Goal: Transaction & Acquisition: Purchase product/service

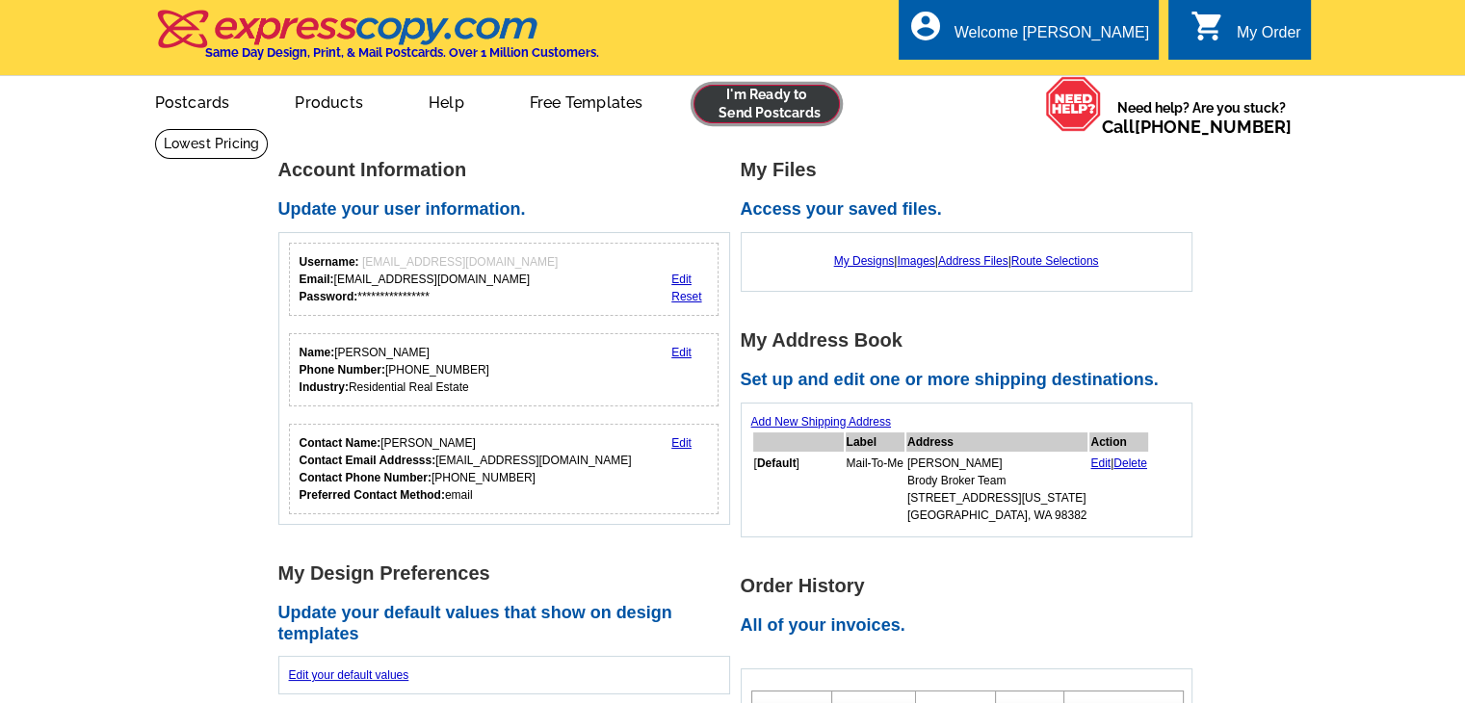
click at [765, 97] on link at bounding box center [766, 104] width 147 height 39
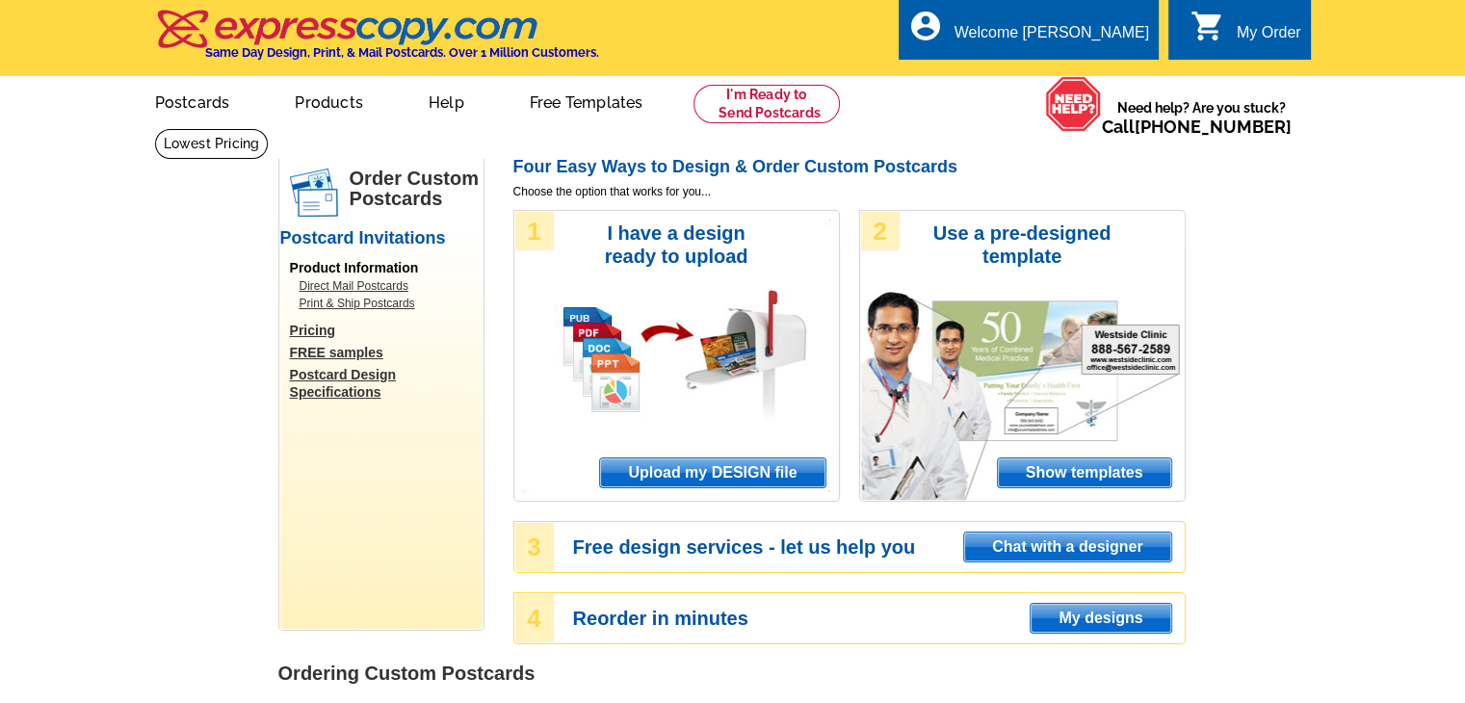
click at [720, 486] on span "Upload my DESIGN file" at bounding box center [712, 472] width 224 height 29
click at [724, 480] on span "Upload my DESIGN file" at bounding box center [712, 472] width 224 height 29
click at [809, 107] on link at bounding box center [766, 104] width 147 height 39
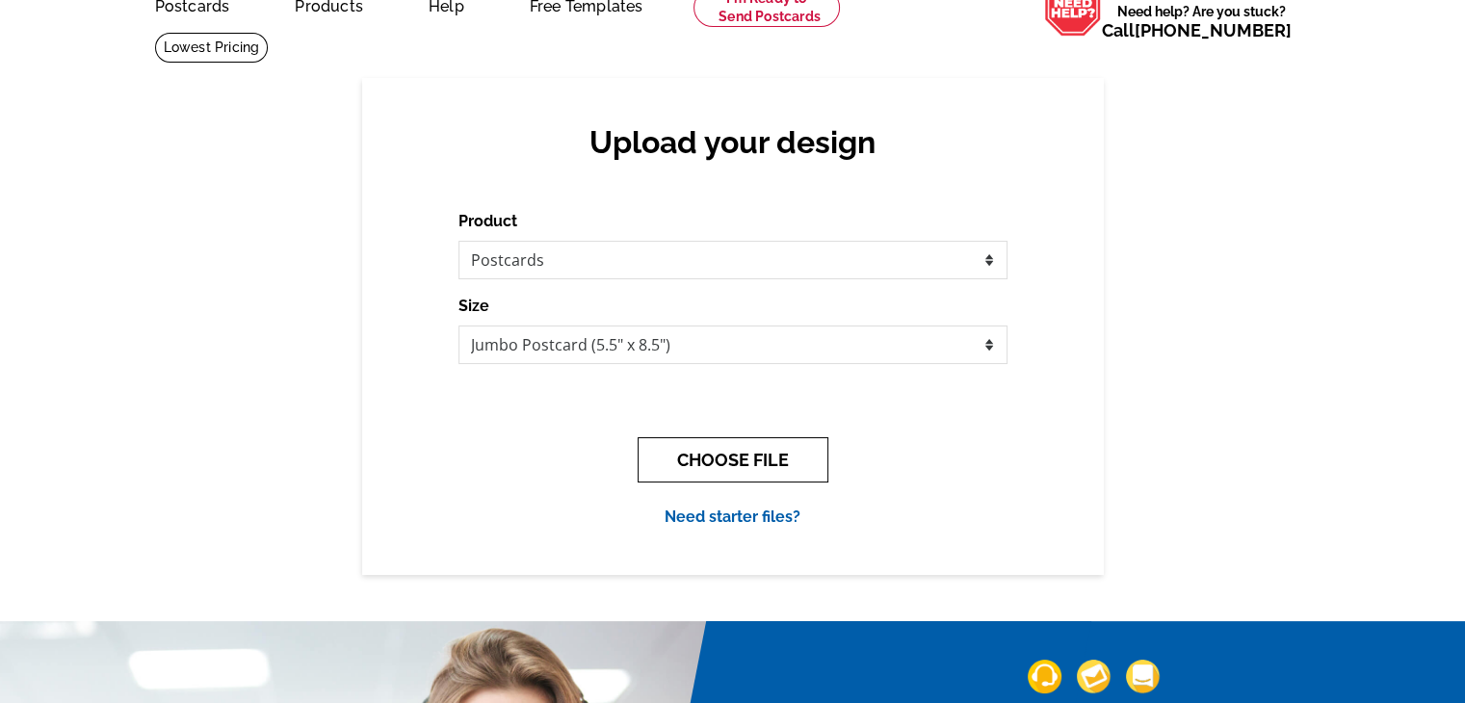
click at [742, 448] on button "CHOOSE FILE" at bounding box center [733, 459] width 191 height 45
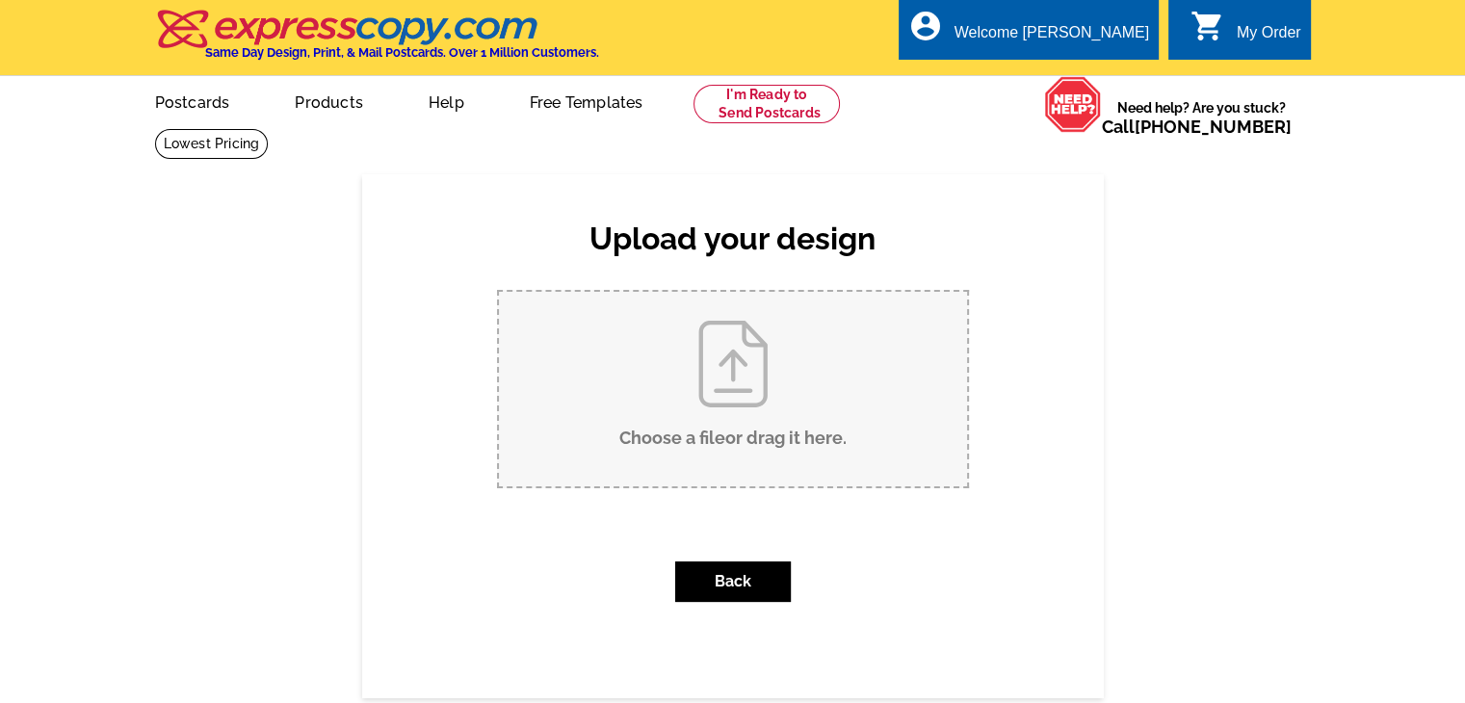
click at [742, 442] on input "Choose a file or drag it here ." at bounding box center [733, 389] width 468 height 195
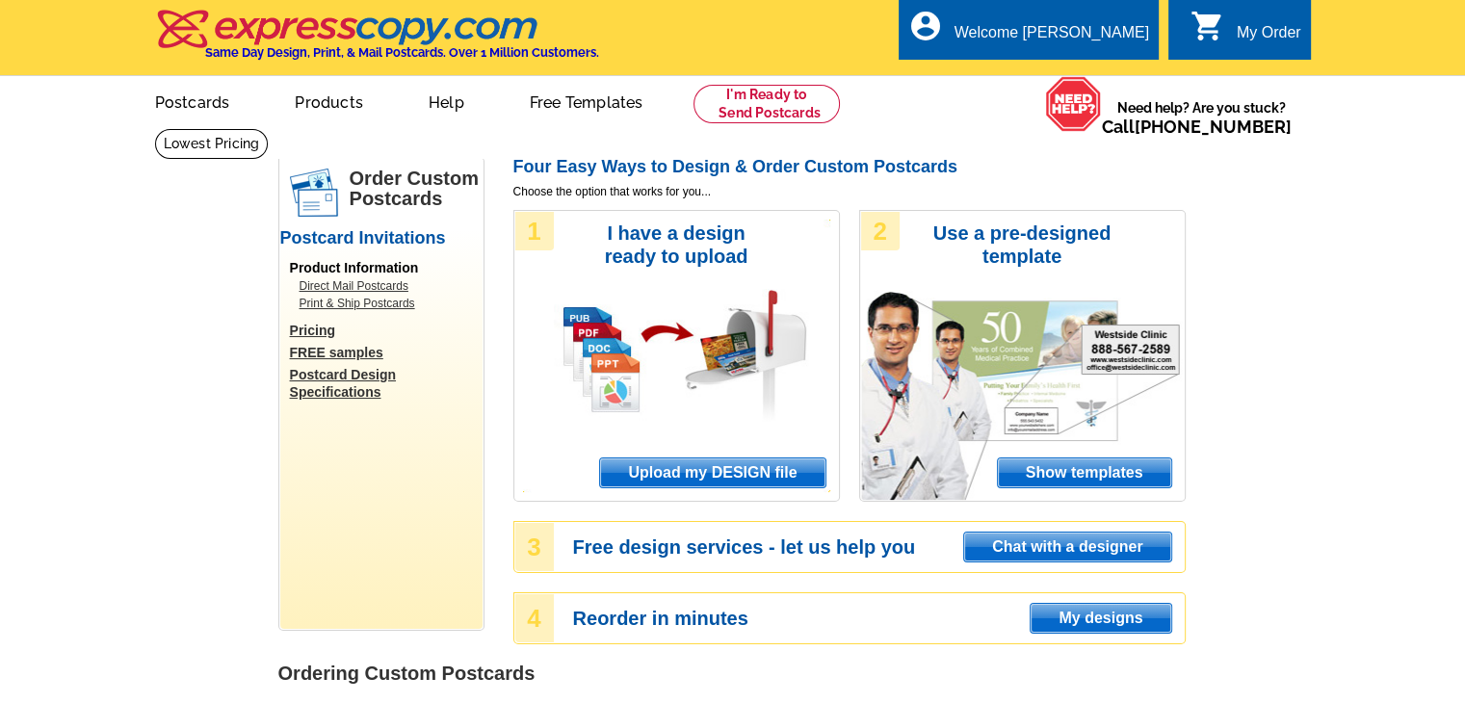
click at [713, 448] on div "1 I have a design ready to upload Upload my DESIGN file" at bounding box center [676, 356] width 326 height 292
click at [706, 481] on span "Upload my DESIGN file" at bounding box center [712, 472] width 224 height 29
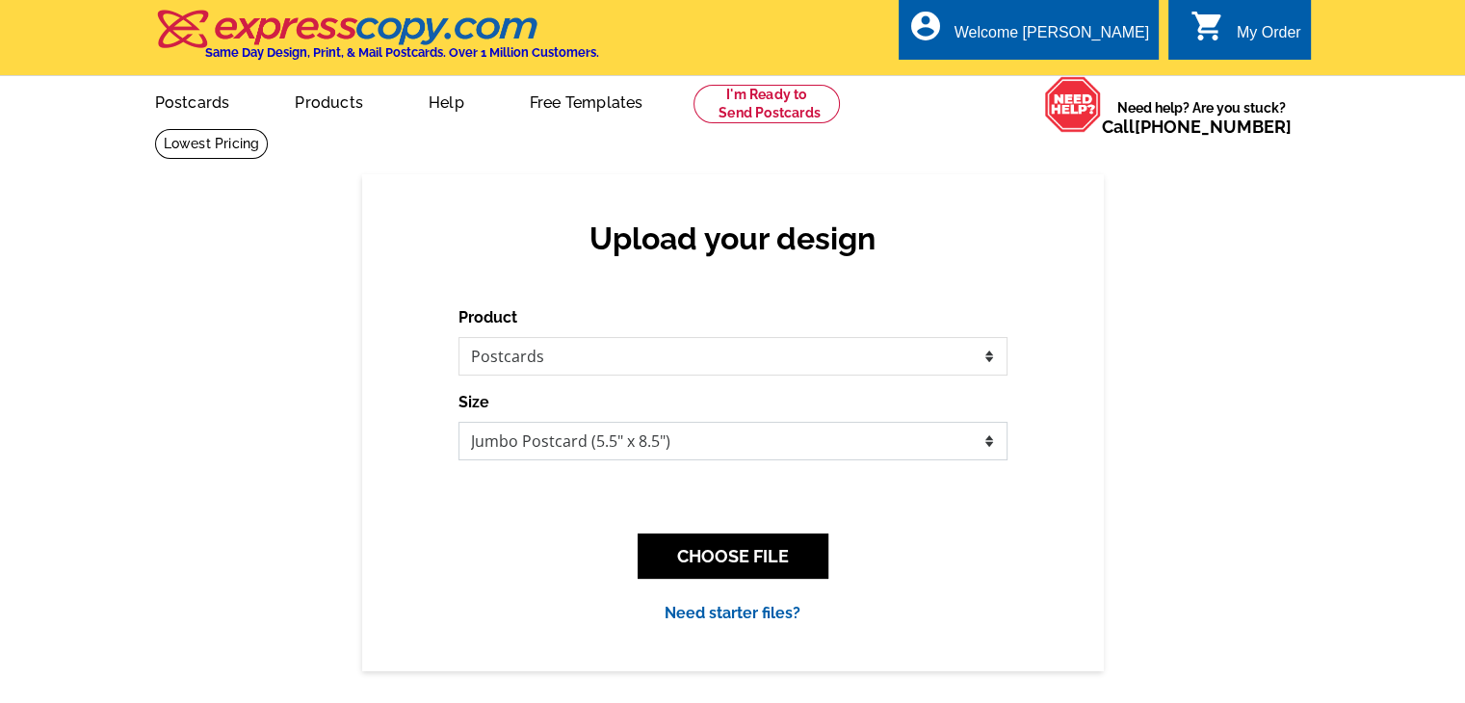
click at [686, 440] on select "Jumbo Postcard (5.5" x 8.5") Regular Postcard (4.25" x 5.6") Panoramic Postcard…" at bounding box center [732, 441] width 549 height 39
select select "1"
click at [458, 423] on select "Jumbo Postcard (5.5" x 8.5") Regular Postcard (4.25" x 5.6") Panoramic Postcard…" at bounding box center [732, 441] width 549 height 39
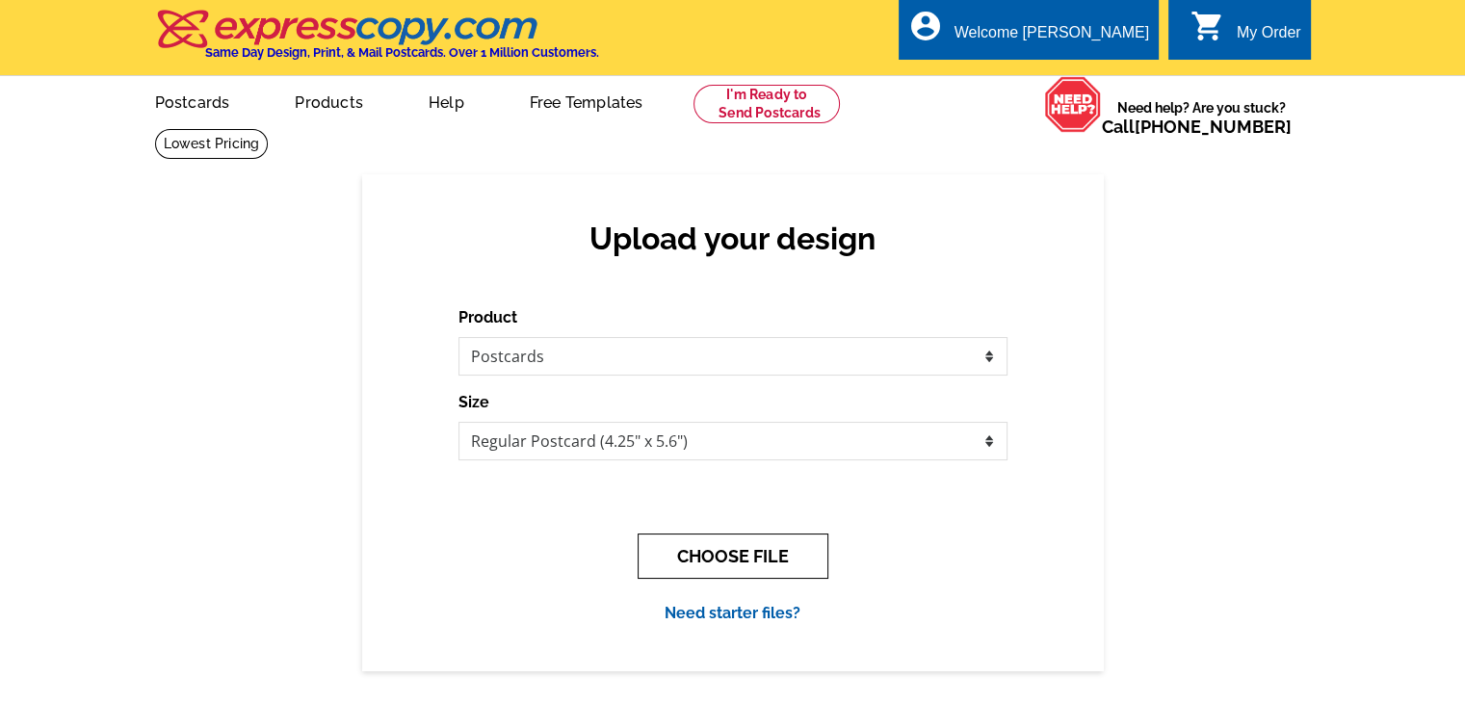
click at [697, 551] on button "CHOOSE FILE" at bounding box center [733, 556] width 191 height 45
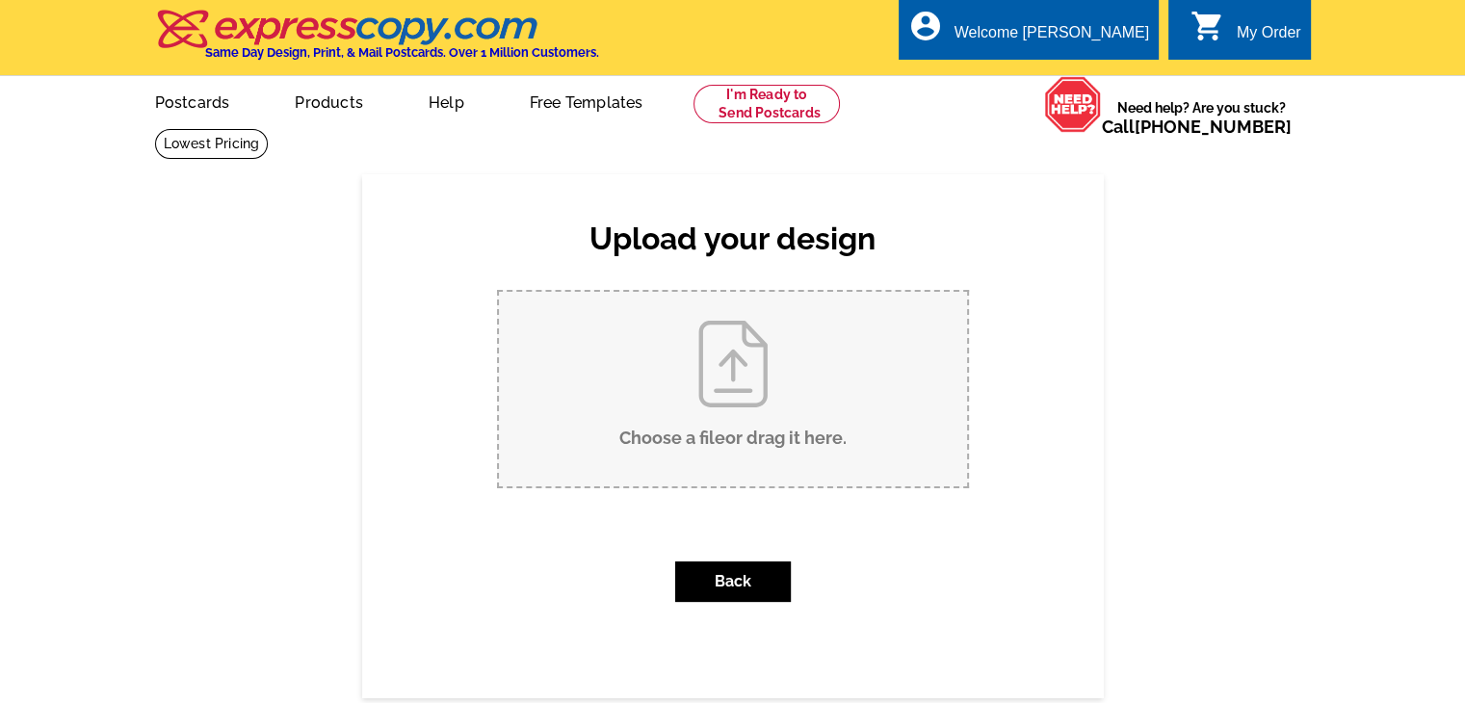
click at [698, 409] on input "Choose a file or drag it here ." at bounding box center [733, 389] width 468 height 195
type input "C:\fakepath\Postcard BBWA - Page 1.pdf"
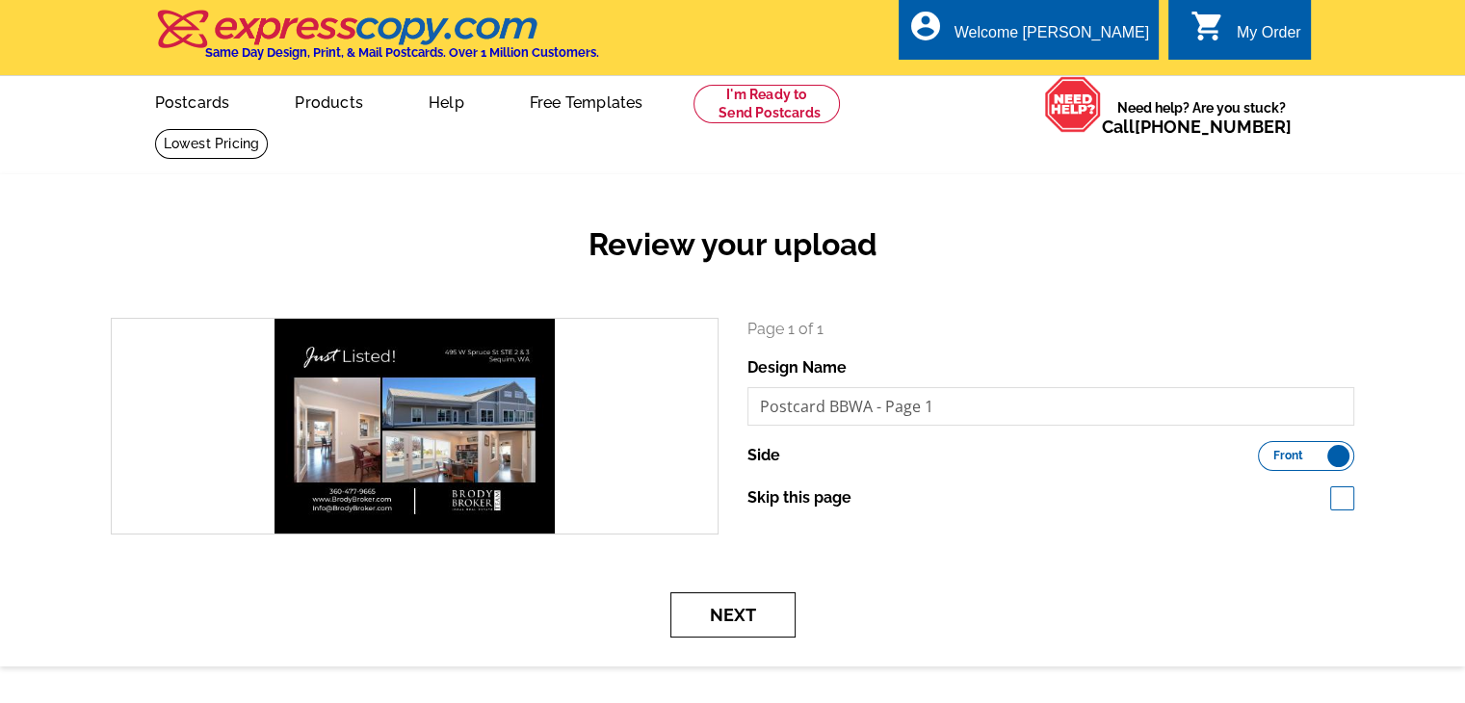
click at [710, 621] on button "Next" at bounding box center [732, 614] width 125 height 45
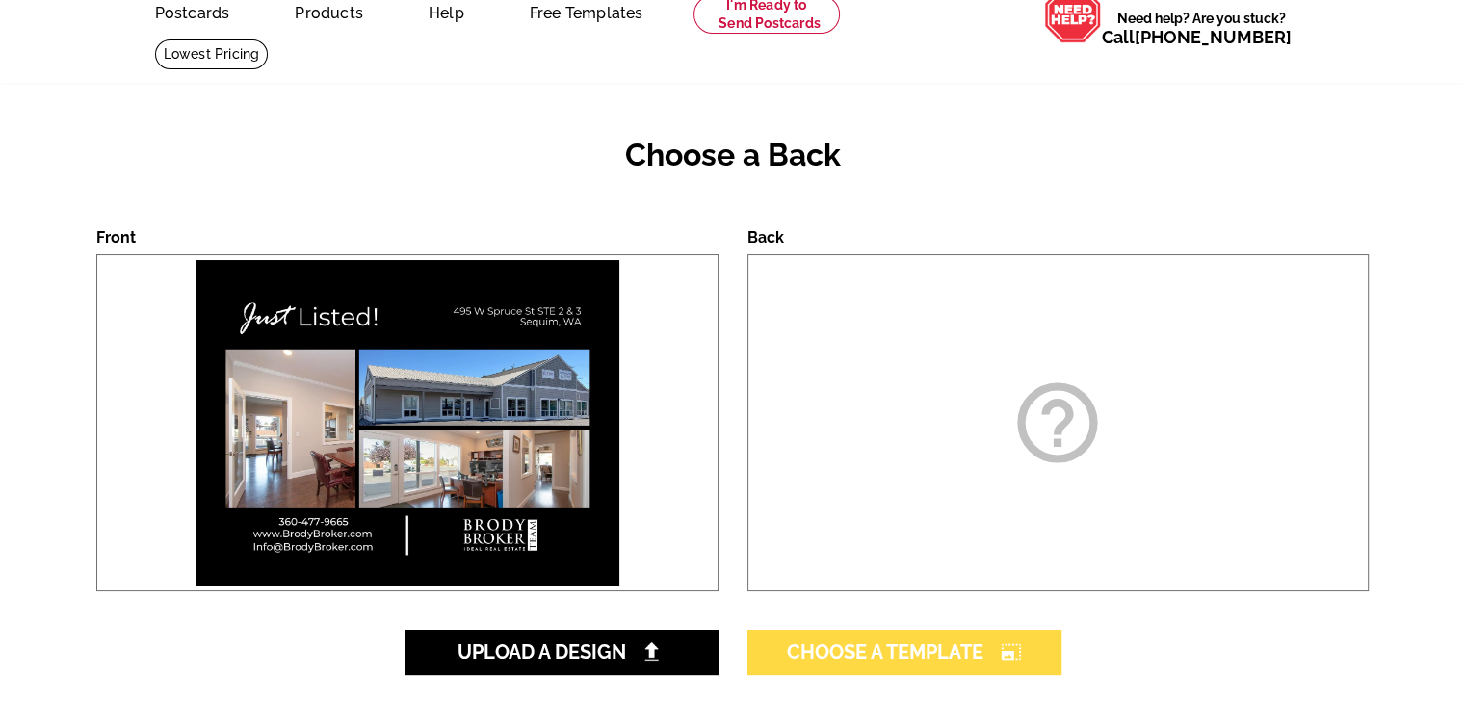
scroll to position [385, 0]
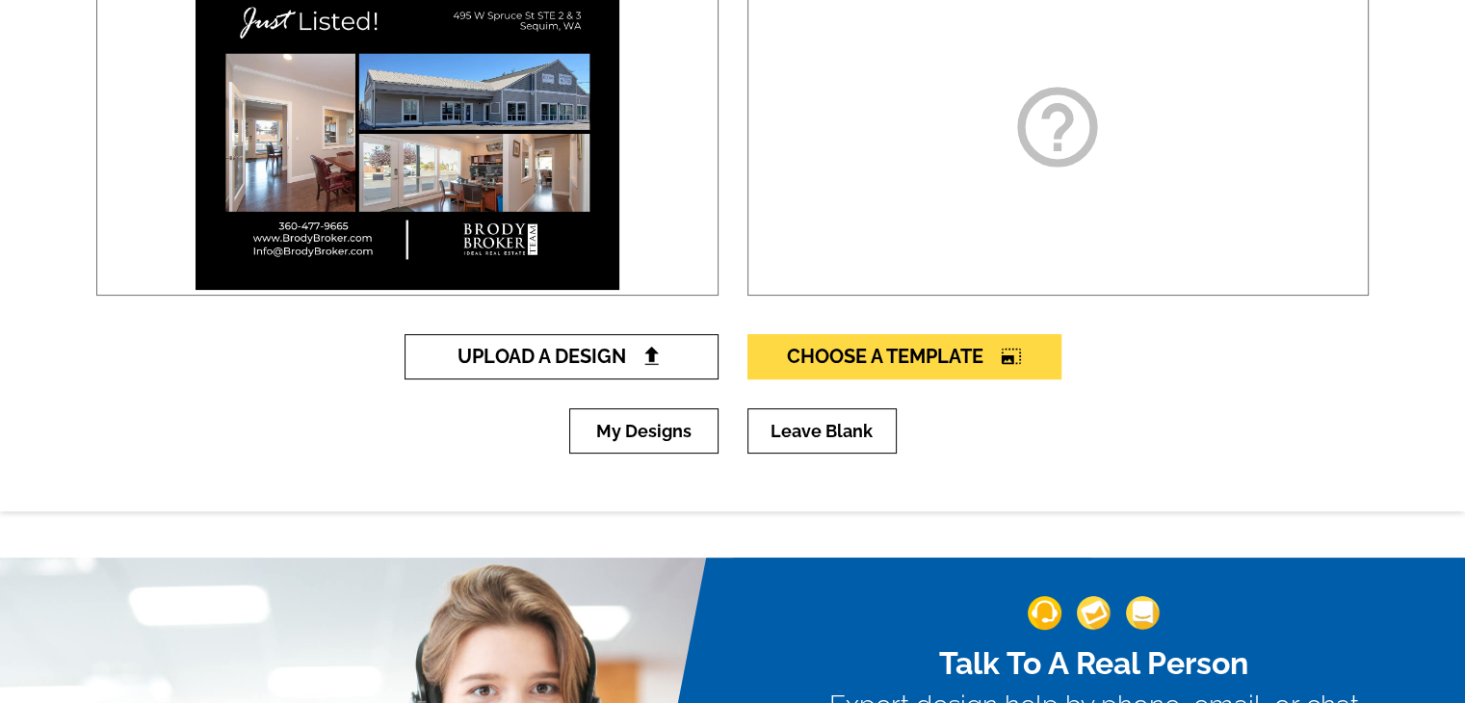
click at [622, 361] on span "Upload A Design" at bounding box center [560, 356] width 207 height 23
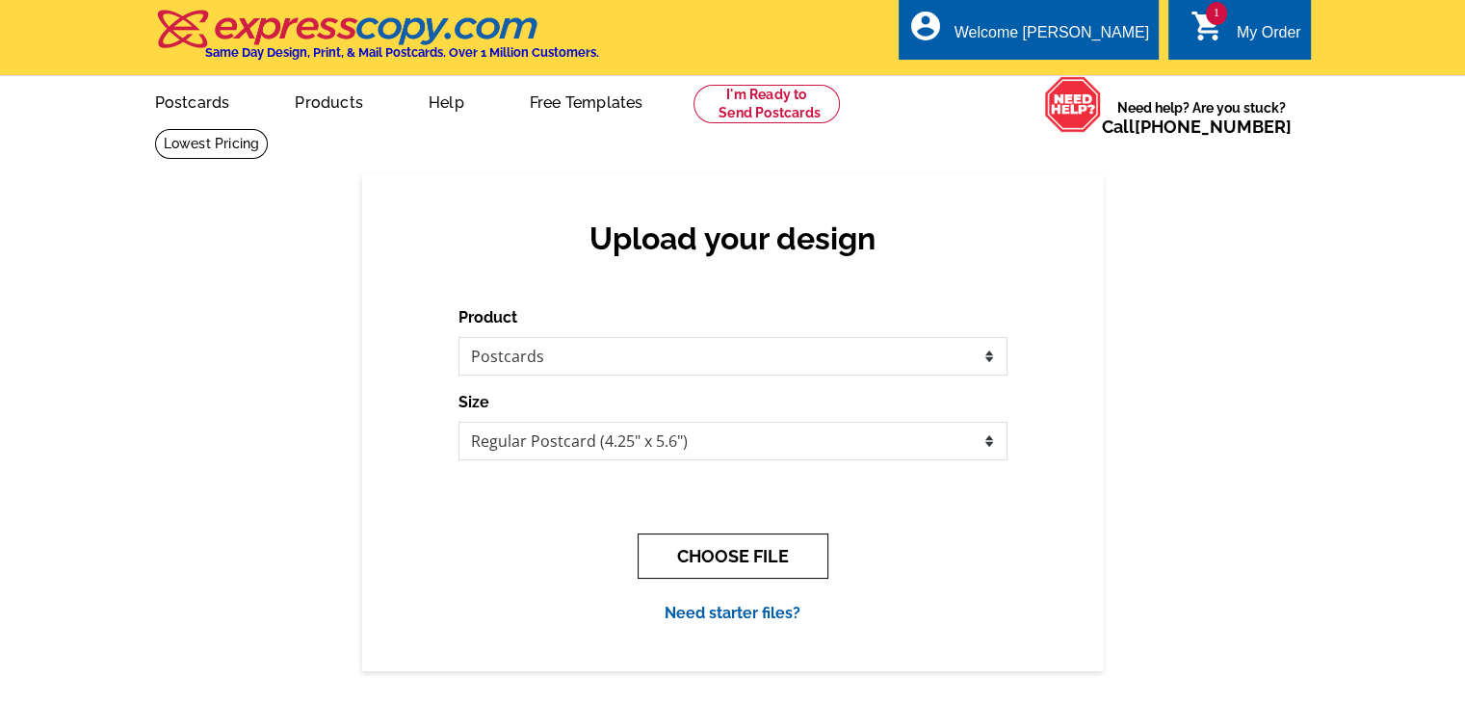
click at [743, 546] on button "CHOOSE FILE" at bounding box center [733, 556] width 191 height 45
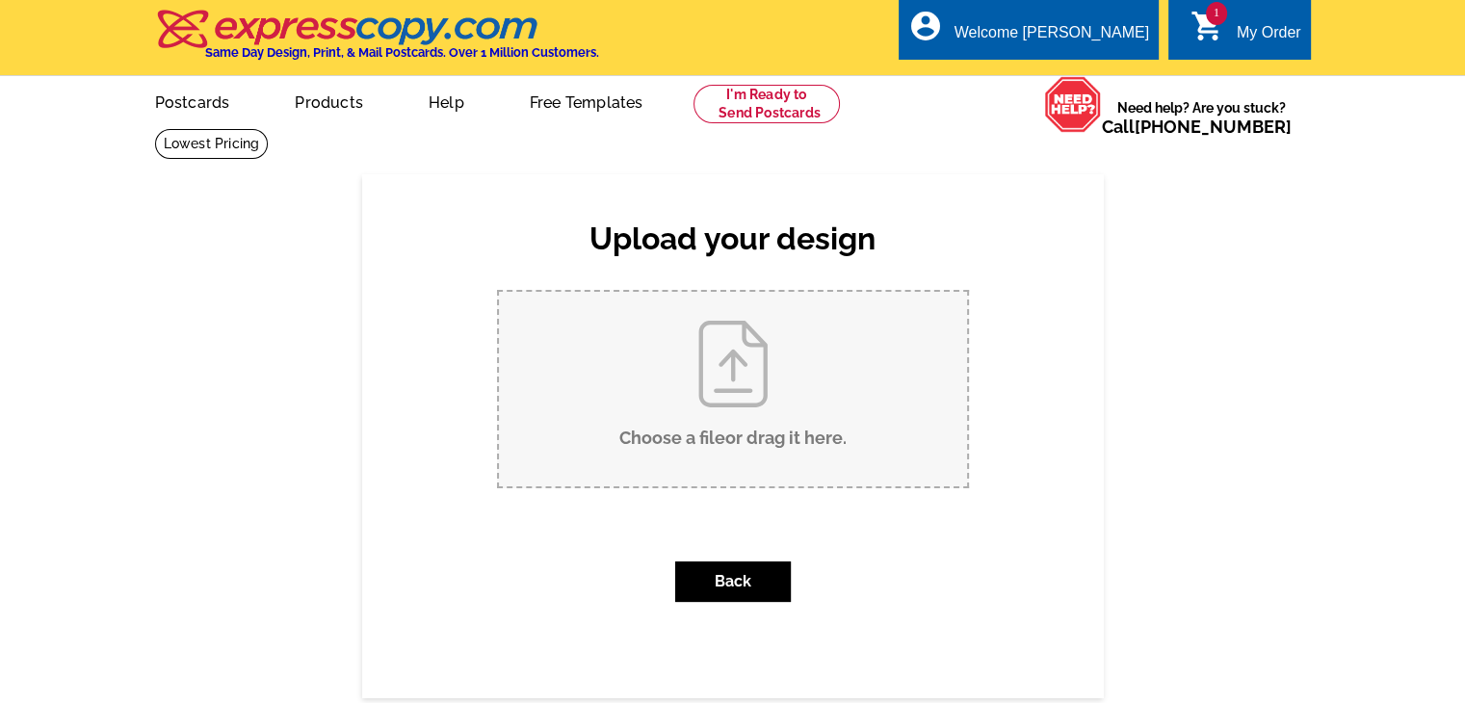
click at [770, 409] on input "Choose a file or drag it here ." at bounding box center [733, 389] width 468 height 195
type input "C:\fakepath\Postcard BBWA - Page 2.pdf"
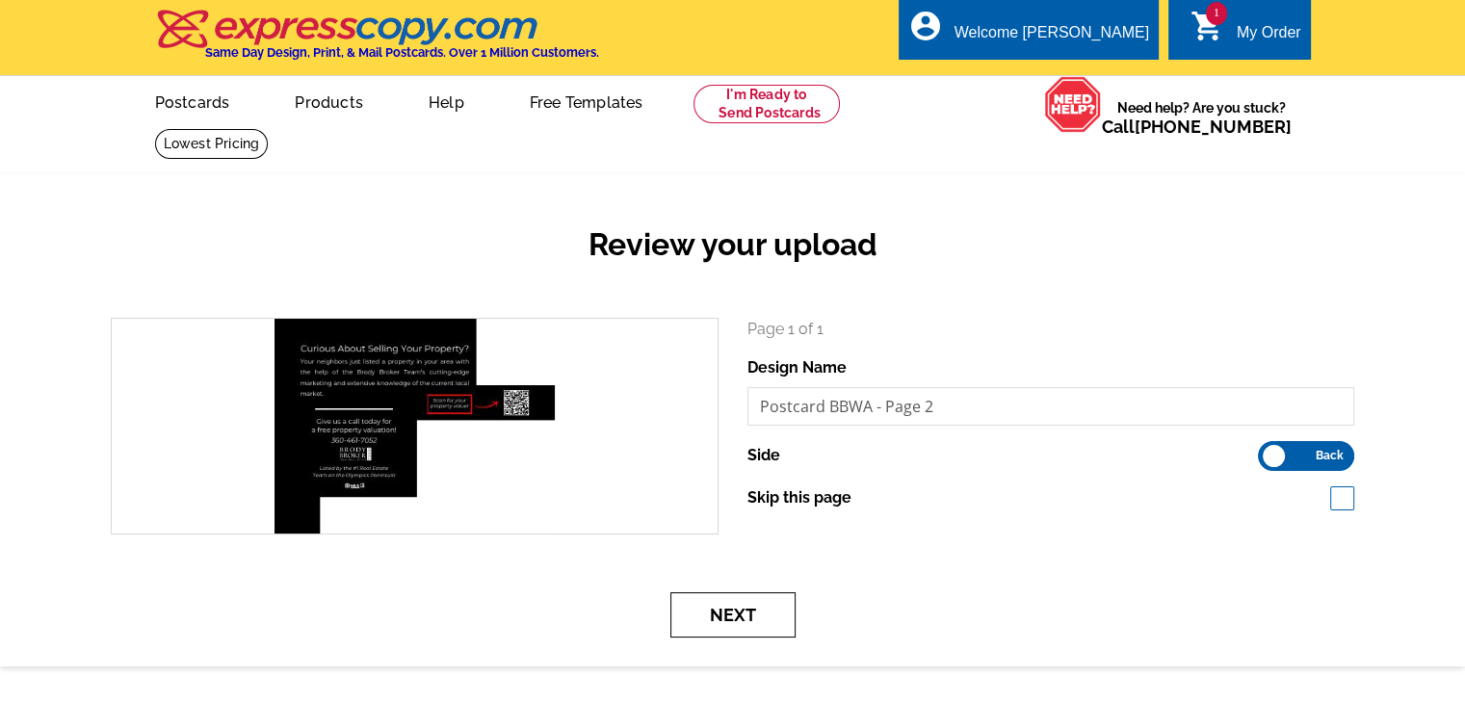
click at [768, 623] on button "Next" at bounding box center [732, 614] width 125 height 45
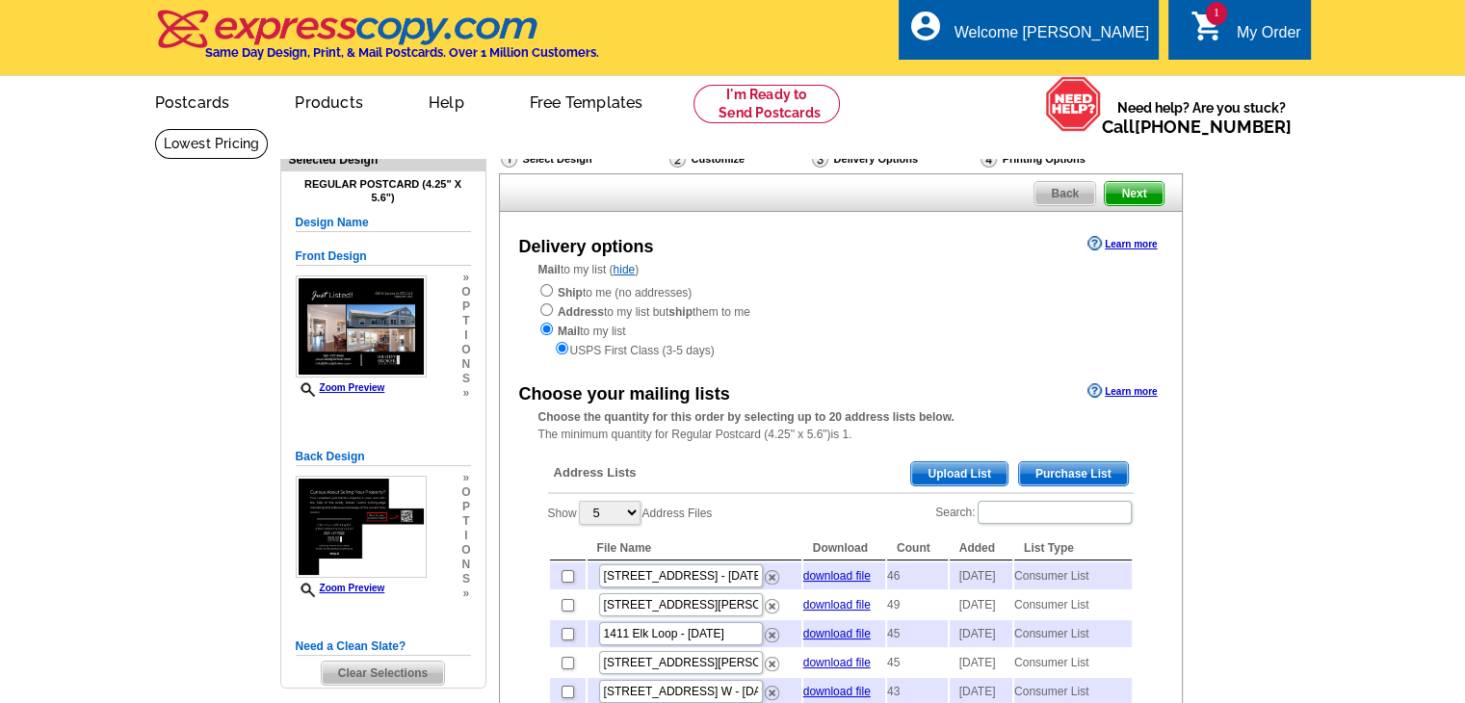
click at [1077, 490] on div "Address Lists Purchase List Upload List" at bounding box center [841, 475] width 586 height 38
click at [1078, 475] on span "Purchase List" at bounding box center [1073, 473] width 109 height 23
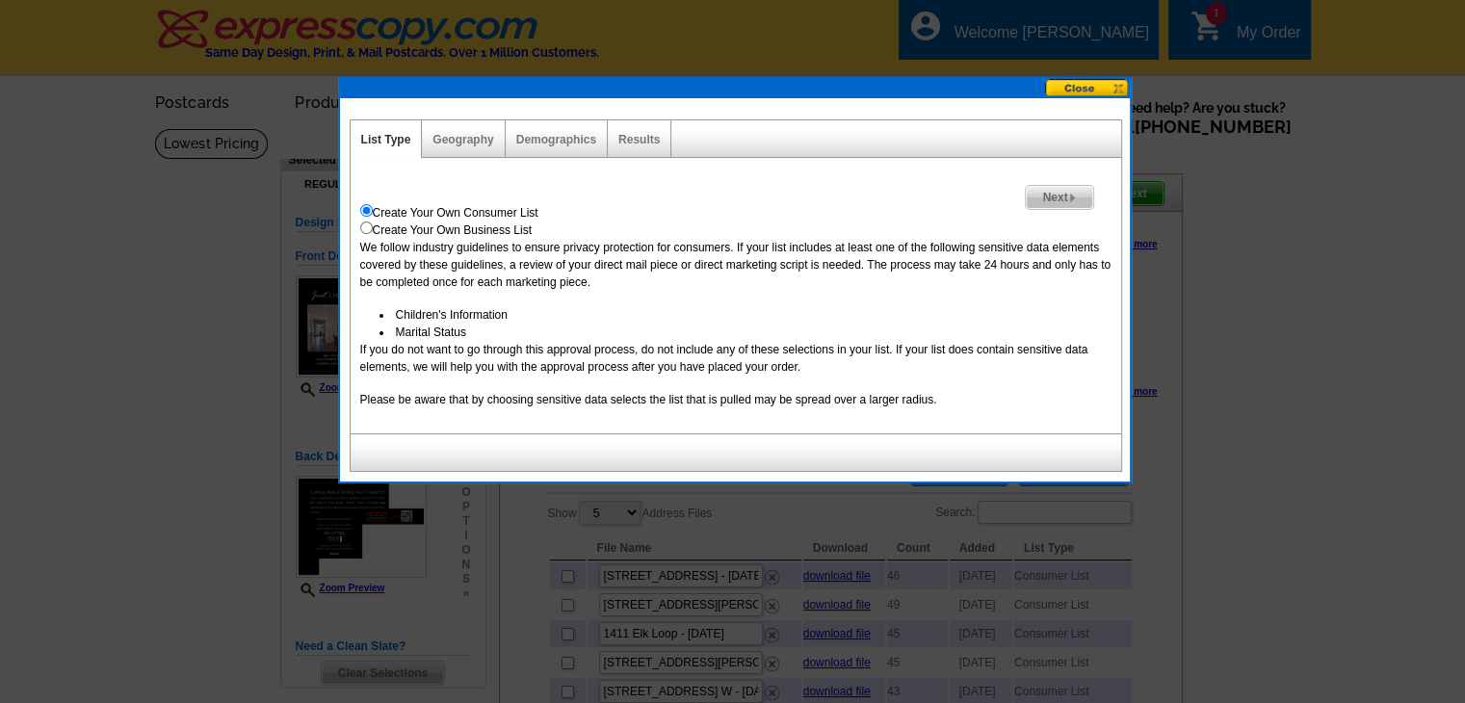
click at [1051, 199] on span "Next" at bounding box center [1059, 197] width 66 height 23
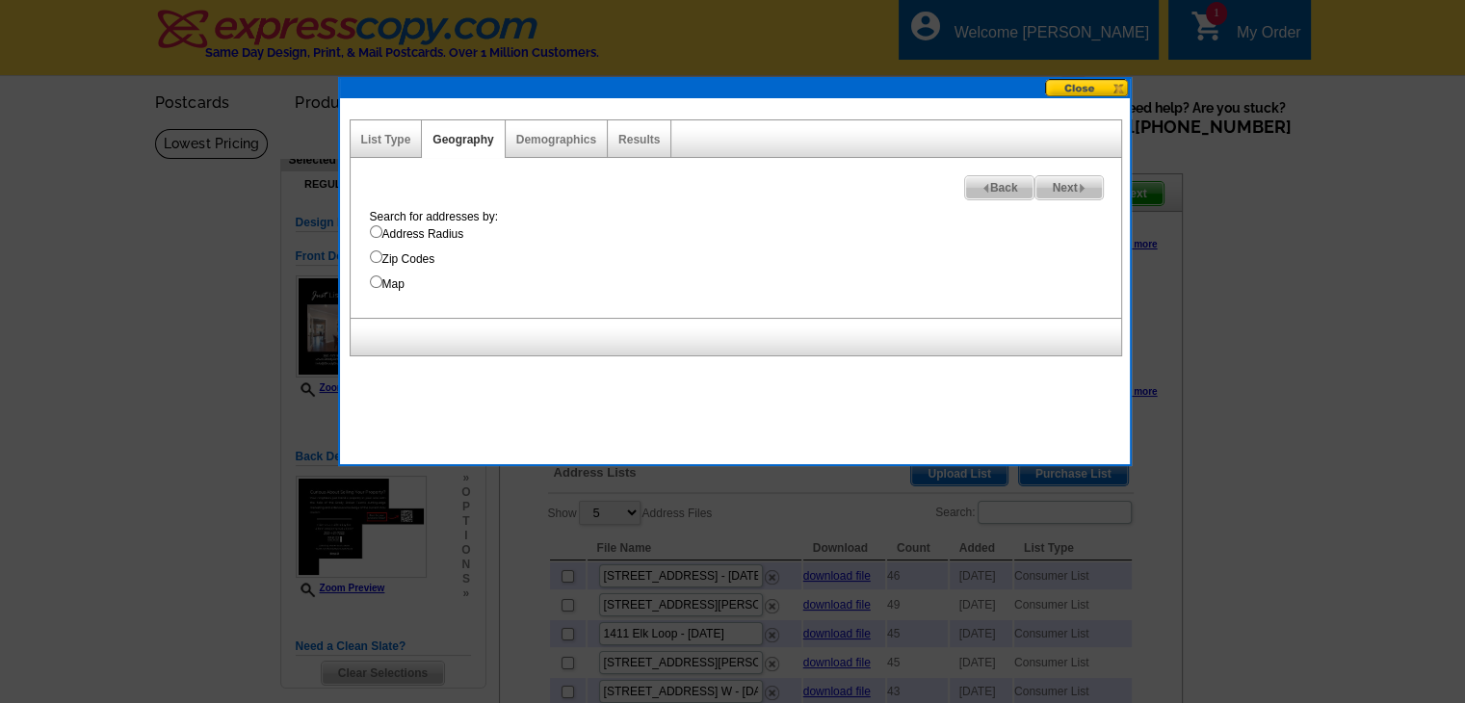
click at [422, 225] on label "Address Radius" at bounding box center [745, 233] width 751 height 17
click at [382, 225] on input "Address Radius" at bounding box center [376, 231] width 13 height 13
radio input "true"
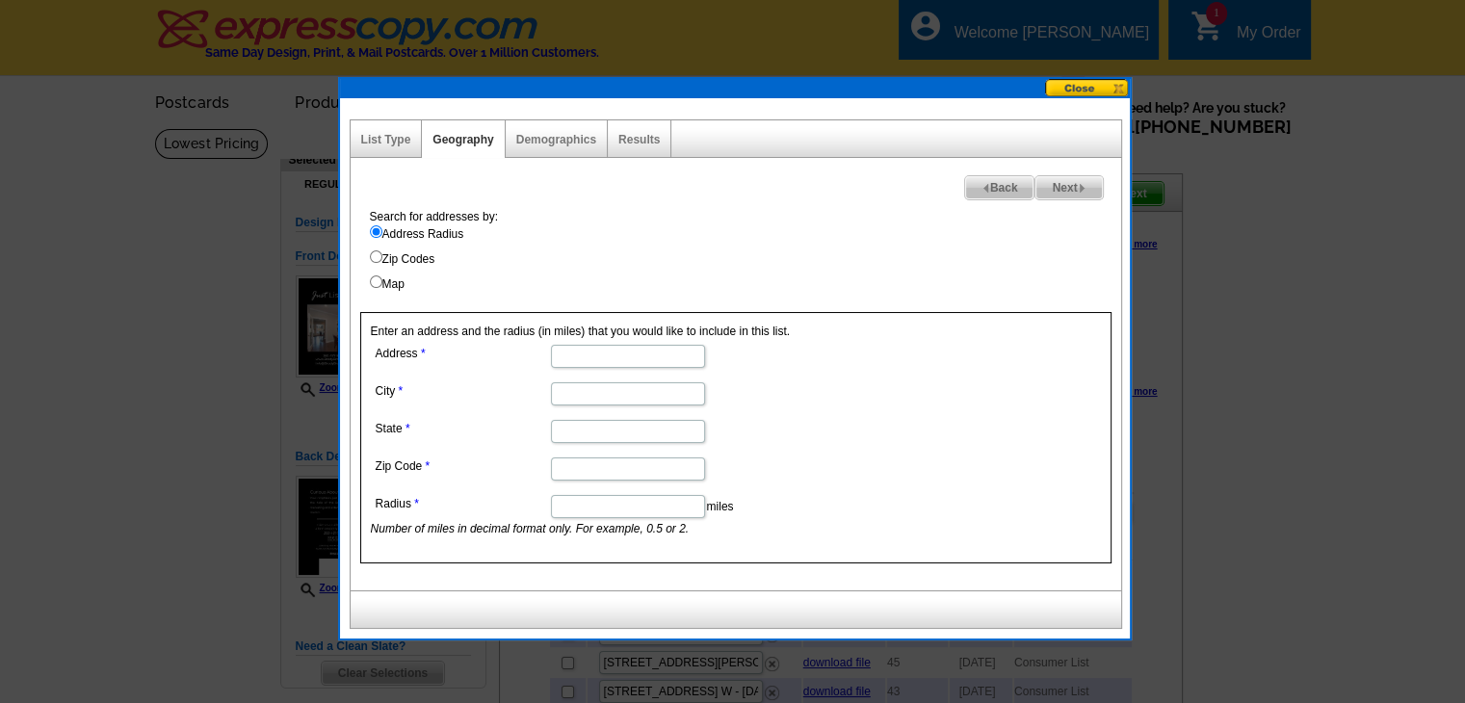
click at [423, 227] on label "Address Radius" at bounding box center [745, 233] width 751 height 17
click at [382, 227] on input "Address Radius" at bounding box center [376, 231] width 13 height 13
click at [594, 357] on input "Address" at bounding box center [628, 356] width 154 height 23
paste input "[STREET_ADDRESS]"
type input "[STREET_ADDRESS]"
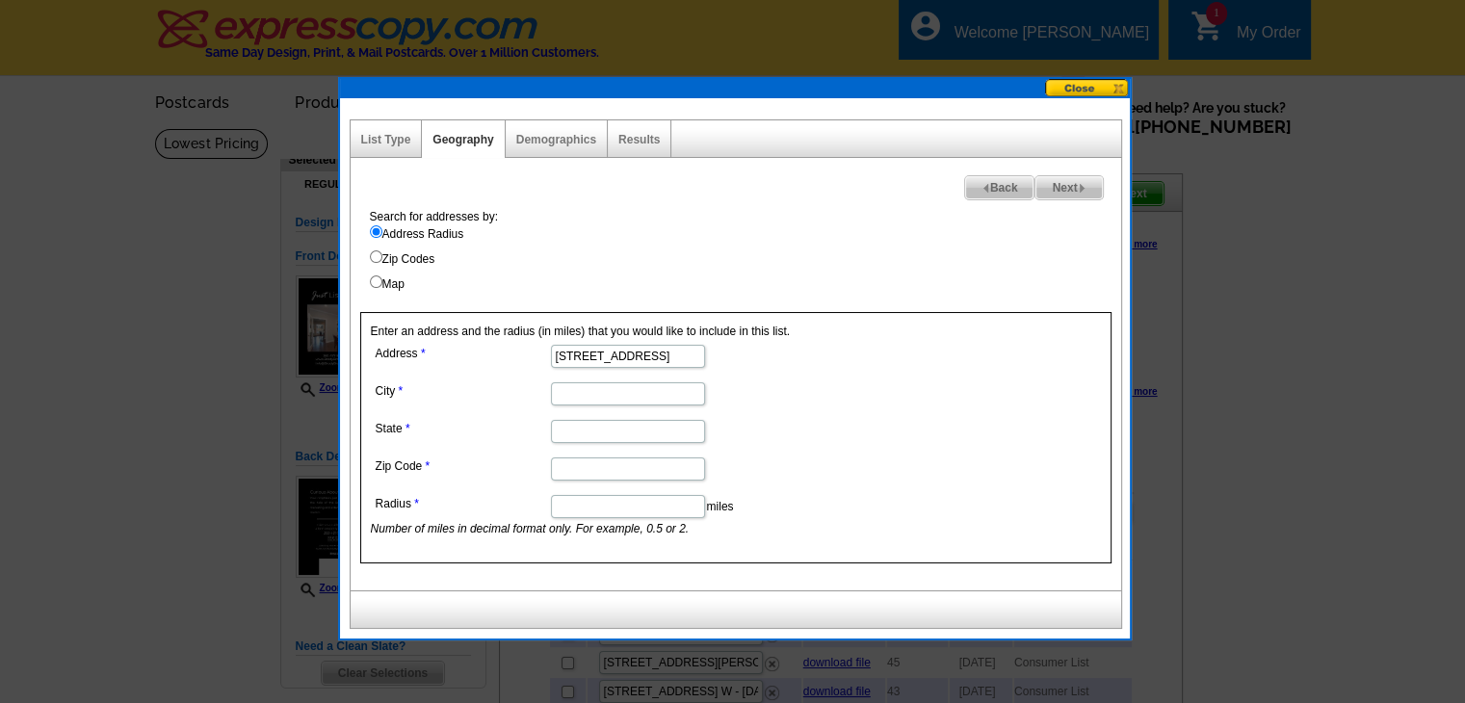
click at [587, 389] on input "City" at bounding box center [628, 393] width 154 height 23
type input "Sequim"
click at [611, 425] on input "State" at bounding box center [628, 431] width 154 height 23
type input "Washington"
click at [596, 464] on input "Zip Code" at bounding box center [628, 468] width 154 height 23
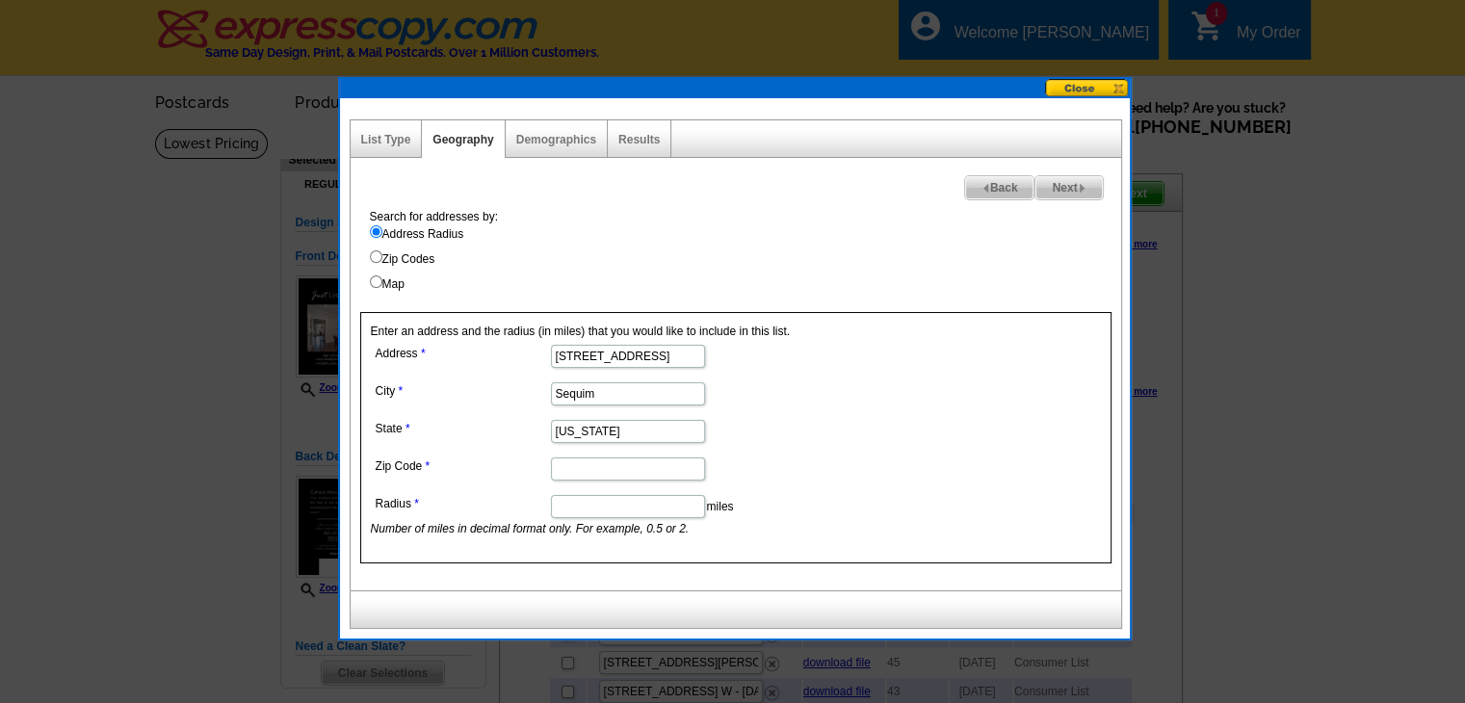
paste input "98382"
type input "98382"
click at [607, 513] on input "Radius" at bounding box center [628, 506] width 154 height 23
type input "1"
click at [1069, 182] on span "Next" at bounding box center [1068, 187] width 66 height 23
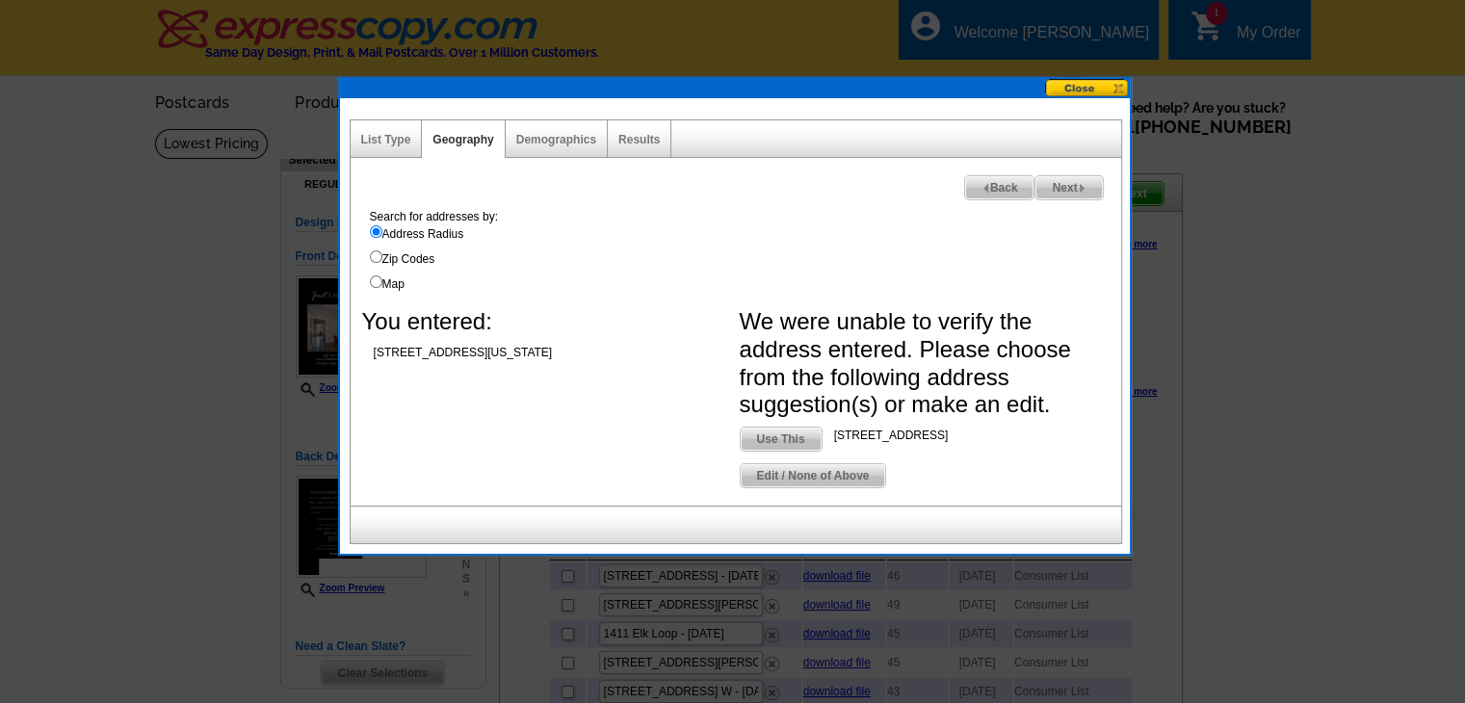
click at [382, 274] on div "Search for addresses by: Address Radius Zip Codes Map" at bounding box center [740, 250] width 761 height 85
click at [381, 278] on label "Map" at bounding box center [745, 283] width 751 height 17
click at [381, 278] on input "Map" at bounding box center [376, 281] width 13 height 13
radio input "true"
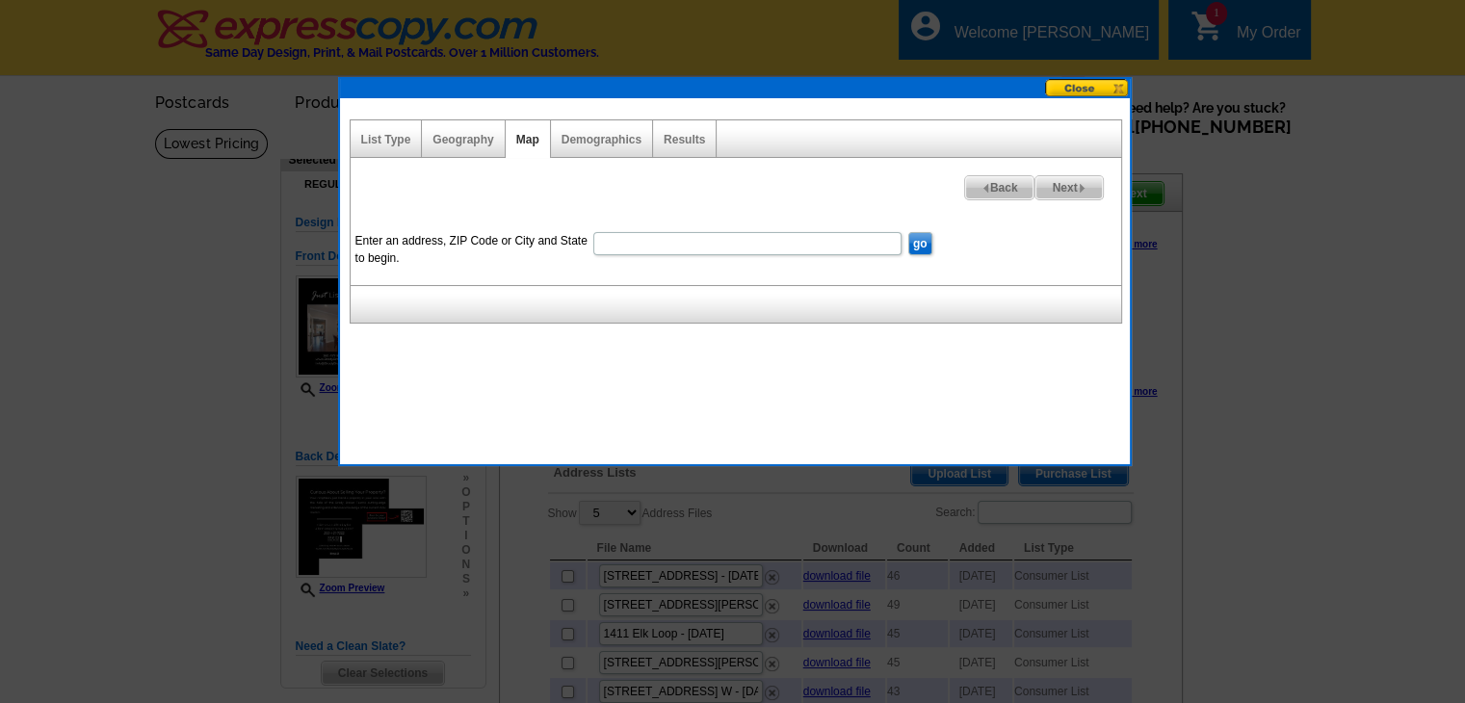
click at [647, 246] on input "Enter an address, ZIP Code or City and State to begin." at bounding box center [747, 243] width 308 height 23
paste input "495 W Spruce St STE 2 & 3 Sequim, WA 98382"
type input "495 W Spruce St STE 2 & 3 Sequim, WA 98382"
click at [1068, 173] on div "Next Back Enter an address, ZIP Code or City and State to begin. 495 W Spruce S…" at bounding box center [736, 221] width 772 height 127
click at [1068, 182] on span "Next" at bounding box center [1068, 187] width 66 height 23
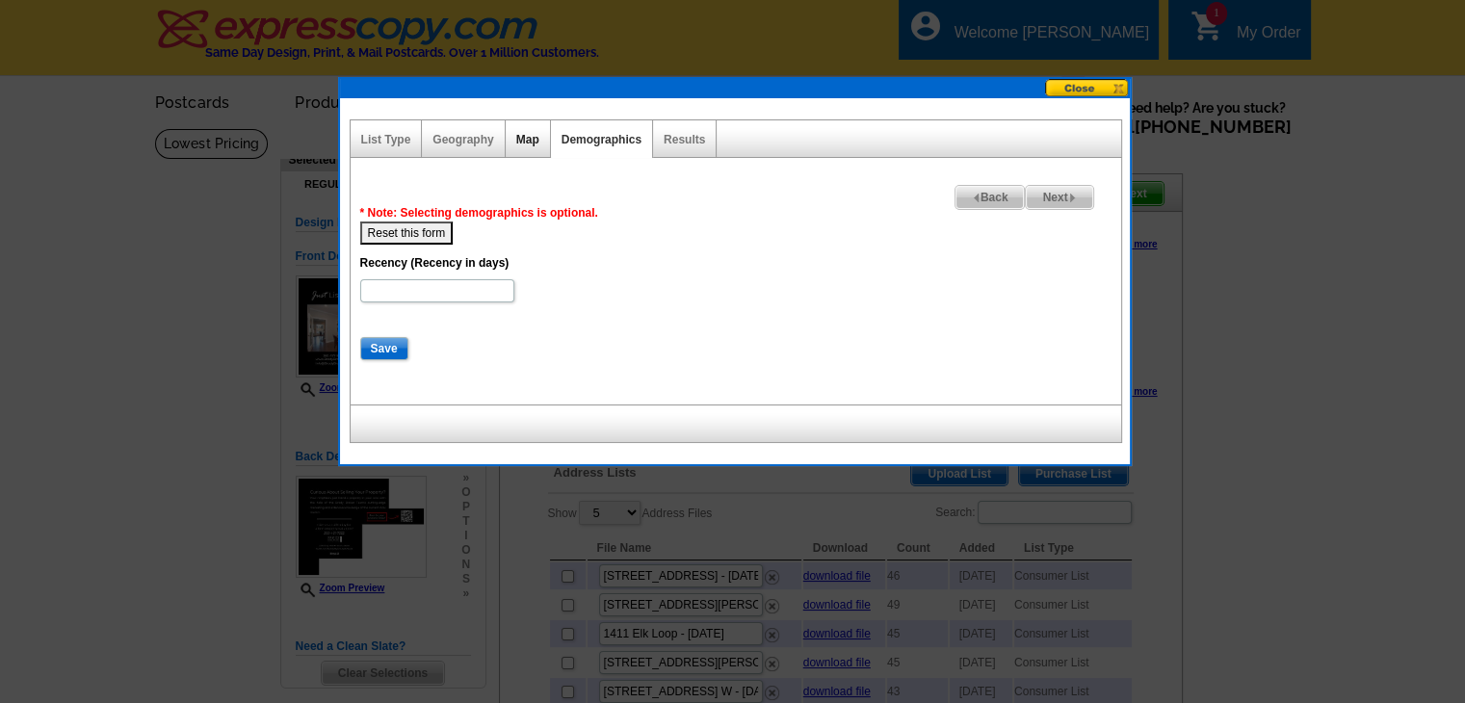
click at [519, 140] on link "Map" at bounding box center [527, 139] width 23 height 13
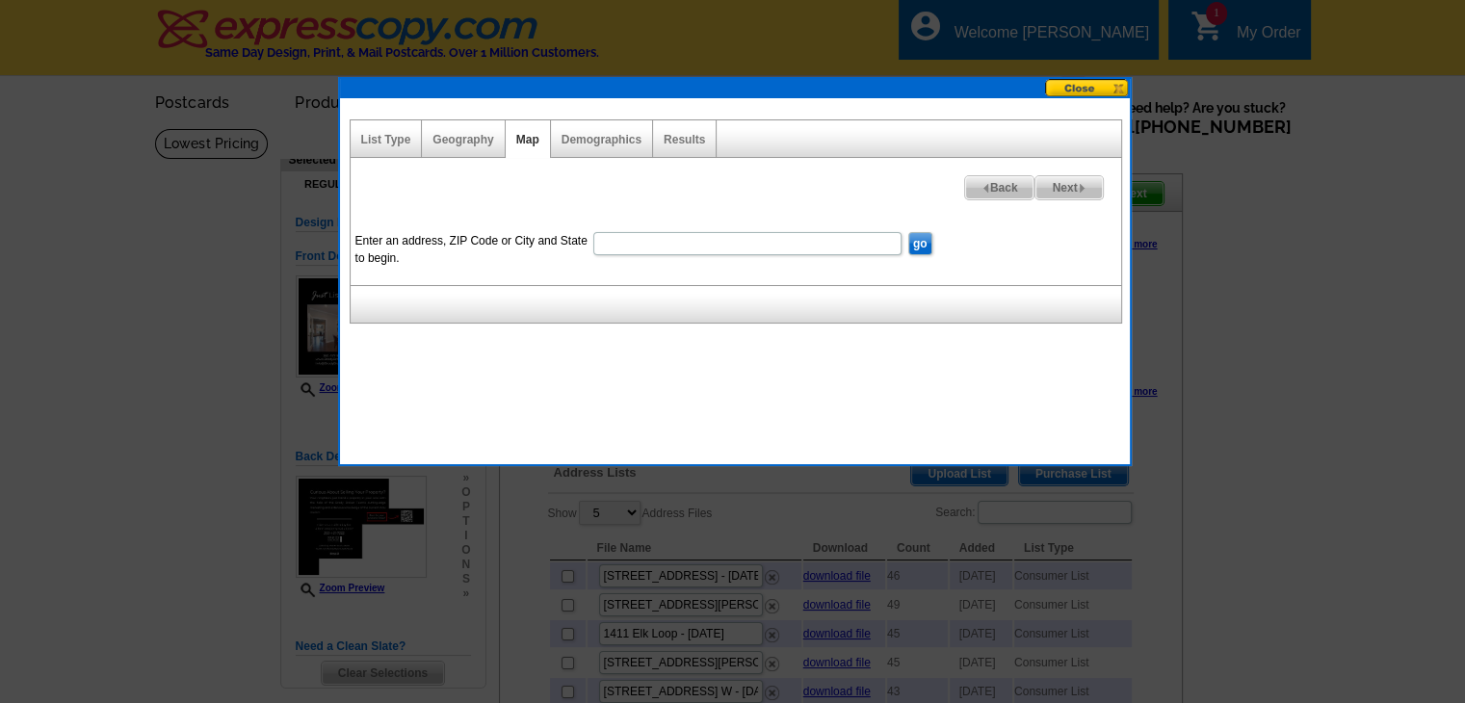
click at [662, 242] on input "Enter an address, ZIP Code or City and State to begin." at bounding box center [747, 243] width 308 height 23
paste input "495 W Spruce St STE 2 & 3"
type input "495 W Spruce St STE 2 & 3"
click at [919, 248] on input "go" at bounding box center [920, 243] width 24 height 23
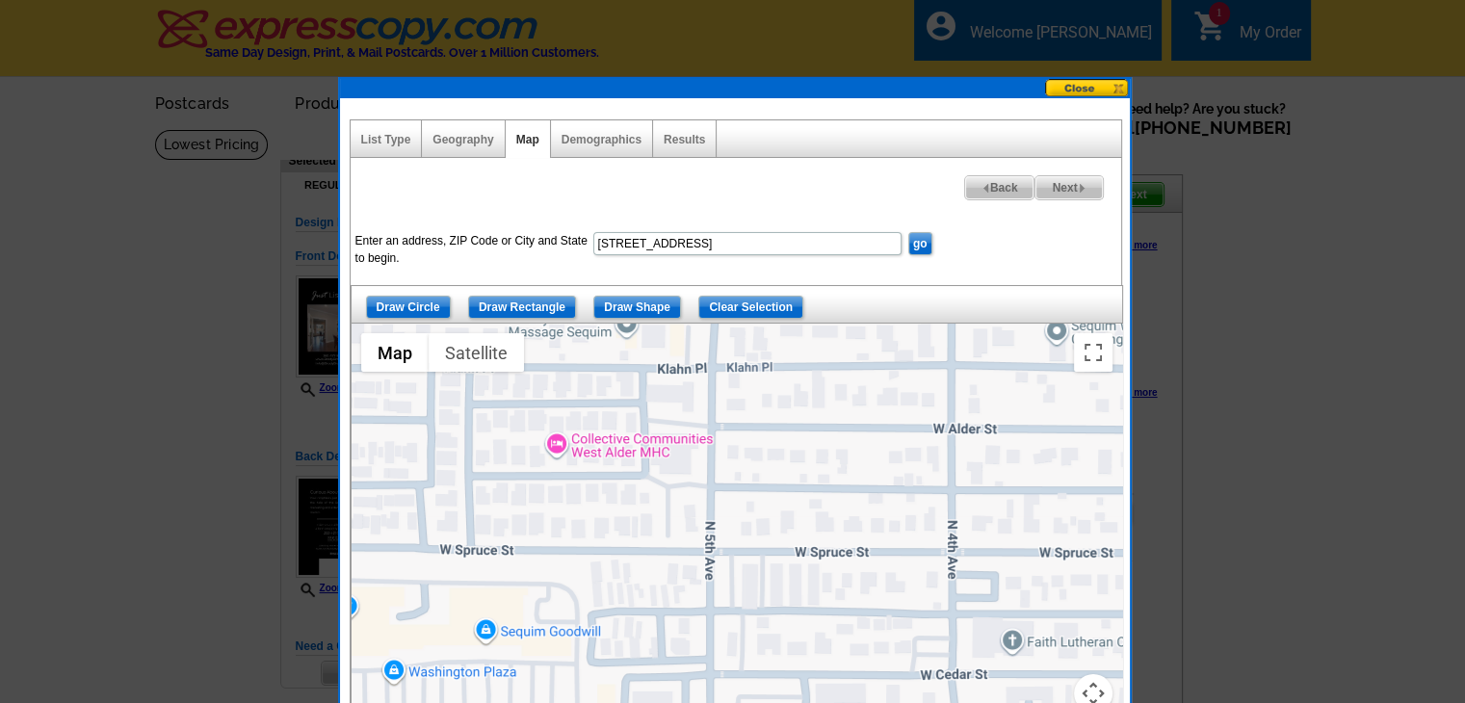
click at [706, 238] on input "495 W Spruce St STE 2 & 3" at bounding box center [747, 243] width 308 height 23
paste input "Sequim, WA 98382"
type input "Sequim, WA 98382"
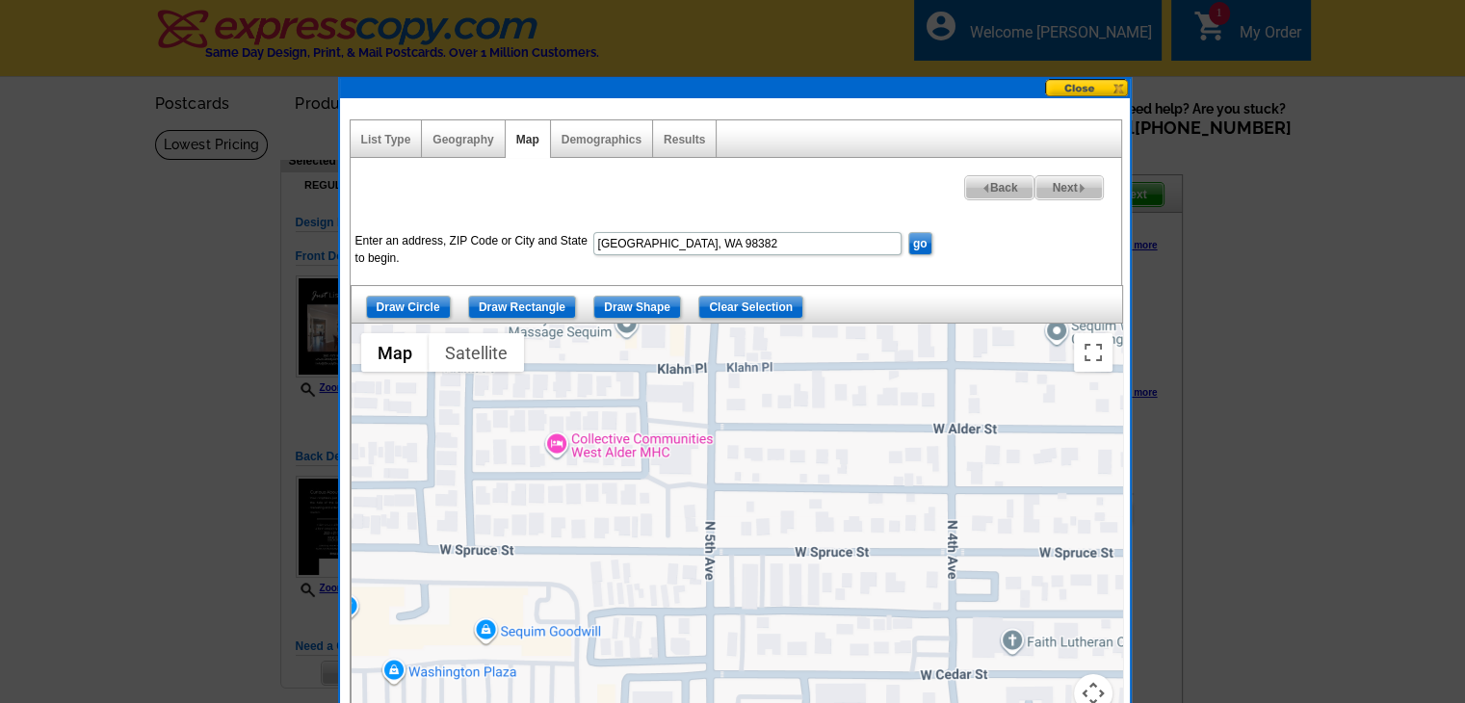
click at [921, 242] on input "go" at bounding box center [920, 243] width 24 height 23
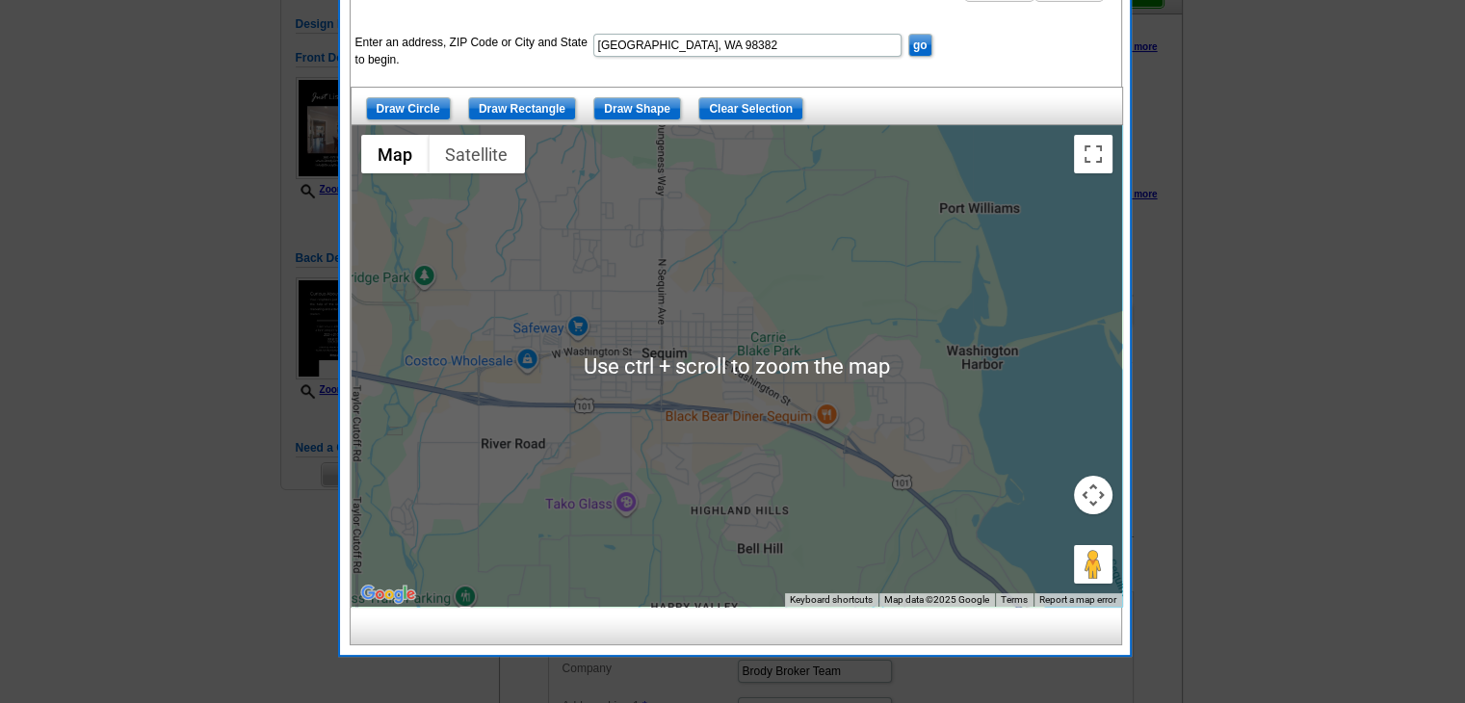
scroll to position [193, 0]
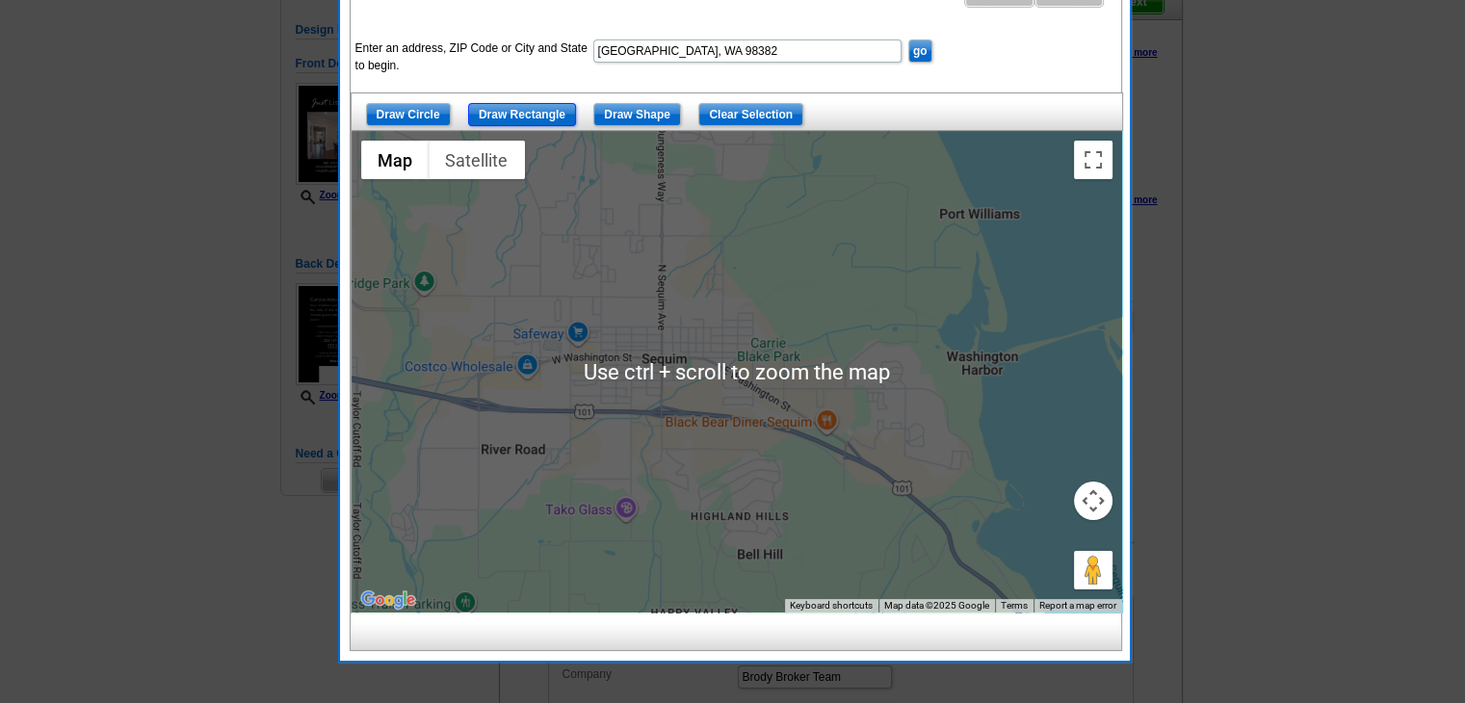
click at [514, 114] on input "Draw Rectangle" at bounding box center [522, 114] width 108 height 23
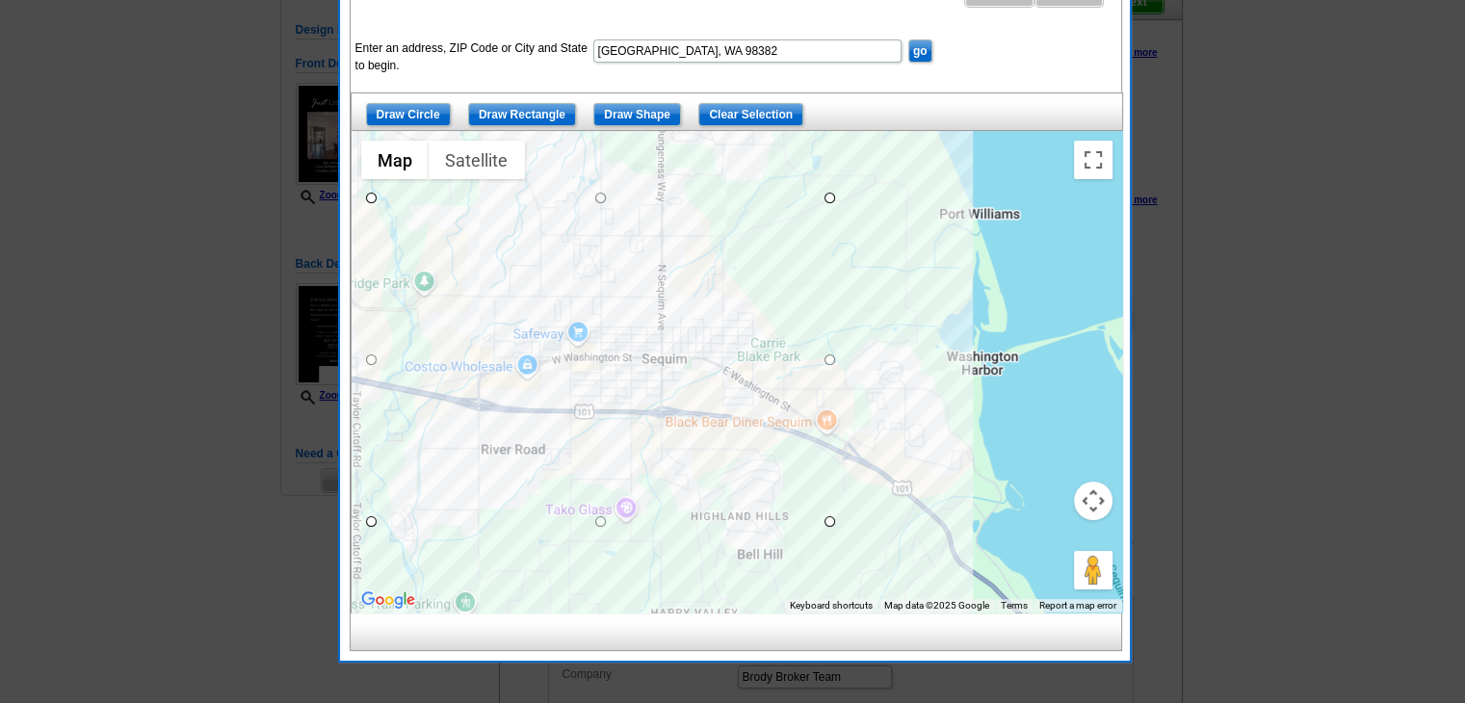
drag, startPoint x: 371, startPoint y: 195, endPoint x: 933, endPoint y: 564, distance: 673.1
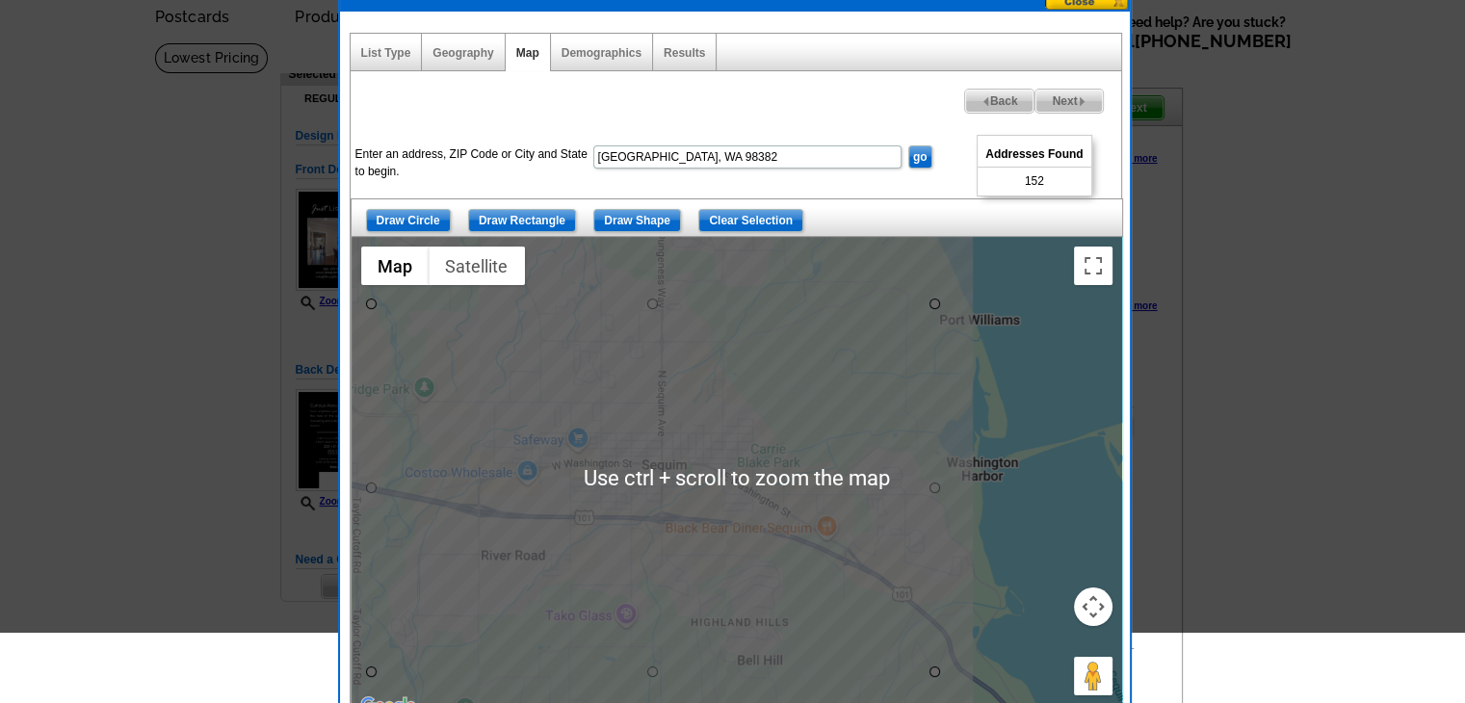
scroll to position [96, 0]
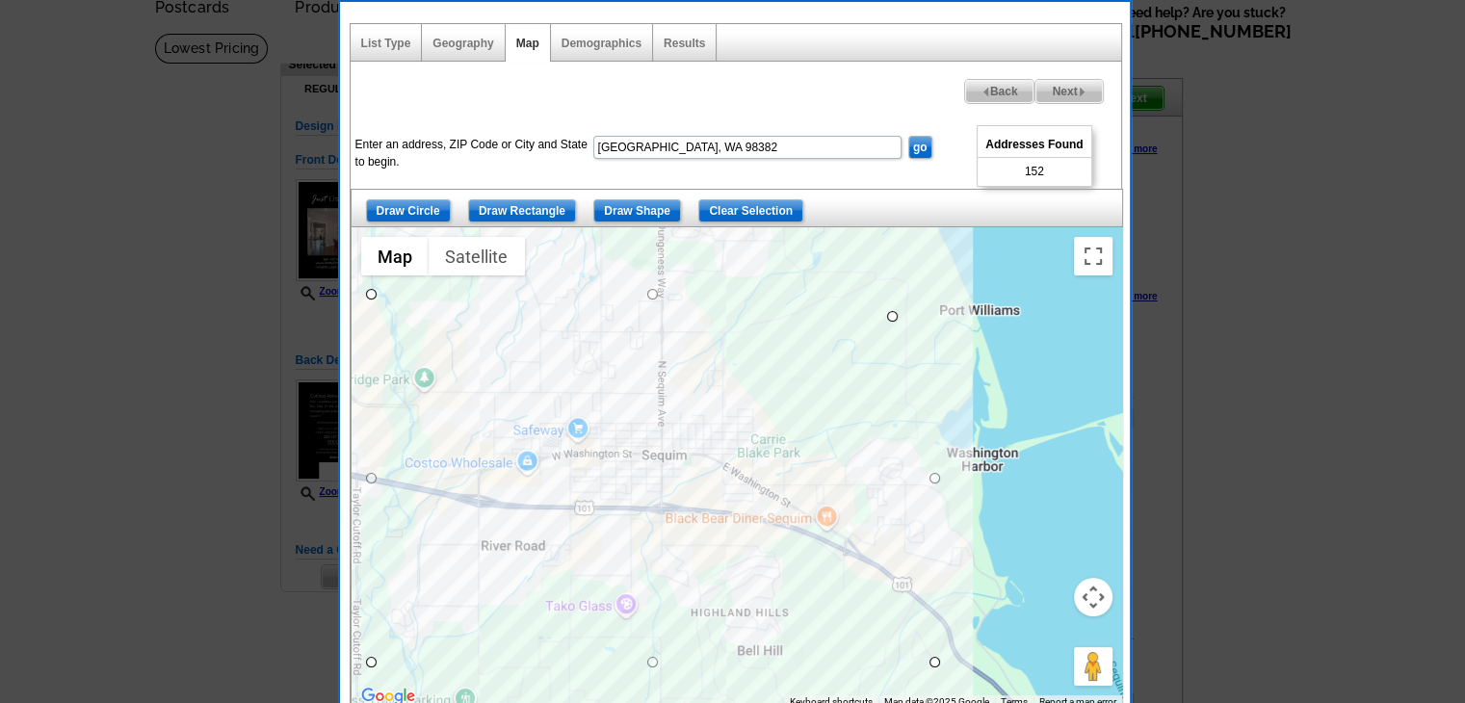
drag, startPoint x: 932, startPoint y: 294, endPoint x: 886, endPoint y: 316, distance: 51.3
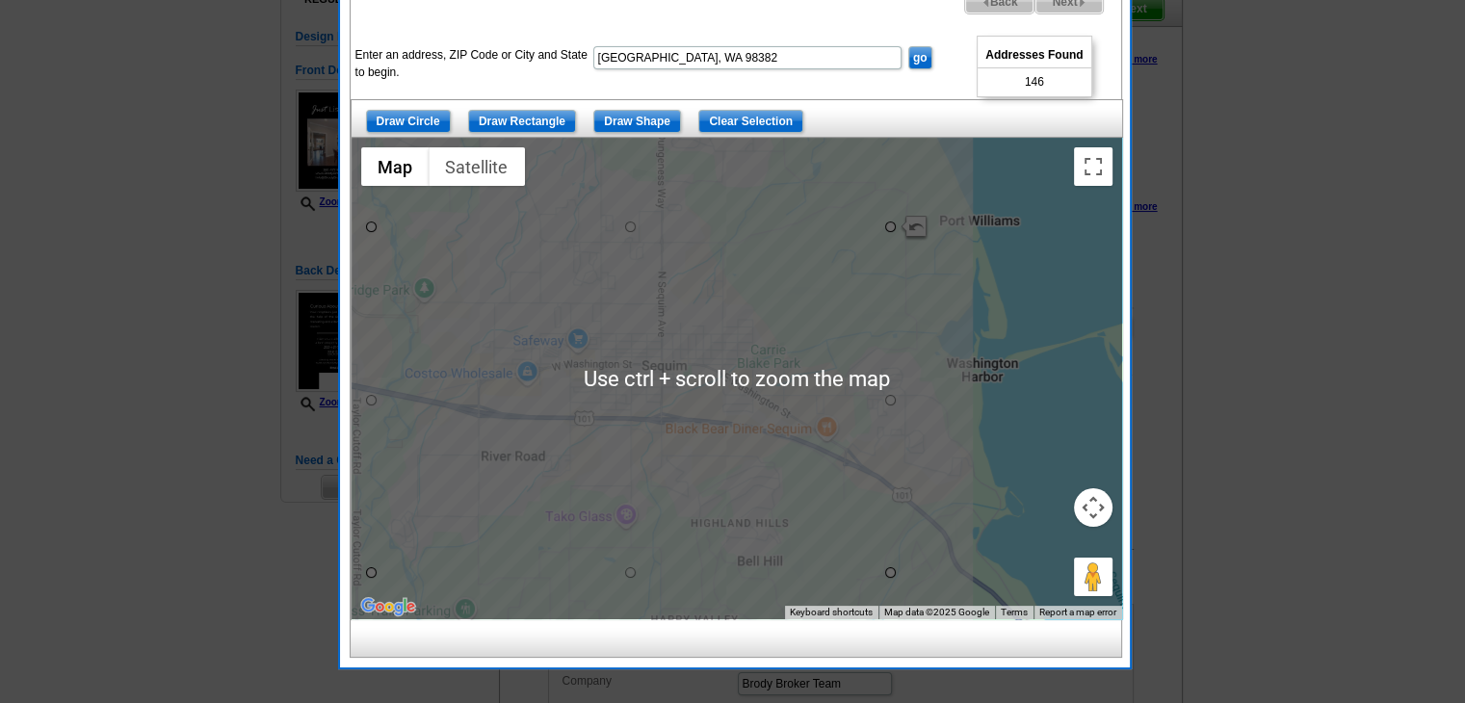
scroll to position [193, 0]
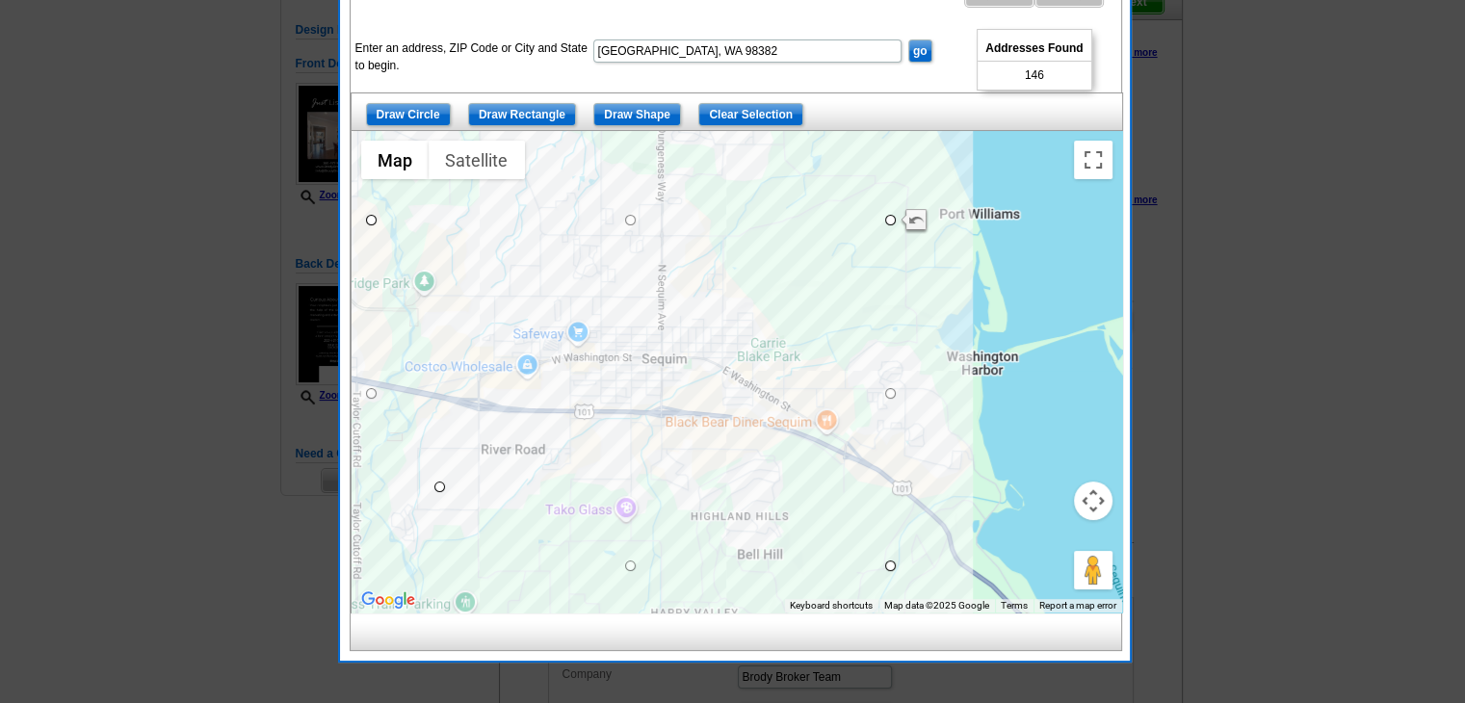
drag, startPoint x: 374, startPoint y: 566, endPoint x: 435, endPoint y: 485, distance: 101.7
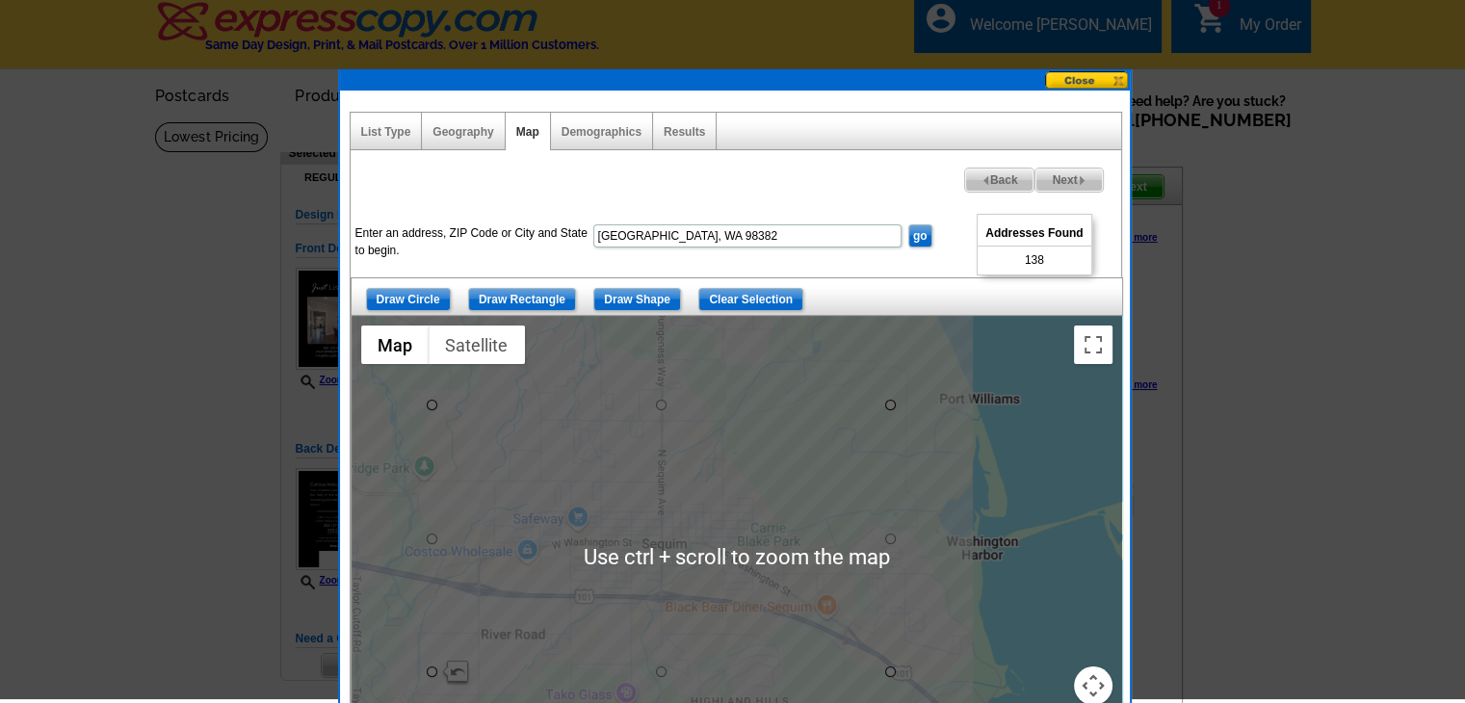
scroll to position [0, 0]
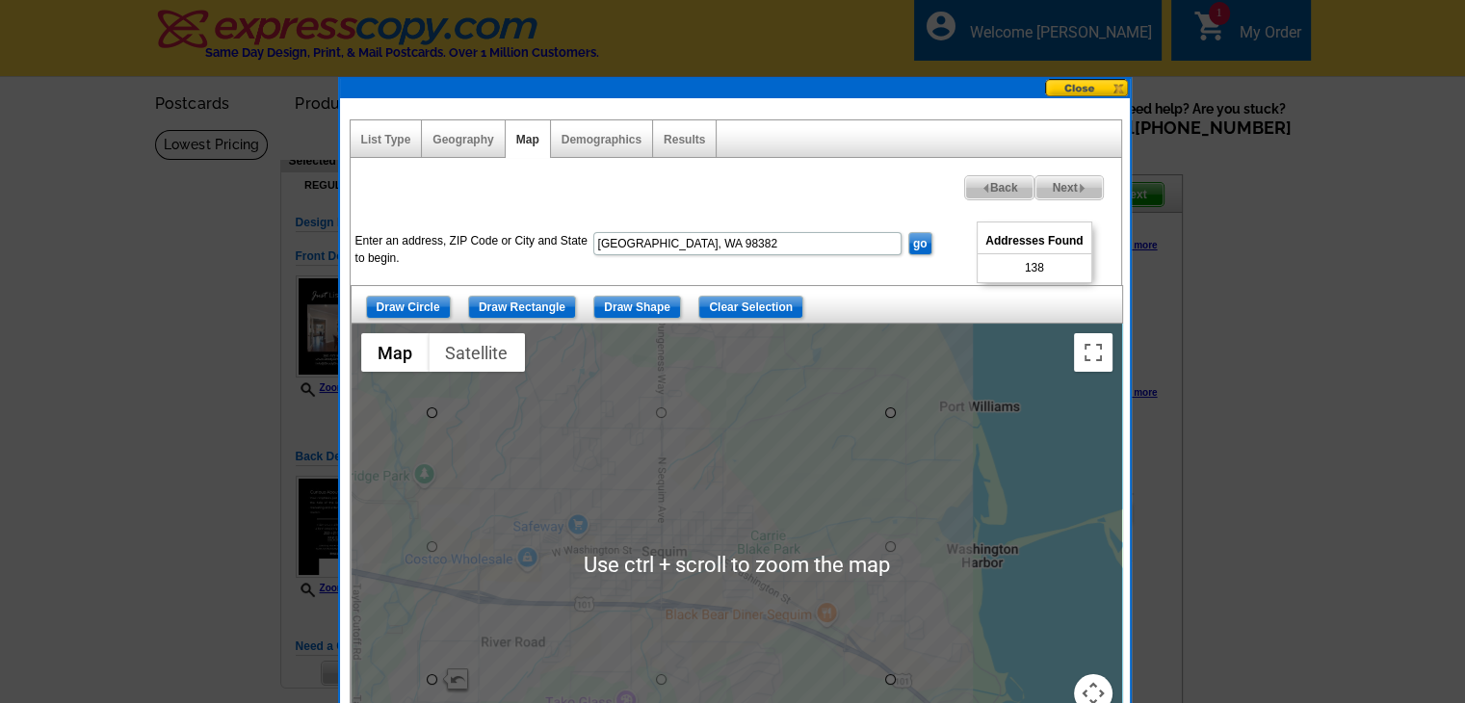
click at [1063, 180] on span "Next" at bounding box center [1068, 187] width 66 height 23
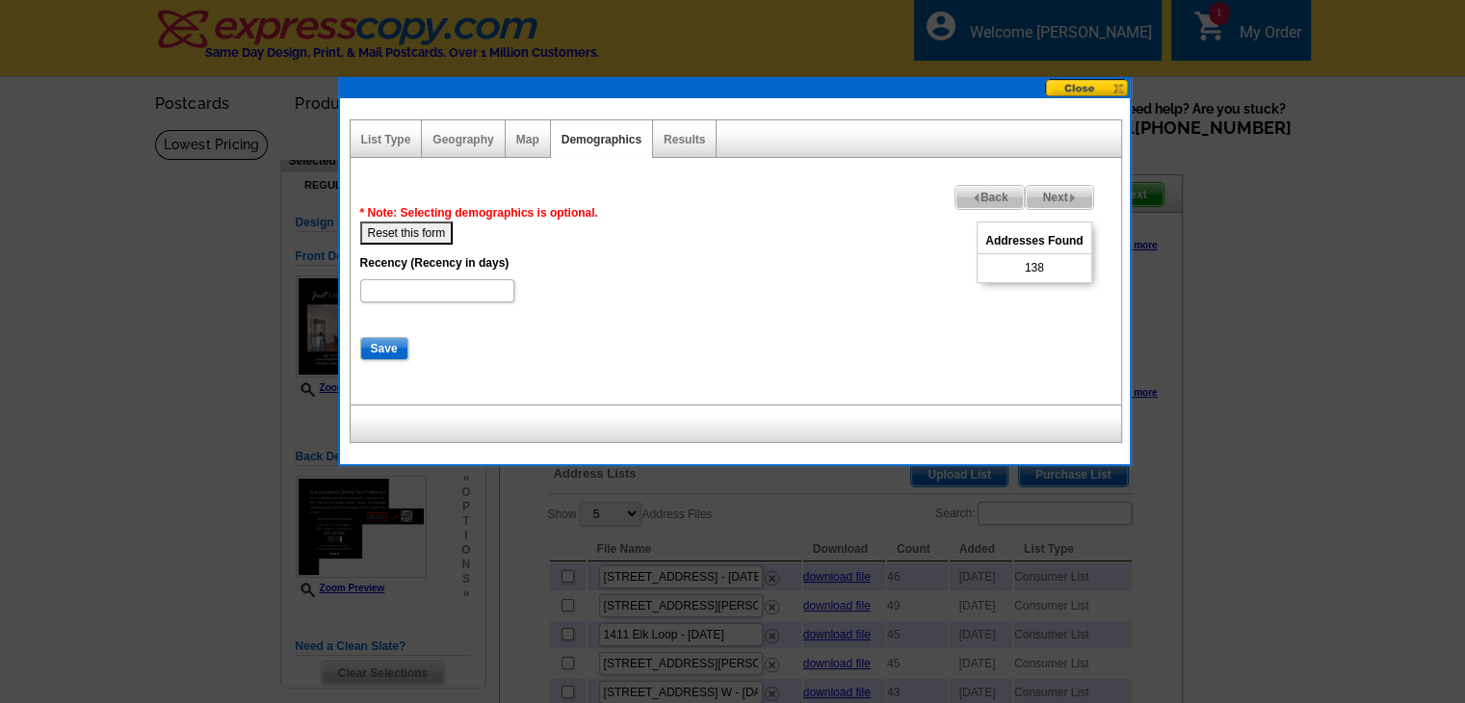
click at [650, 255] on dt "Recency (Recency in days)" at bounding box center [735, 262] width 751 height 35
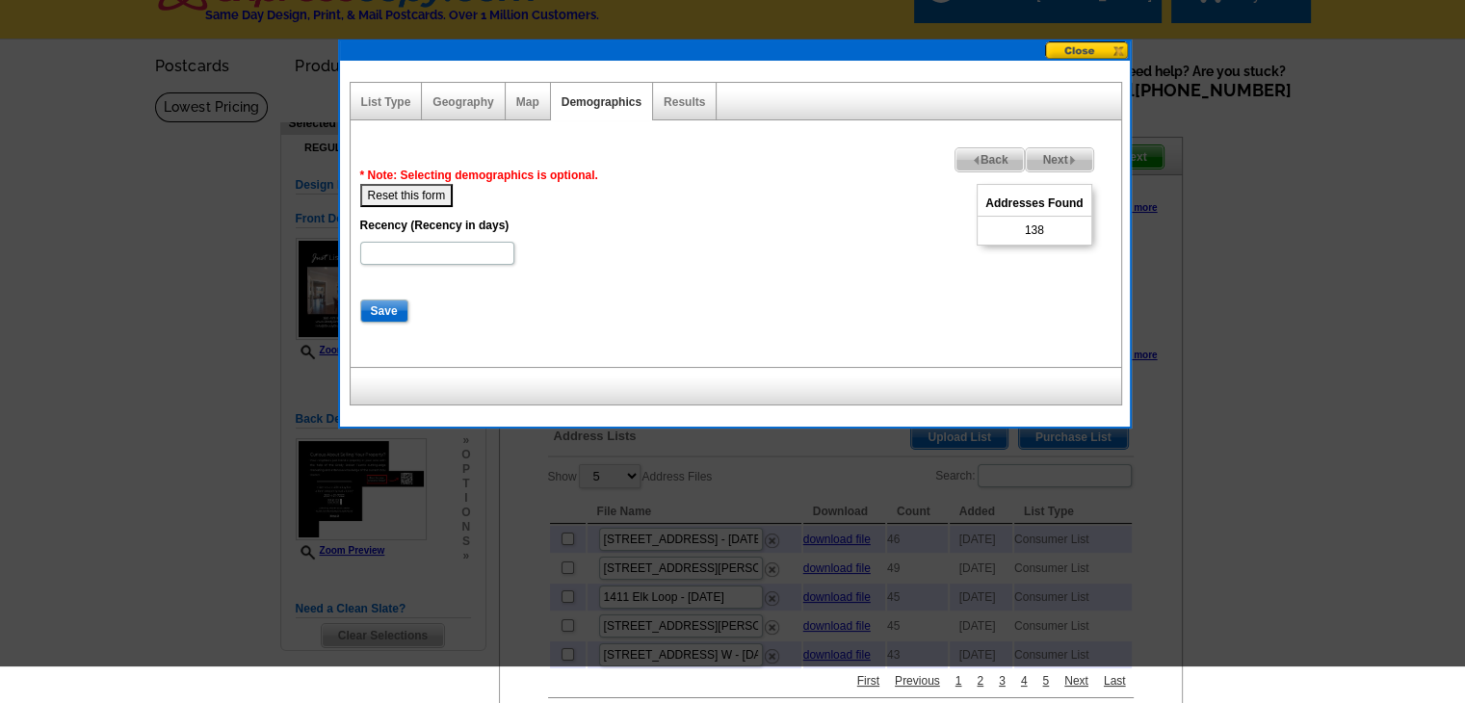
scroll to position [96, 0]
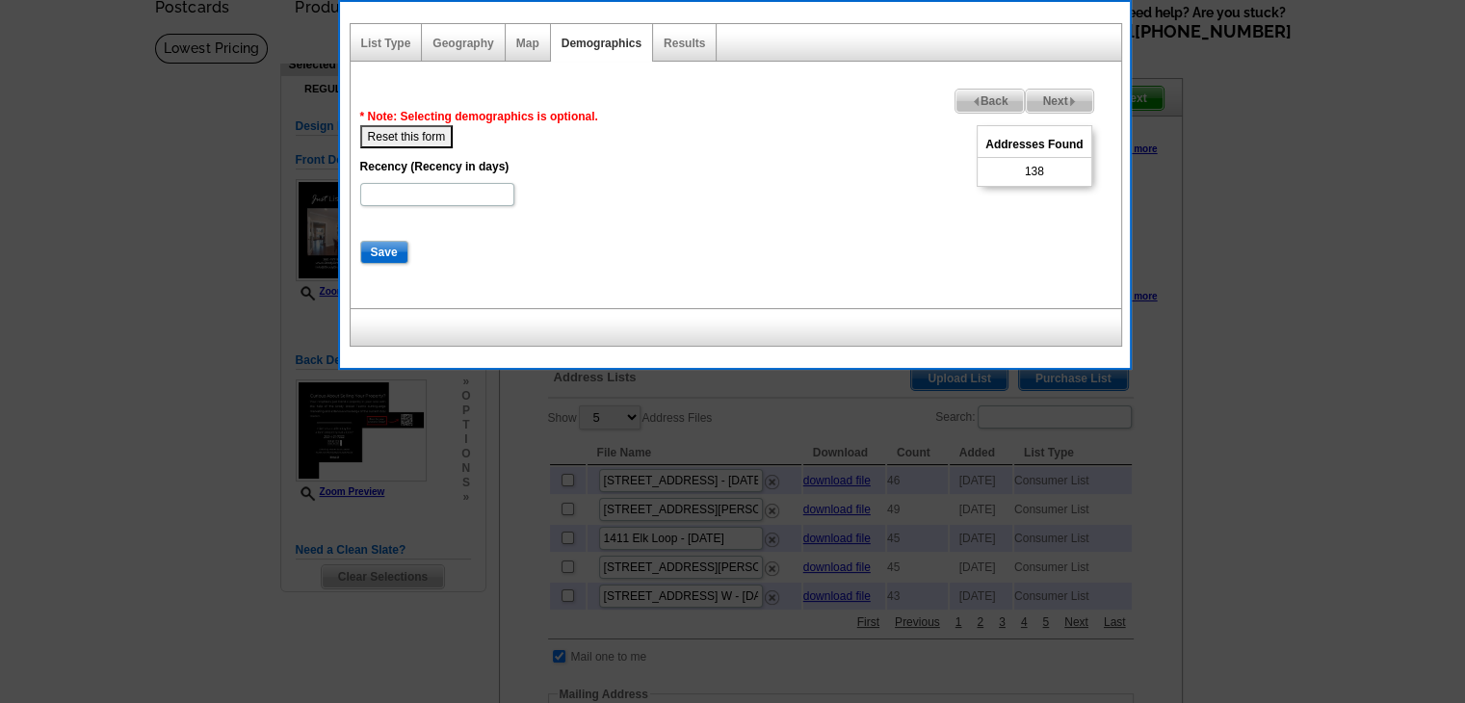
click at [436, 144] on button "Reset this form" at bounding box center [406, 136] width 93 height 23
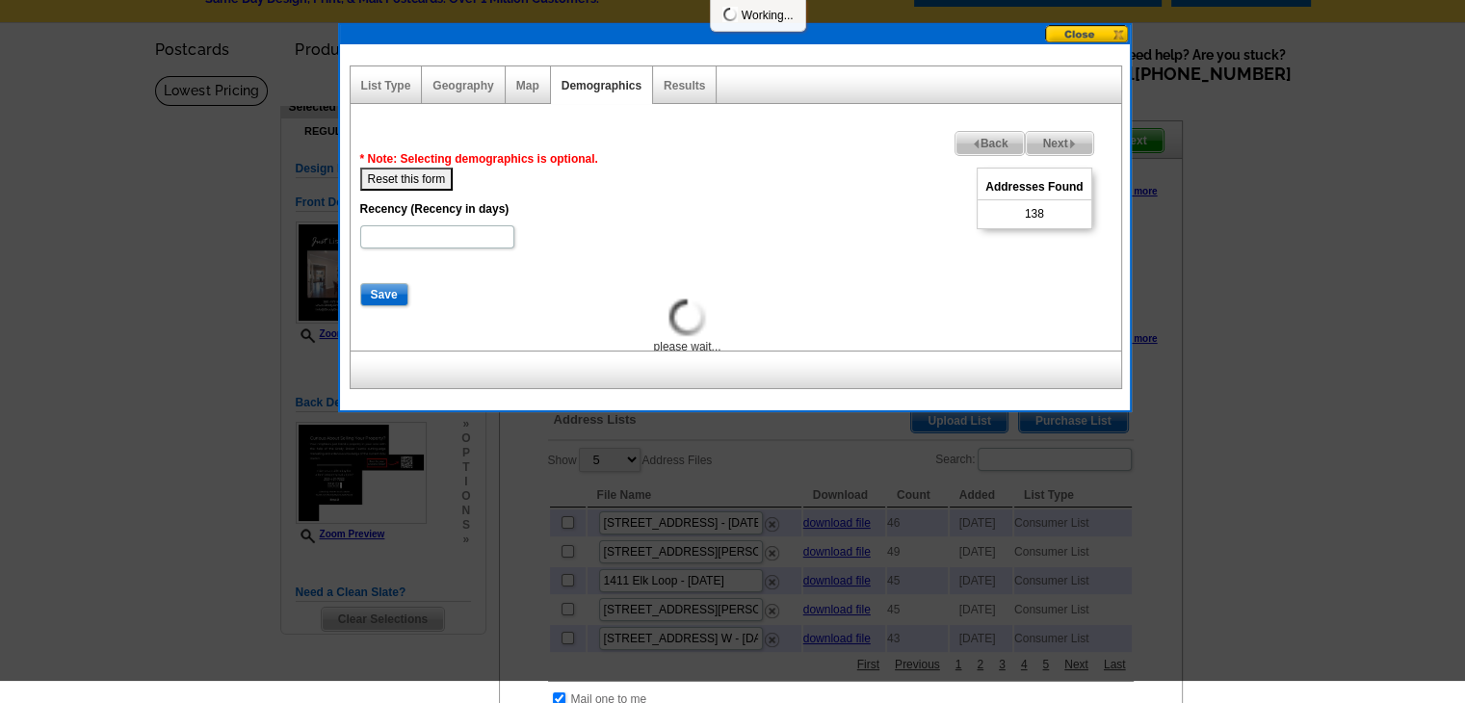
scroll to position [0, 0]
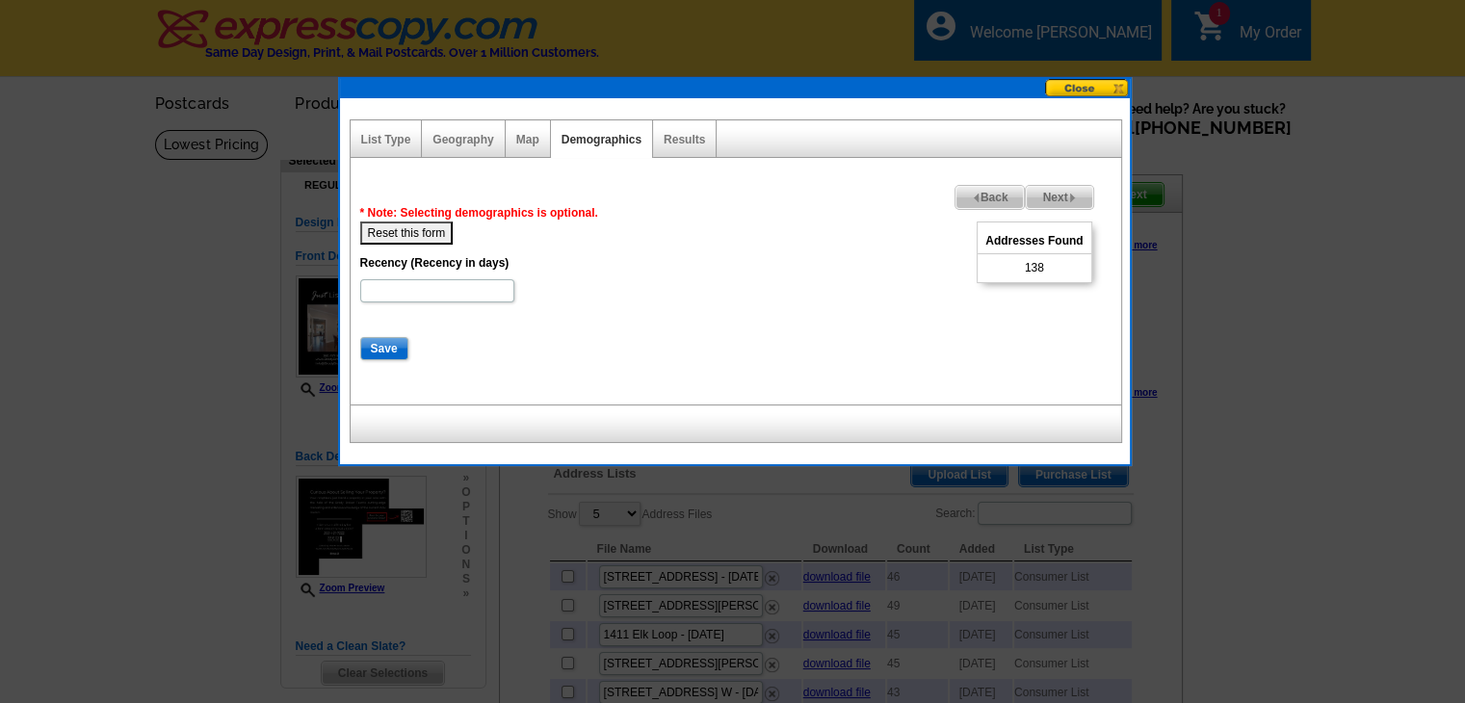
click at [535, 147] on div "Map" at bounding box center [528, 139] width 45 height 38
click at [539, 140] on div "Map" at bounding box center [528, 139] width 45 height 38
click at [538, 140] on div "Map" at bounding box center [528, 139] width 45 height 38
click at [530, 139] on link "Map" at bounding box center [527, 139] width 23 height 13
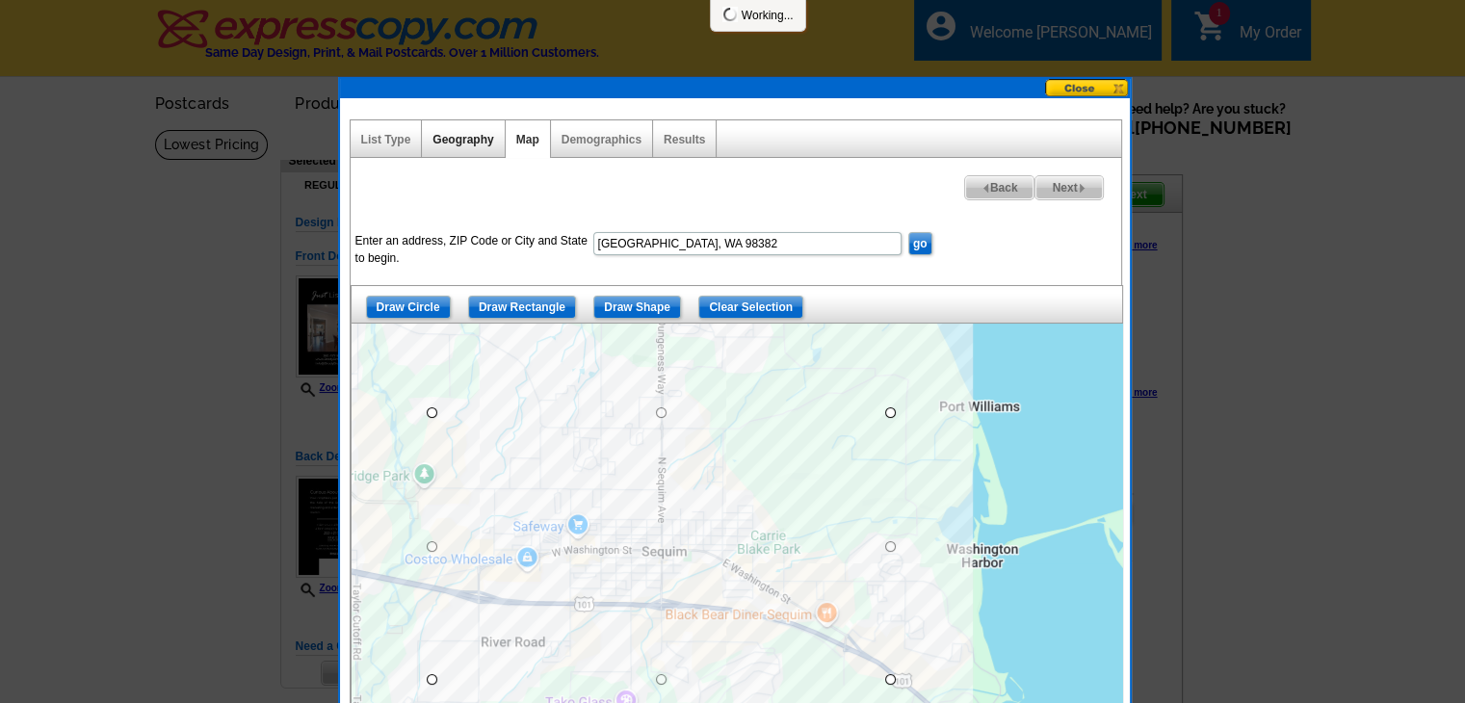
click at [474, 139] on link "Geography" at bounding box center [462, 139] width 61 height 13
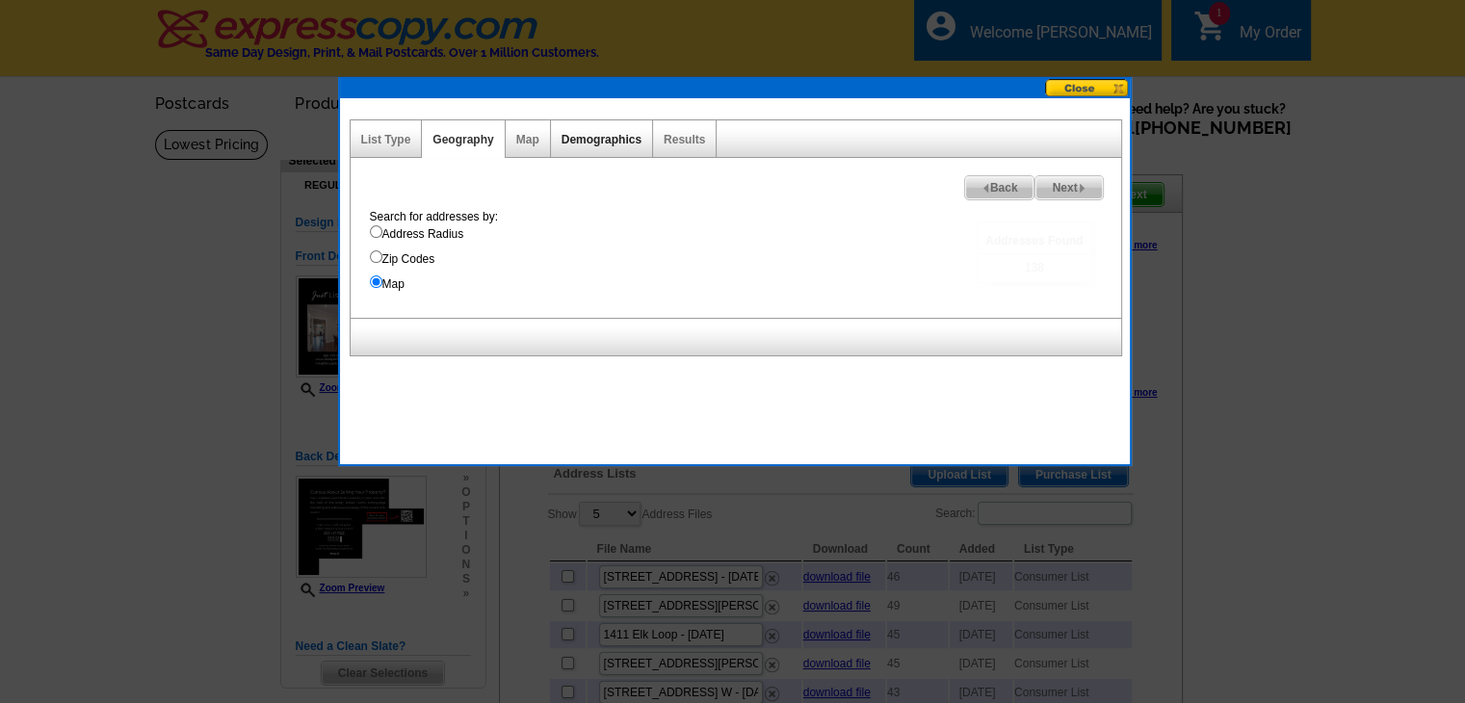
click at [596, 139] on link "Demographics" at bounding box center [601, 139] width 80 height 13
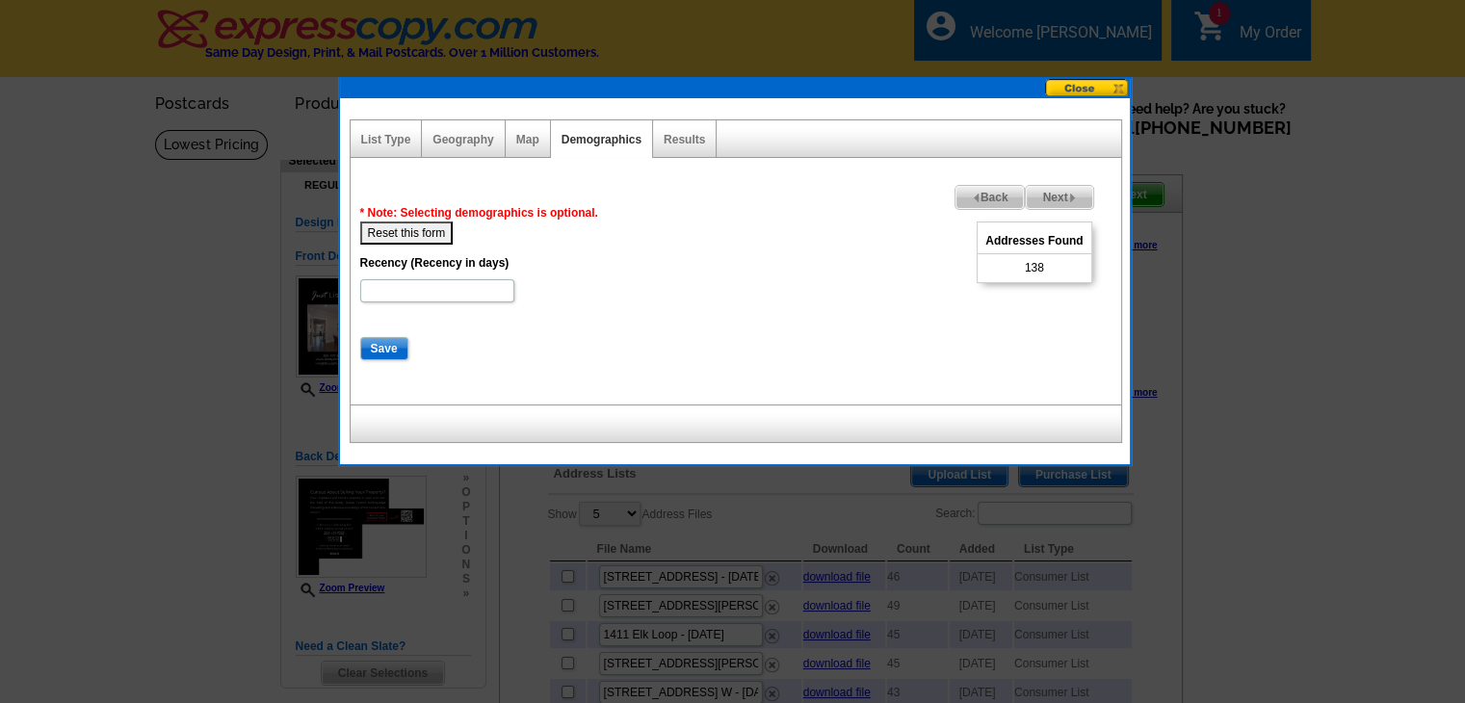
click at [676, 126] on div "Results" at bounding box center [685, 139] width 64 height 38
click at [678, 133] on link "Results" at bounding box center [684, 139] width 41 height 13
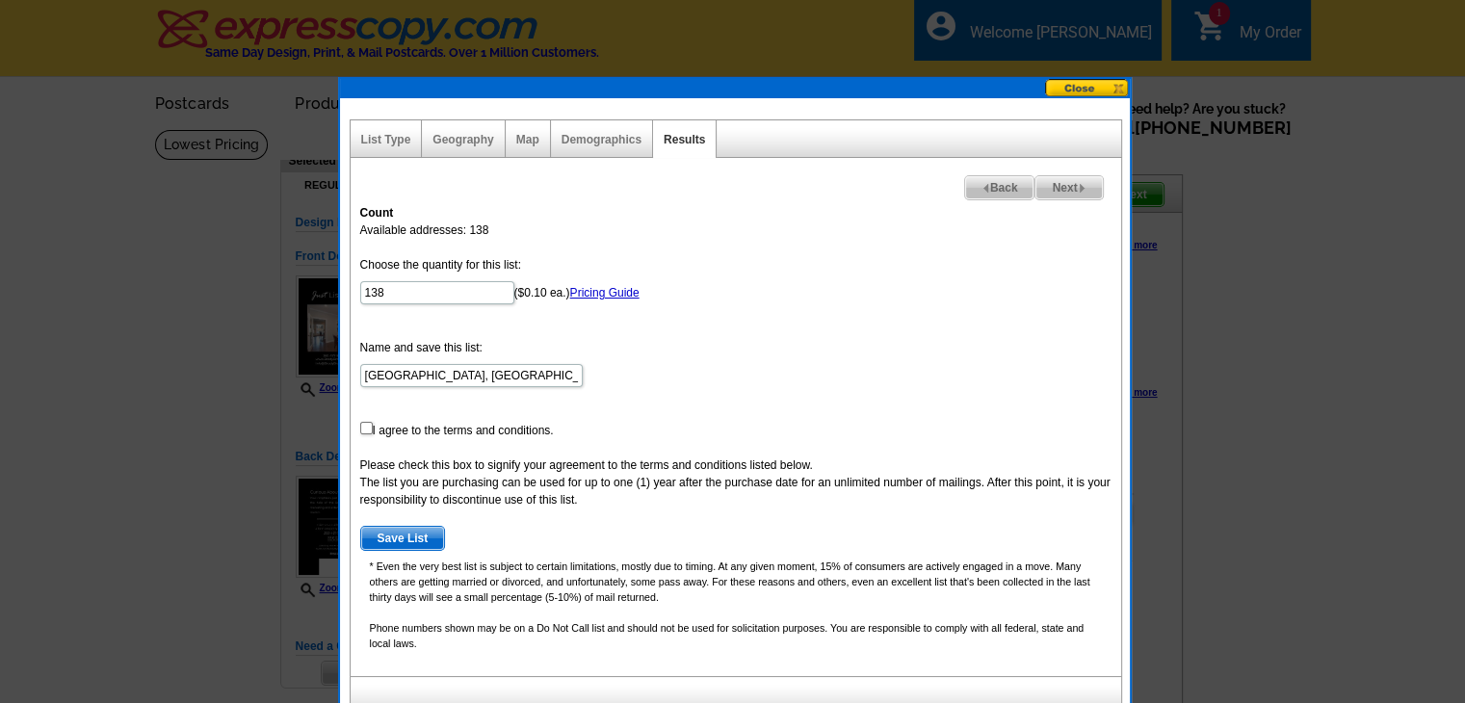
click at [620, 122] on div "Demographics" at bounding box center [602, 139] width 102 height 38
click at [612, 130] on div "Demographics" at bounding box center [602, 139] width 102 height 38
click at [612, 136] on link "Demographics" at bounding box center [601, 139] width 80 height 13
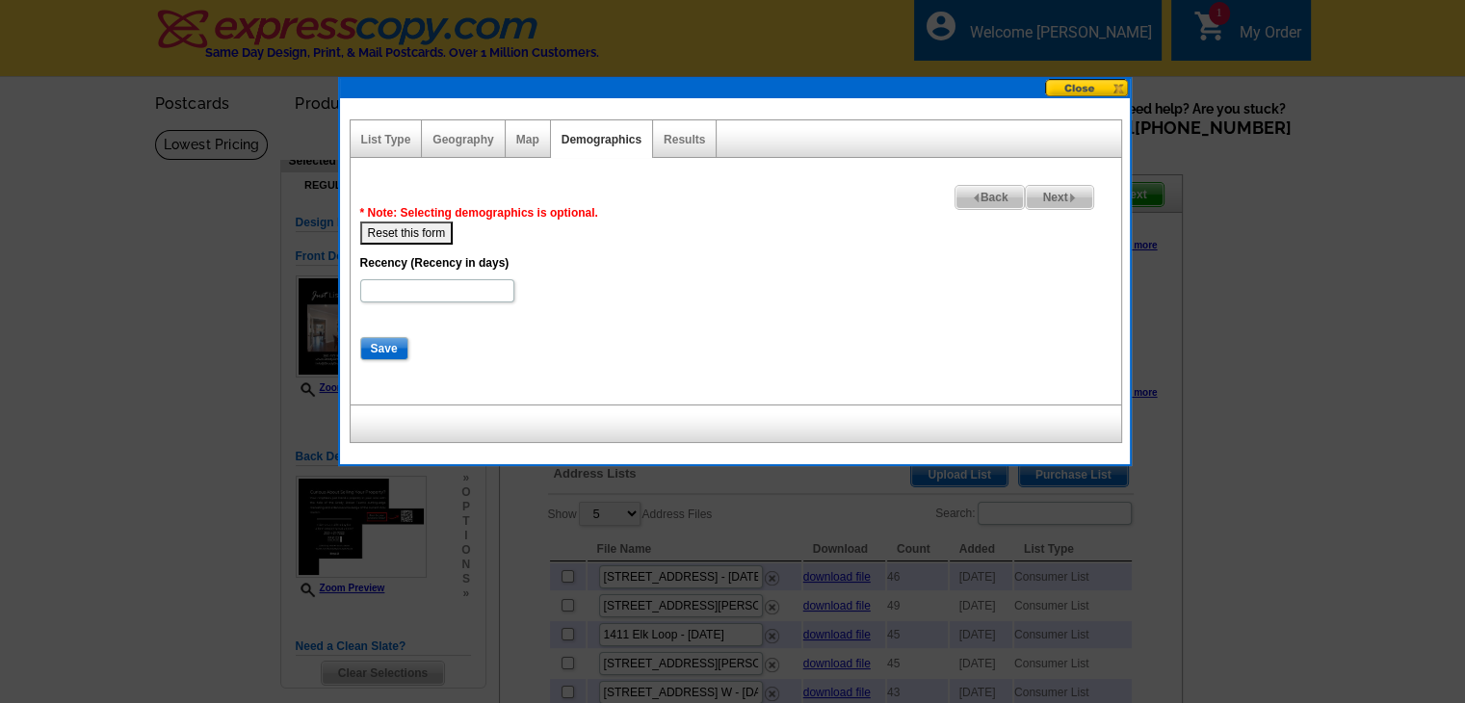
click at [431, 227] on button "Reset this form" at bounding box center [406, 233] width 93 height 23
click at [537, 141] on link "Map" at bounding box center [527, 139] width 23 height 13
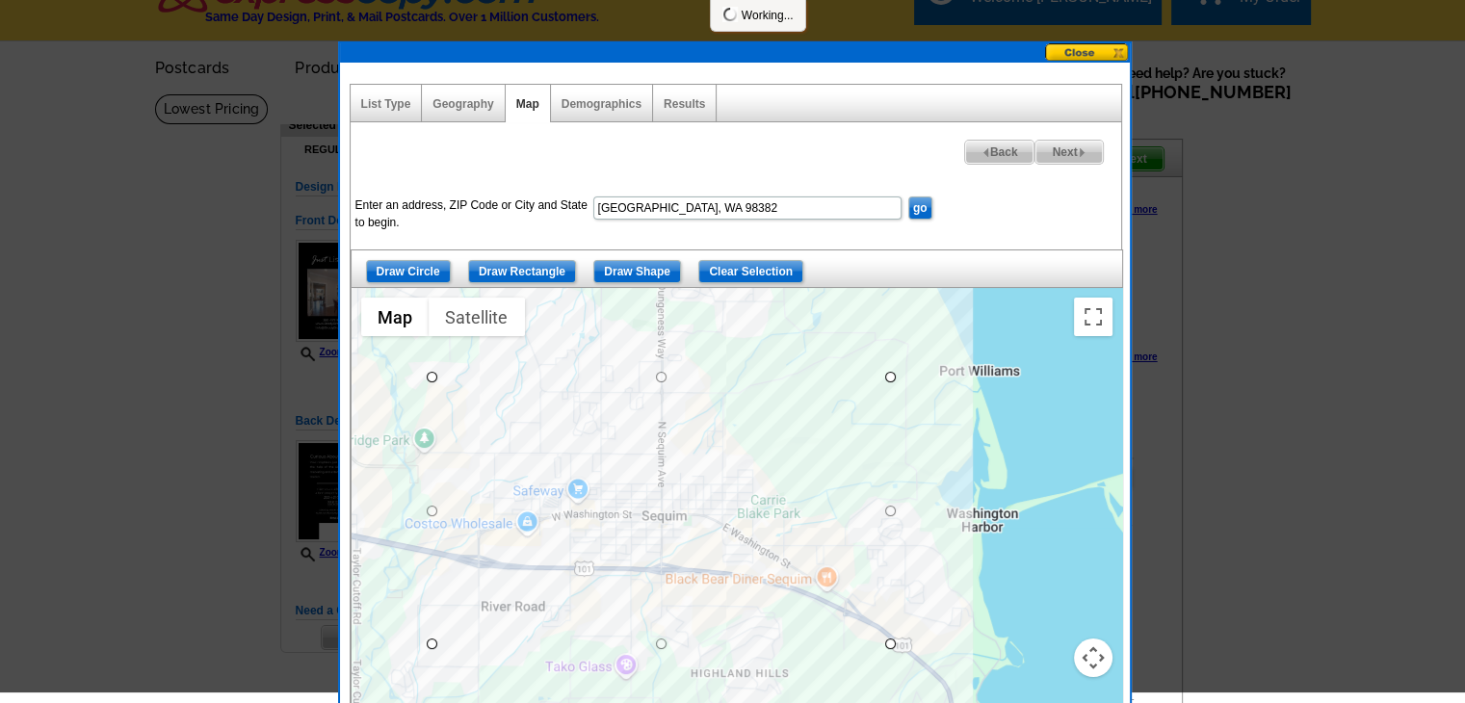
scroll to position [96, 0]
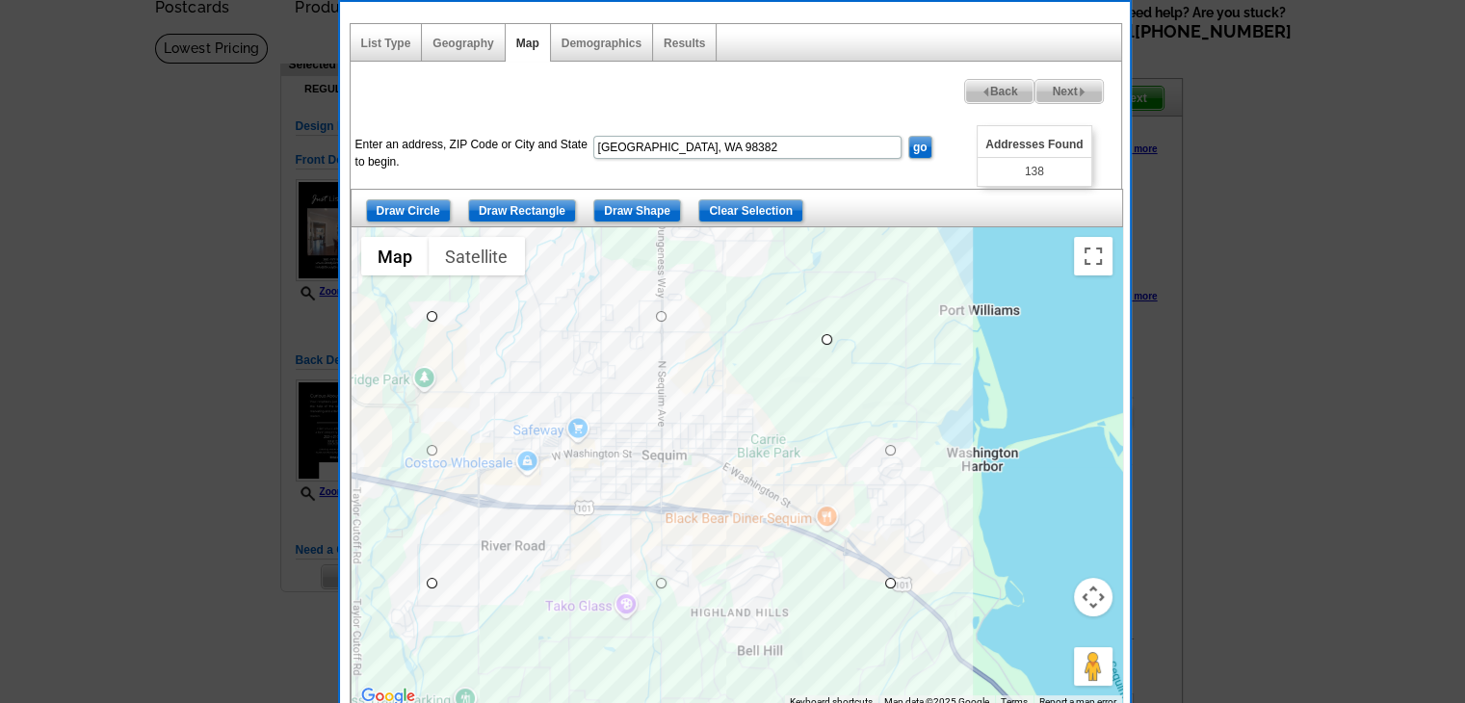
drag, startPoint x: 884, startPoint y: 314, endPoint x: 814, endPoint y: 341, distance: 75.3
drag, startPoint x: 430, startPoint y: 581, endPoint x: 518, endPoint y: 582, distance: 87.6
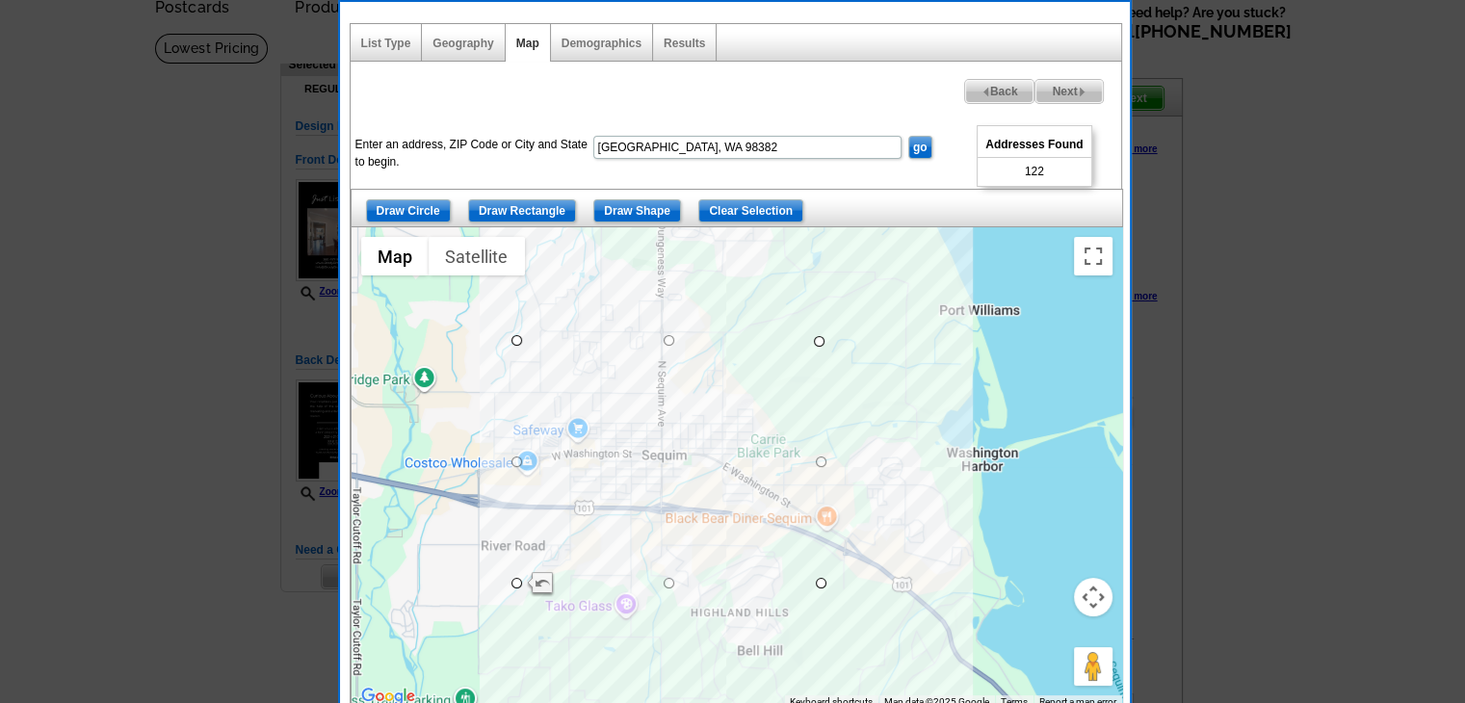
drag, startPoint x: 817, startPoint y: 342, endPoint x: 762, endPoint y: 400, distance: 79.7
drag, startPoint x: 766, startPoint y: 394, endPoint x: 742, endPoint y: 416, distance: 32.7
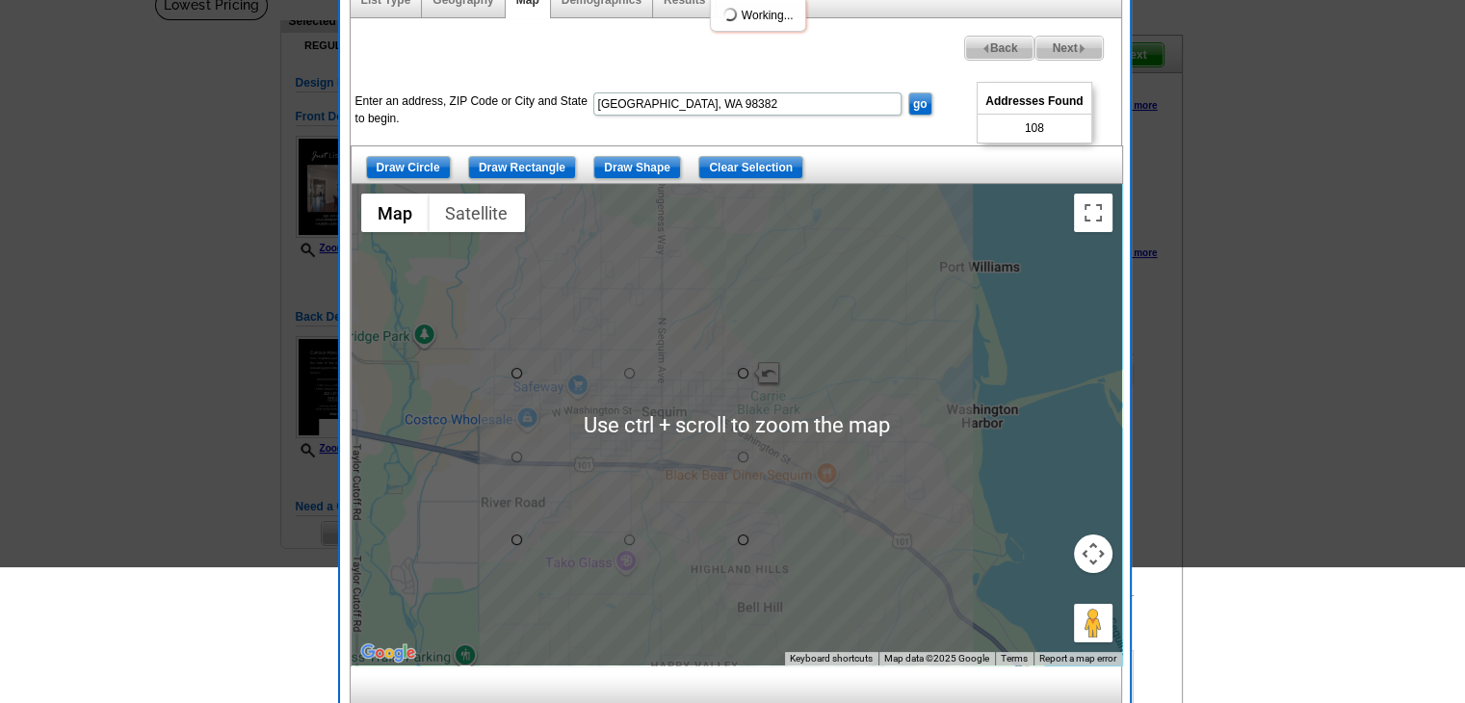
scroll to position [193, 0]
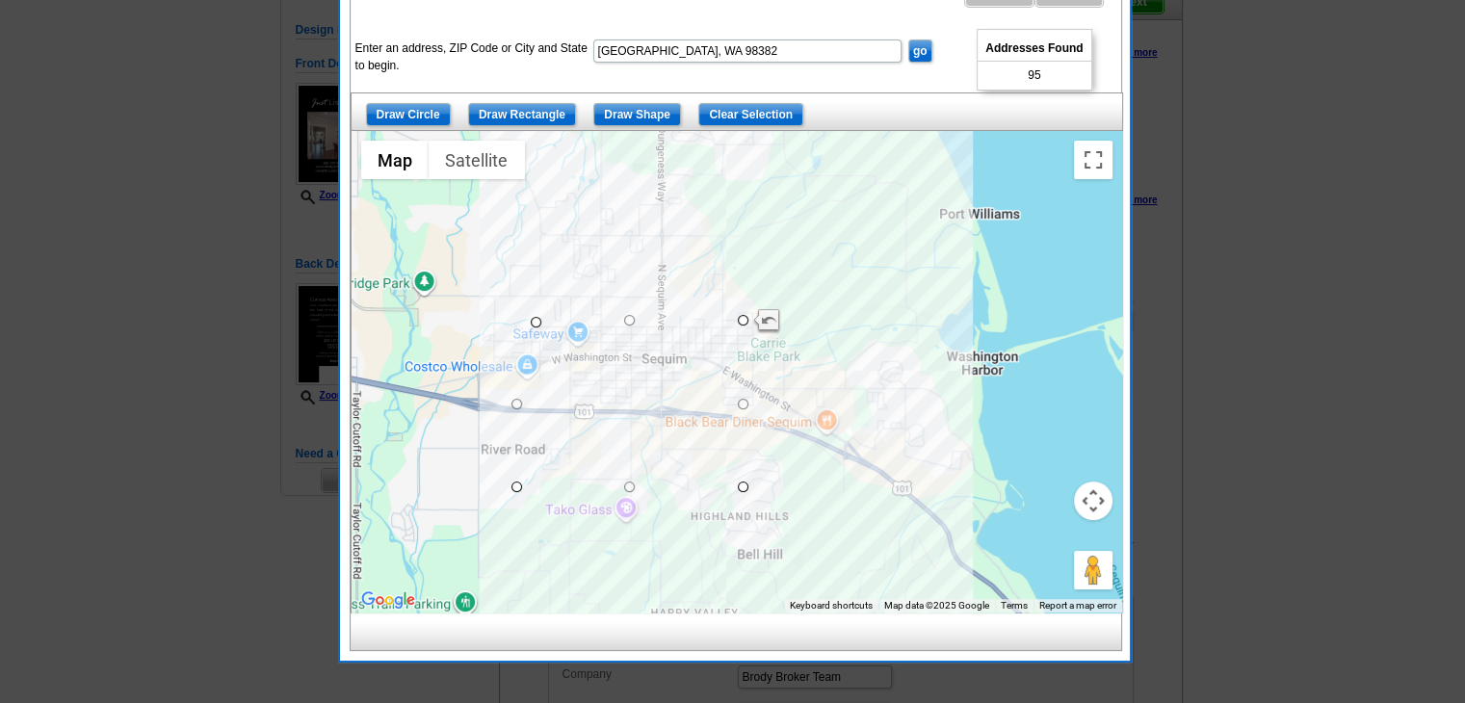
drag, startPoint x: 512, startPoint y: 319, endPoint x: 535, endPoint y: 321, distance: 23.2
drag, startPoint x: 737, startPoint y: 317, endPoint x: 664, endPoint y: 354, distance: 82.3
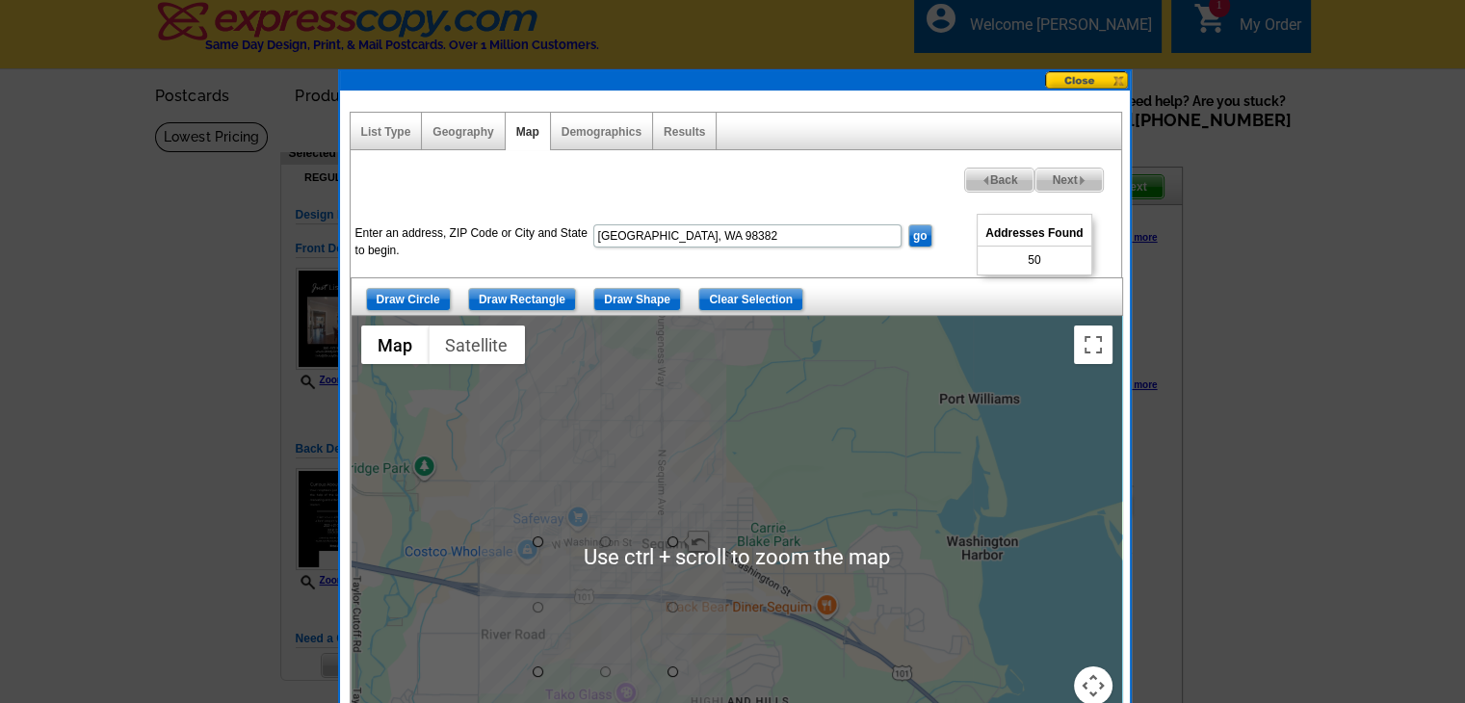
scroll to position [0, 0]
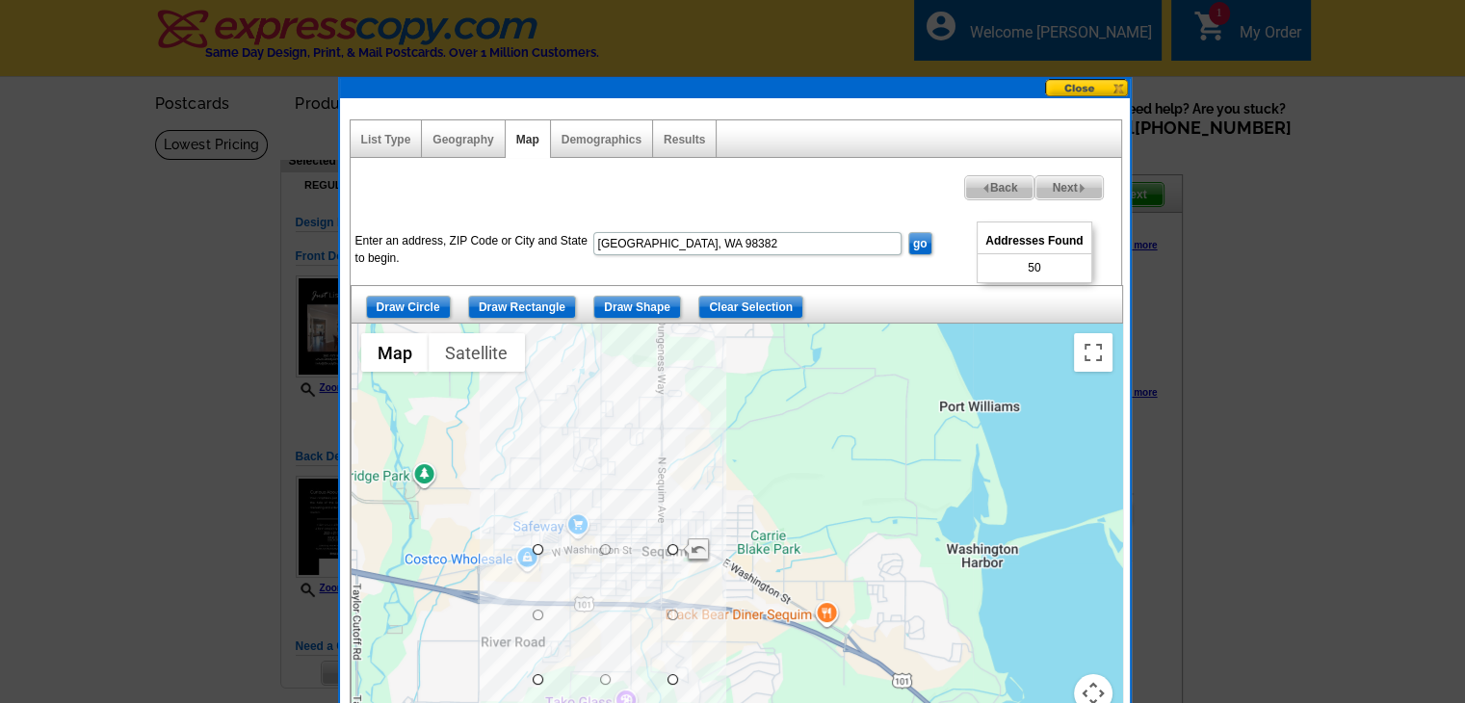
click at [1082, 91] on button at bounding box center [1087, 88] width 85 height 18
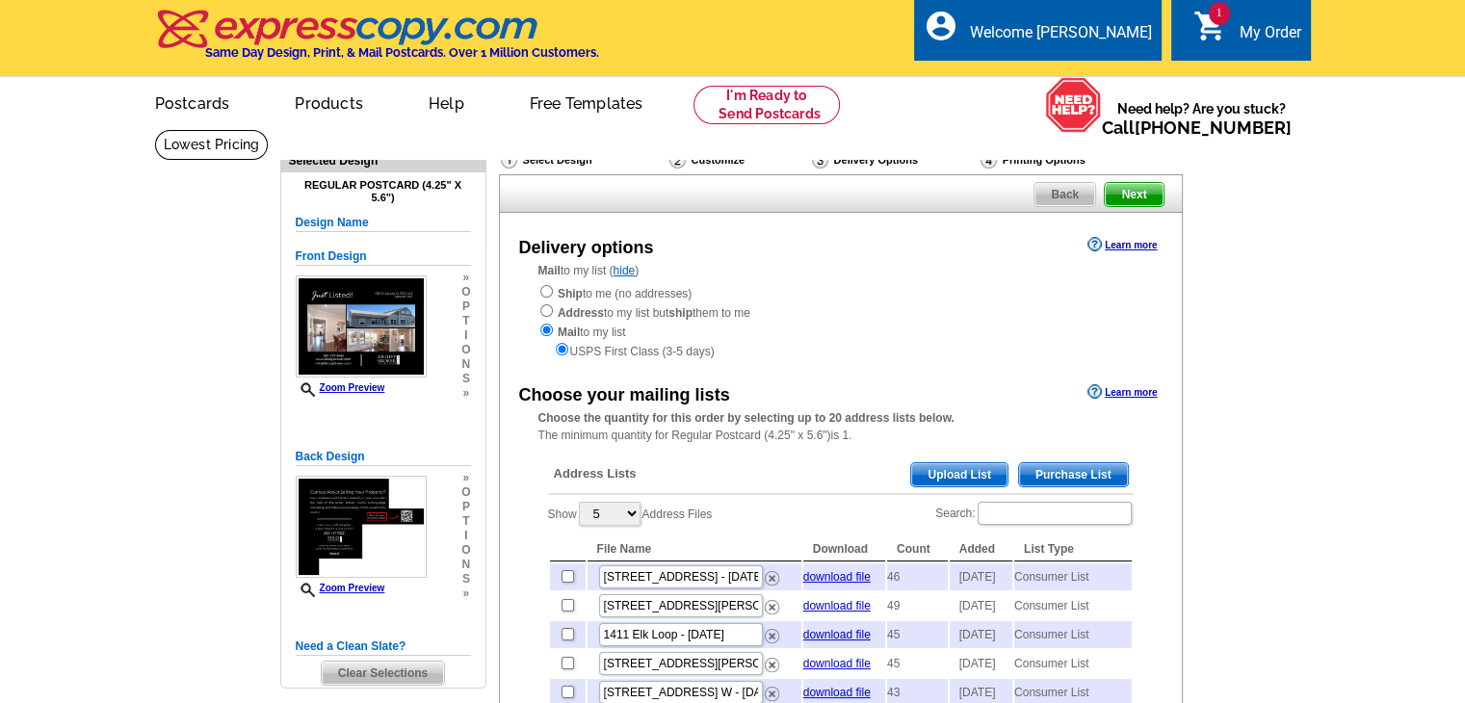
click at [1087, 475] on span "Purchase List" at bounding box center [1073, 474] width 109 height 23
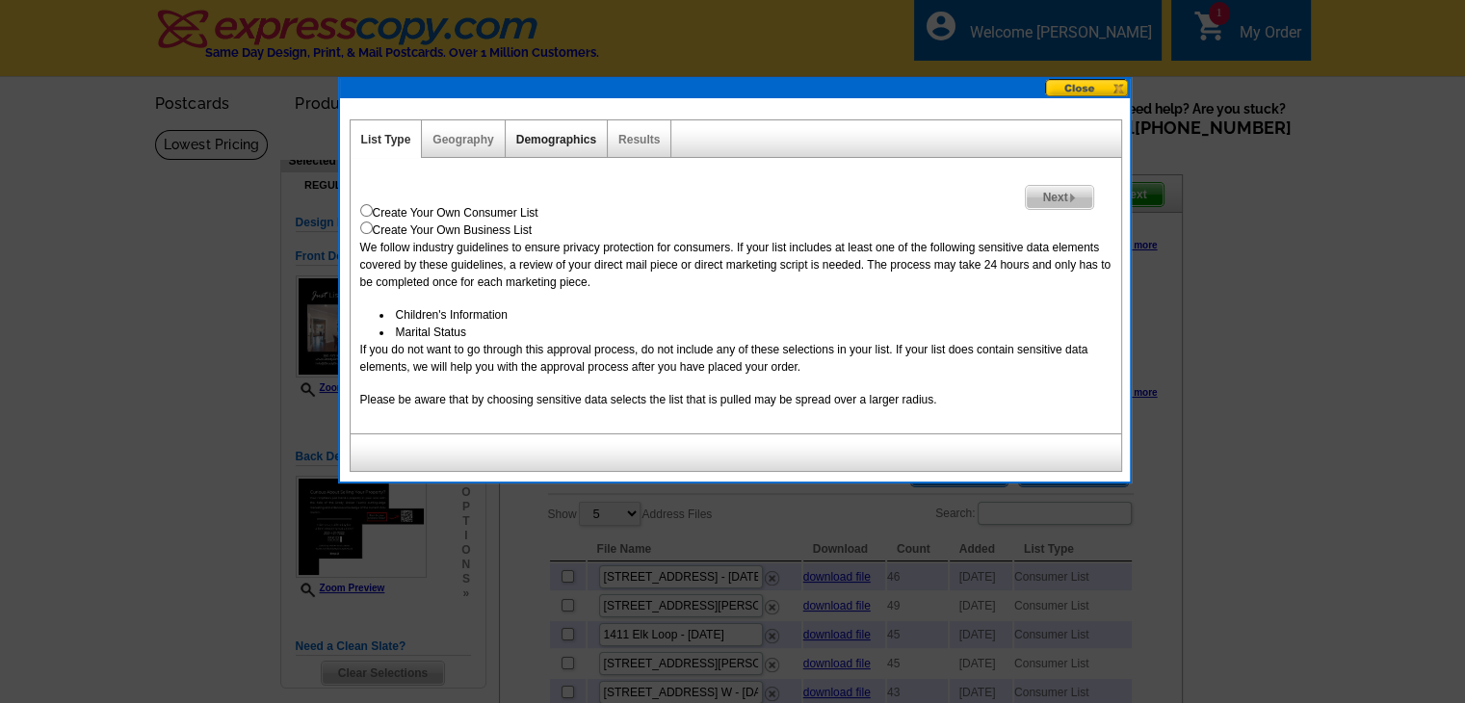
click at [566, 142] on link "Demographics" at bounding box center [556, 139] width 80 height 13
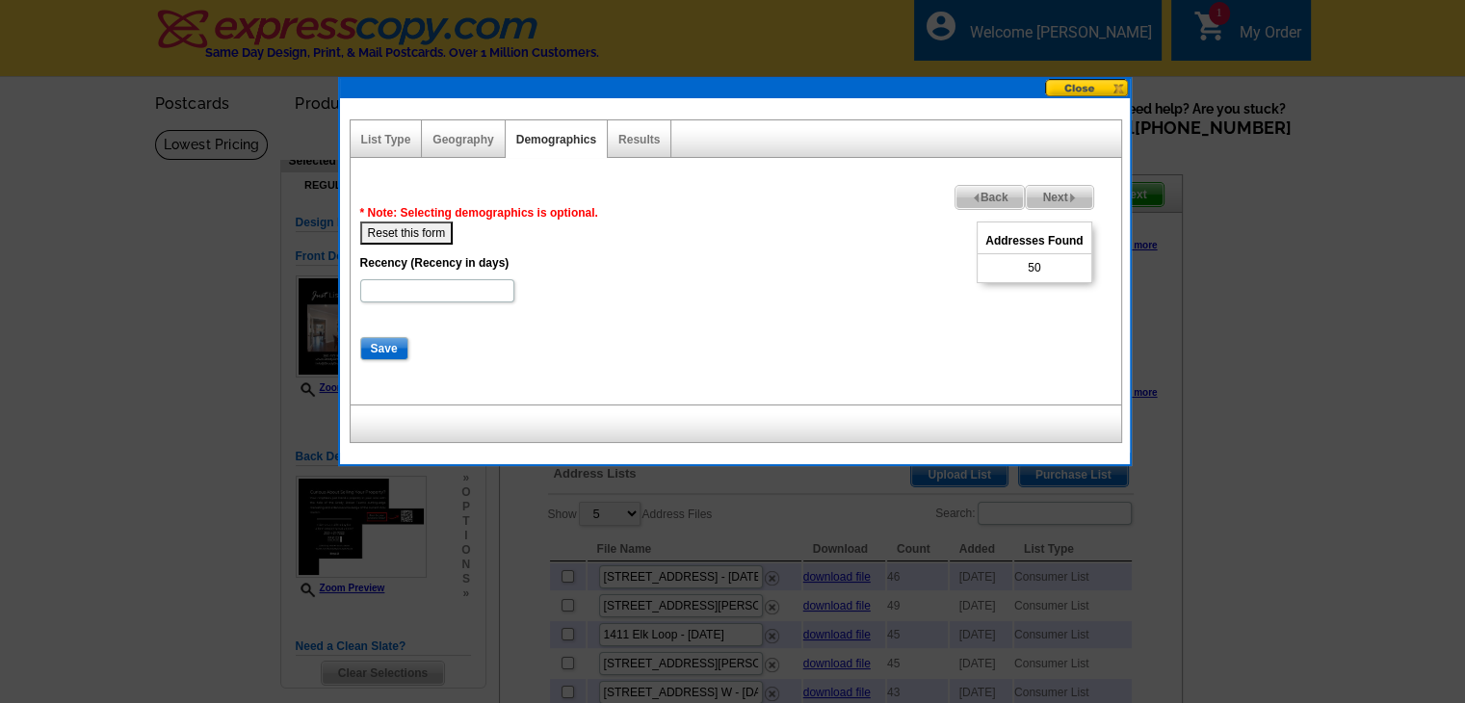
click at [454, 155] on div "Geography" at bounding box center [463, 139] width 83 height 38
click at [454, 150] on div "Geography" at bounding box center [463, 139] width 83 height 38
click at [459, 142] on link "Geography" at bounding box center [462, 139] width 61 height 13
click at [394, 133] on link "List Type" at bounding box center [386, 139] width 50 height 13
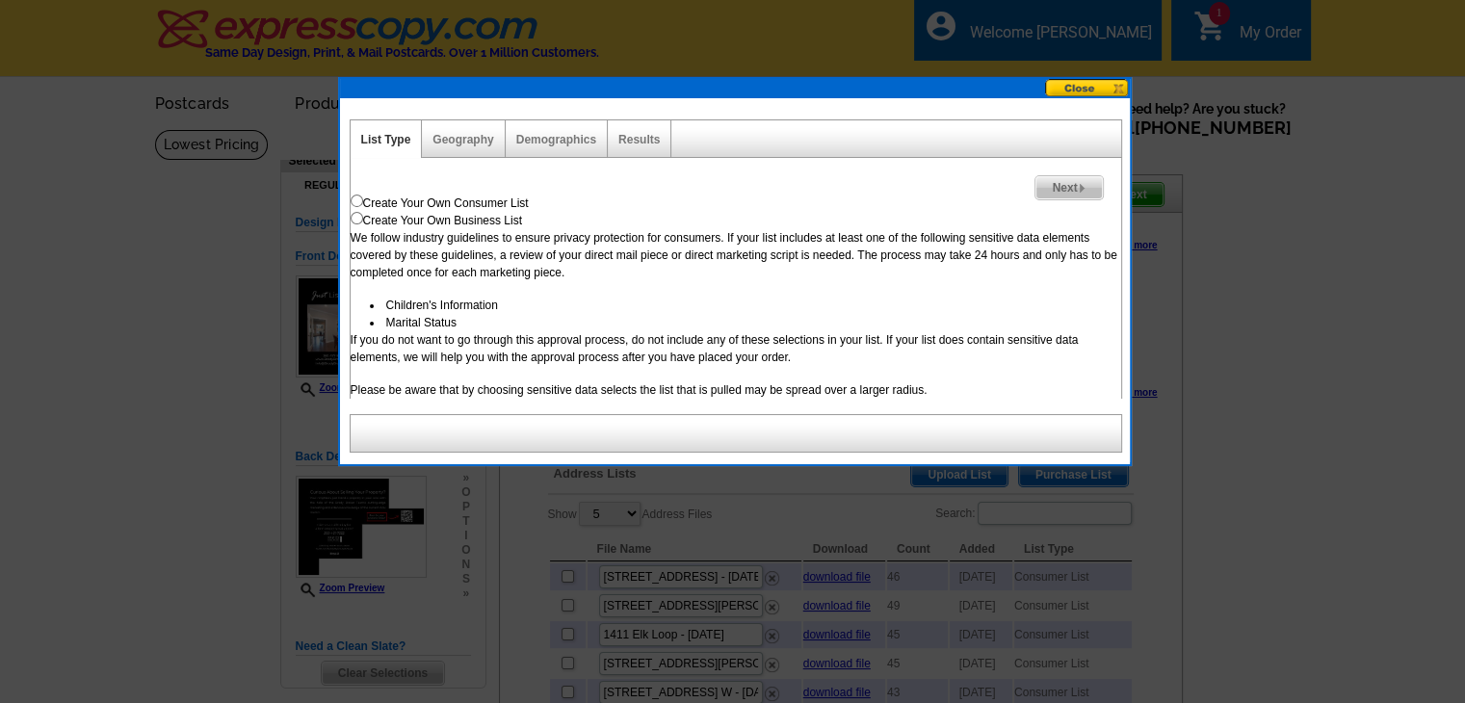
click at [1110, 92] on button at bounding box center [1087, 88] width 85 height 18
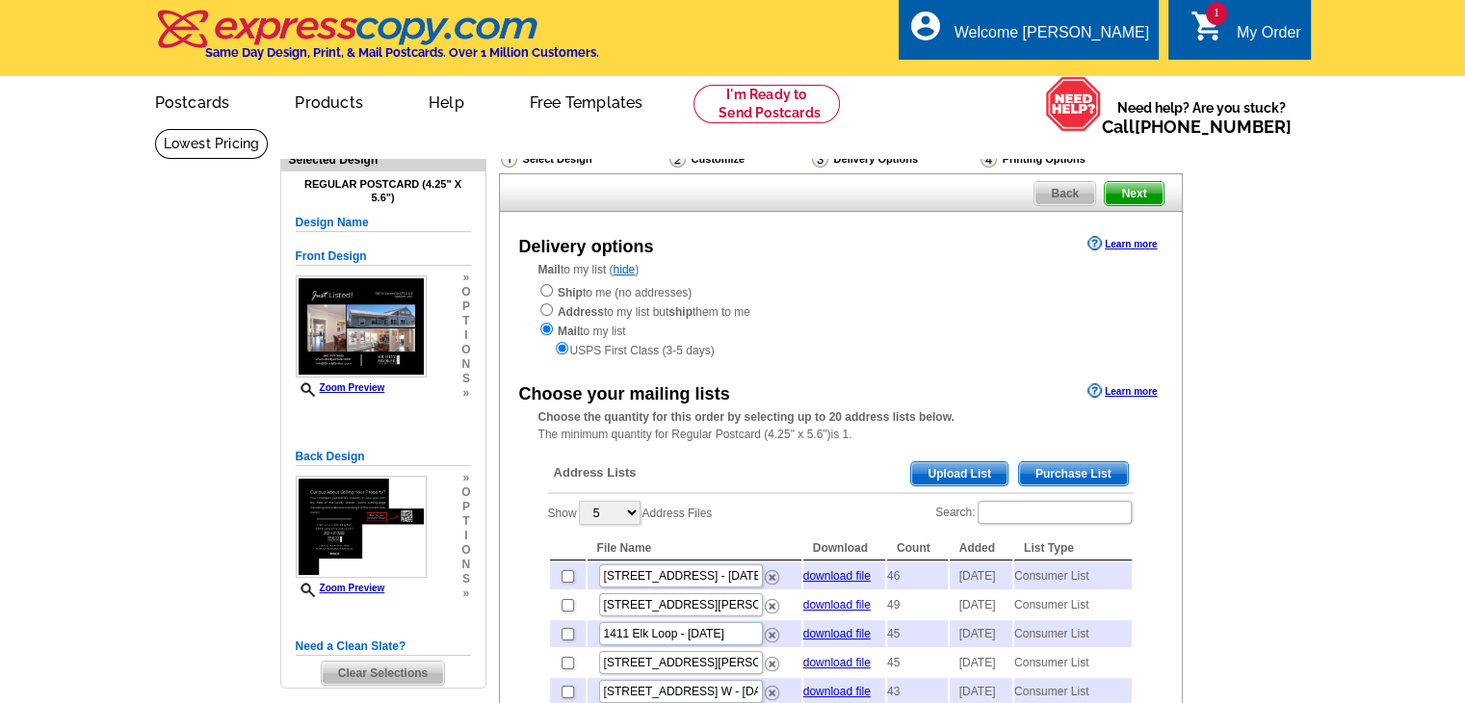
click at [1052, 477] on span "Purchase List" at bounding box center [1073, 473] width 109 height 23
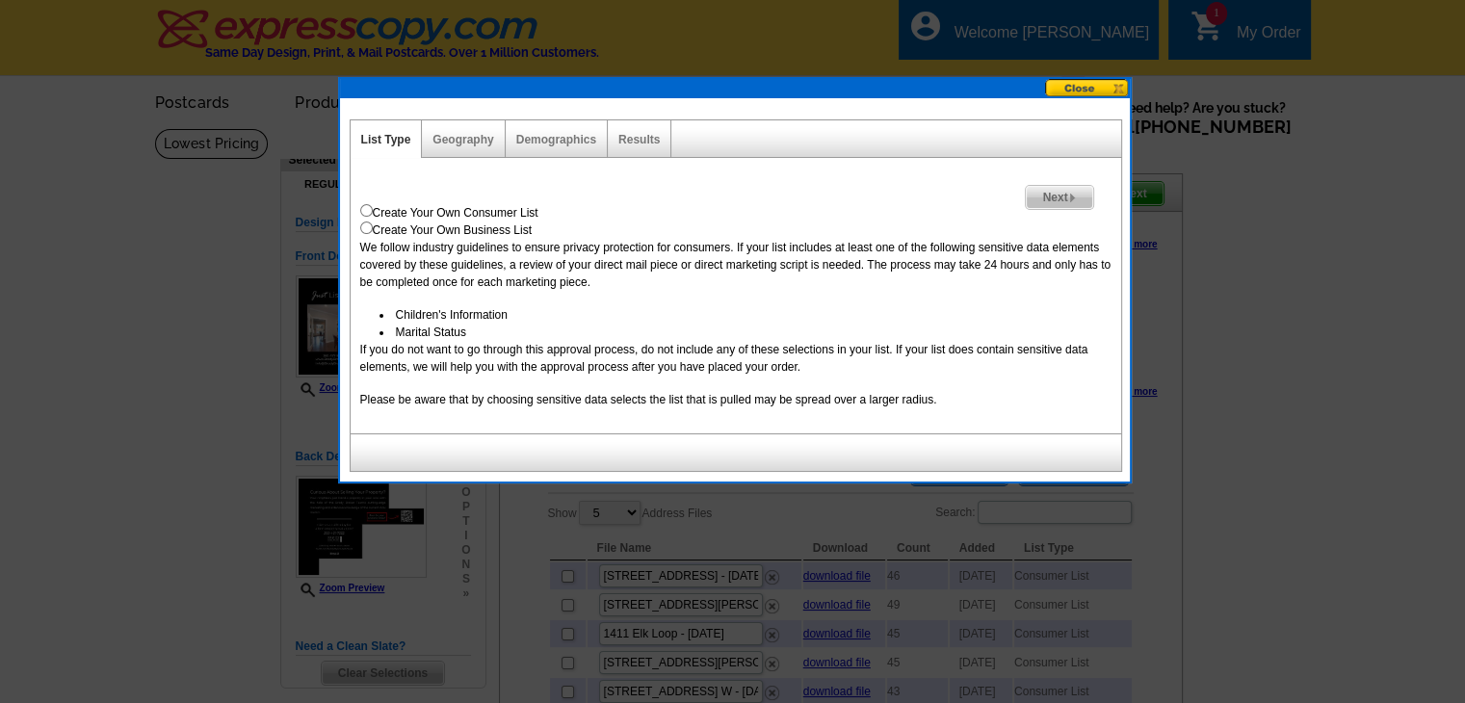
click at [555, 149] on div "Demographics" at bounding box center [557, 139] width 102 height 38
click at [555, 143] on link "Demographics" at bounding box center [556, 139] width 80 height 13
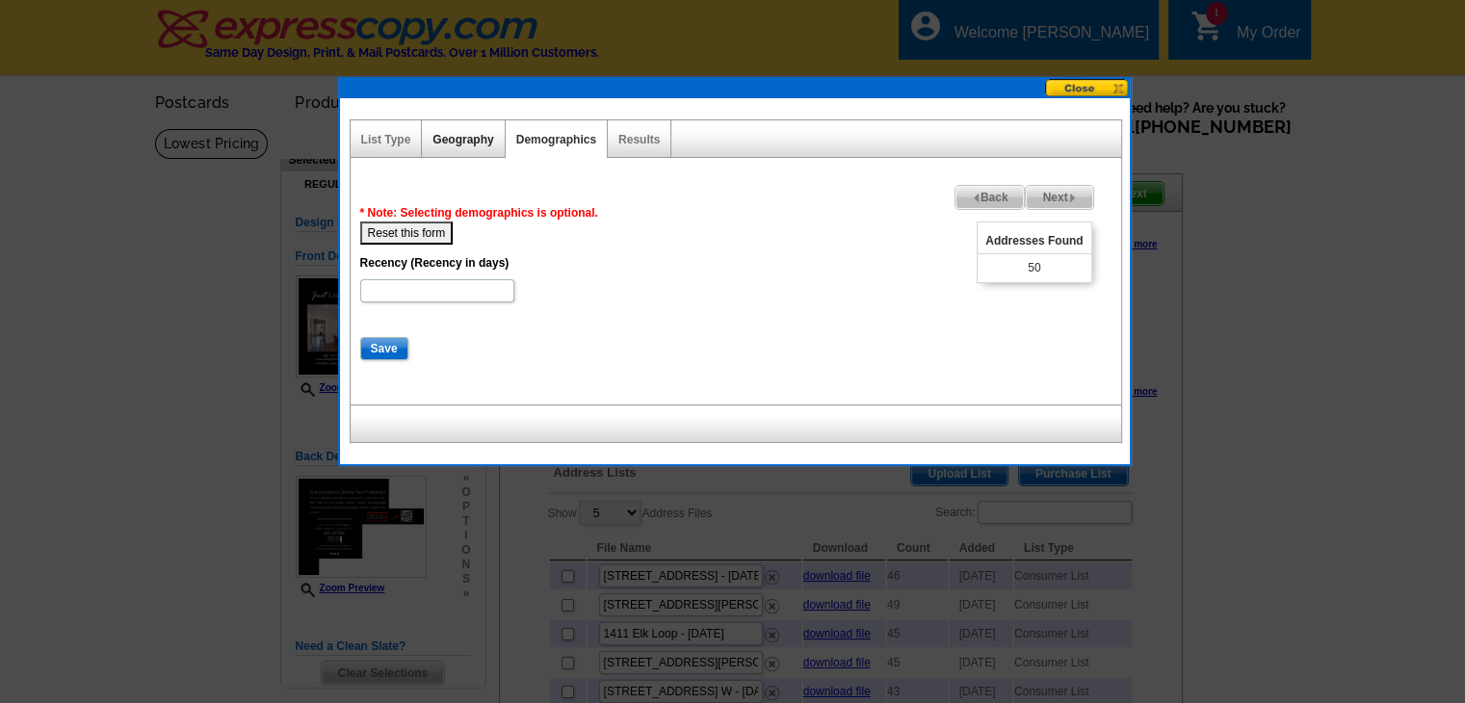
click at [450, 138] on link "Geography" at bounding box center [462, 139] width 61 height 13
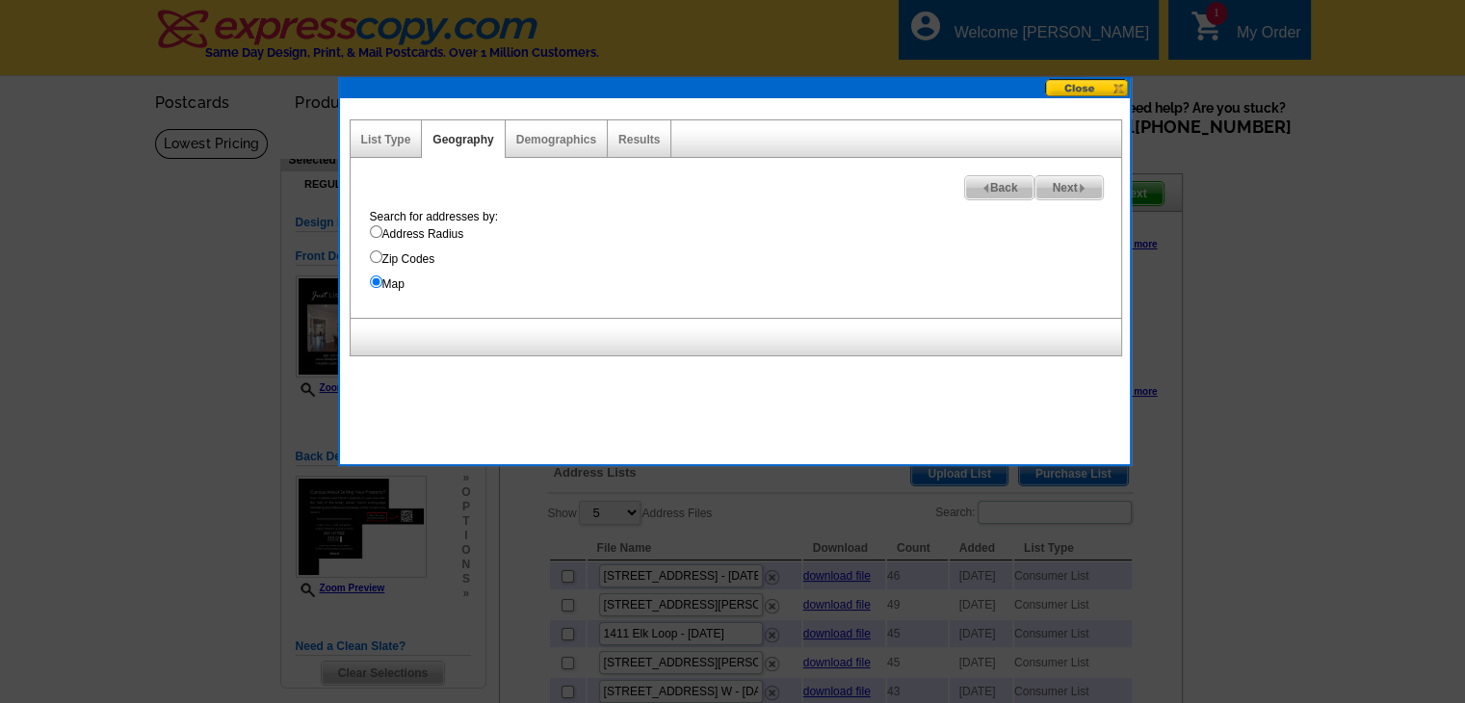
click at [390, 145] on div "List Type" at bounding box center [387, 139] width 72 height 38
click at [393, 140] on link "List Type" at bounding box center [386, 139] width 50 height 13
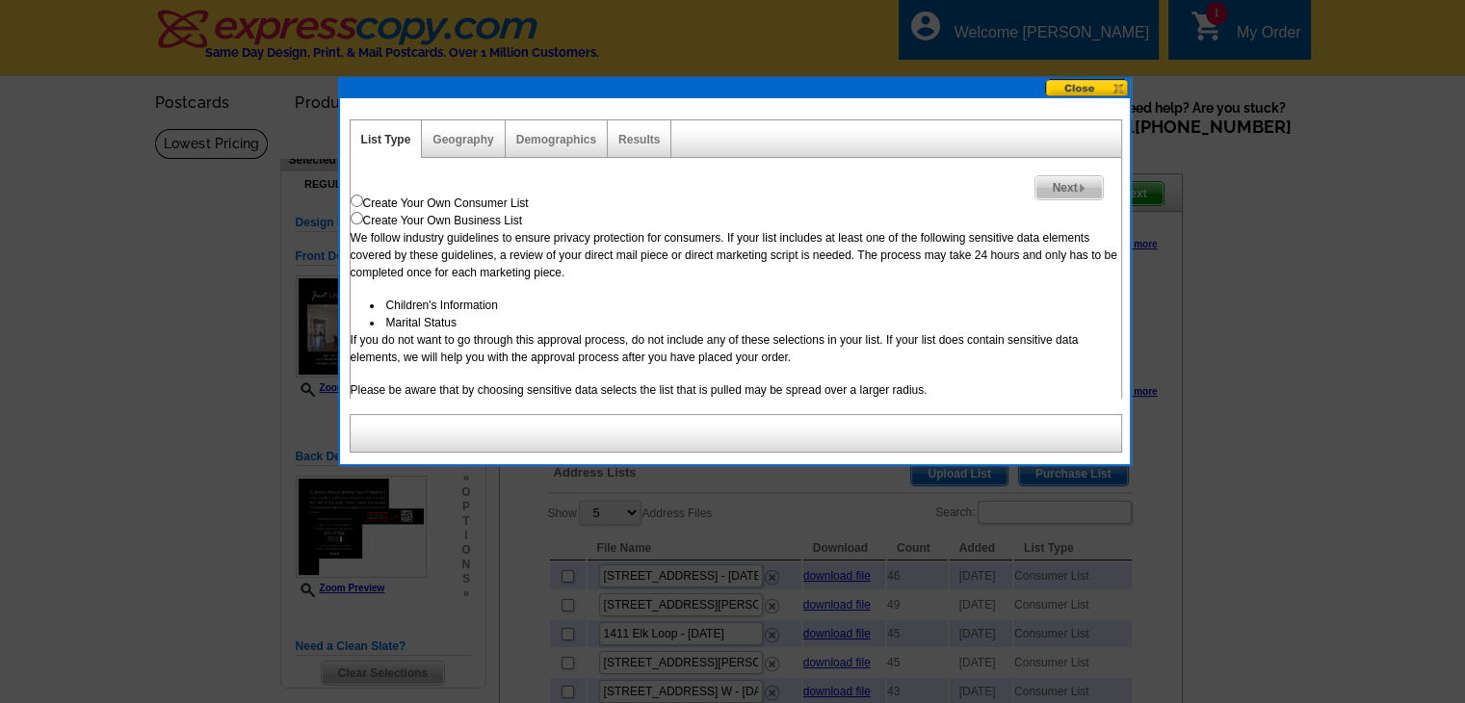
click at [362, 203] on div "Create Your Own Consumer List" at bounding box center [736, 203] width 770 height 17
click at [358, 201] on input "radio" at bounding box center [357, 201] width 13 height 13
radio input "true"
click at [1071, 200] on div "Create Your Own Consumer List" at bounding box center [736, 203] width 770 height 17
click at [1068, 195] on span "Next" at bounding box center [1068, 187] width 66 height 23
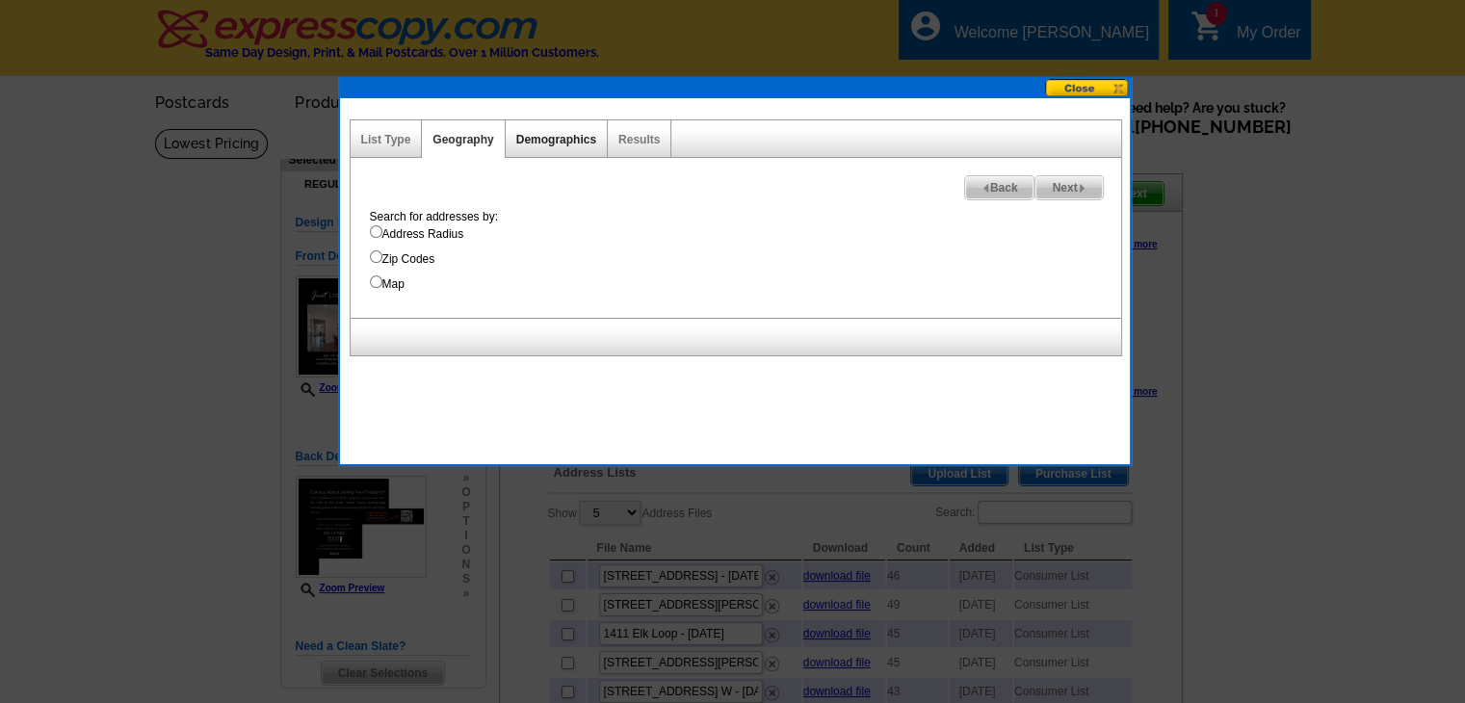
click at [524, 141] on link "Demographics" at bounding box center [556, 139] width 80 height 13
select select
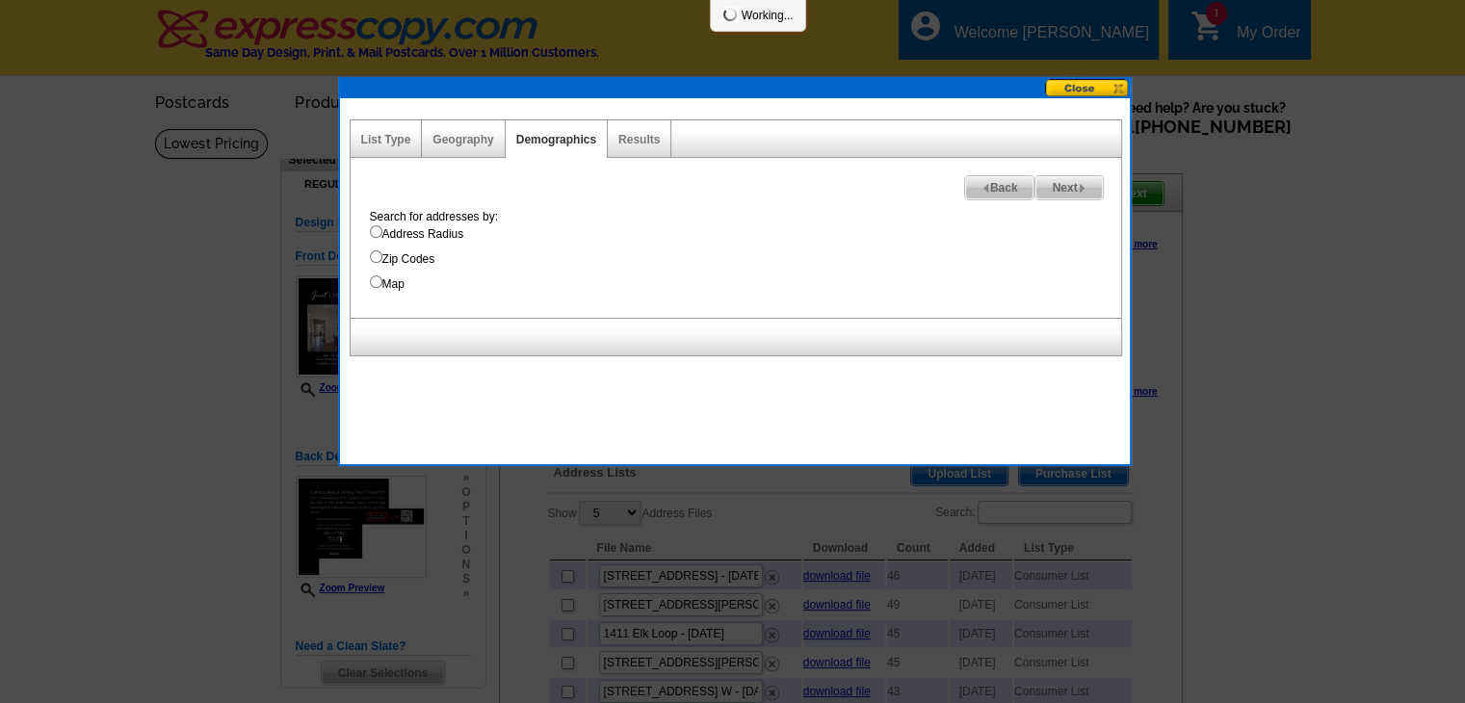
select select
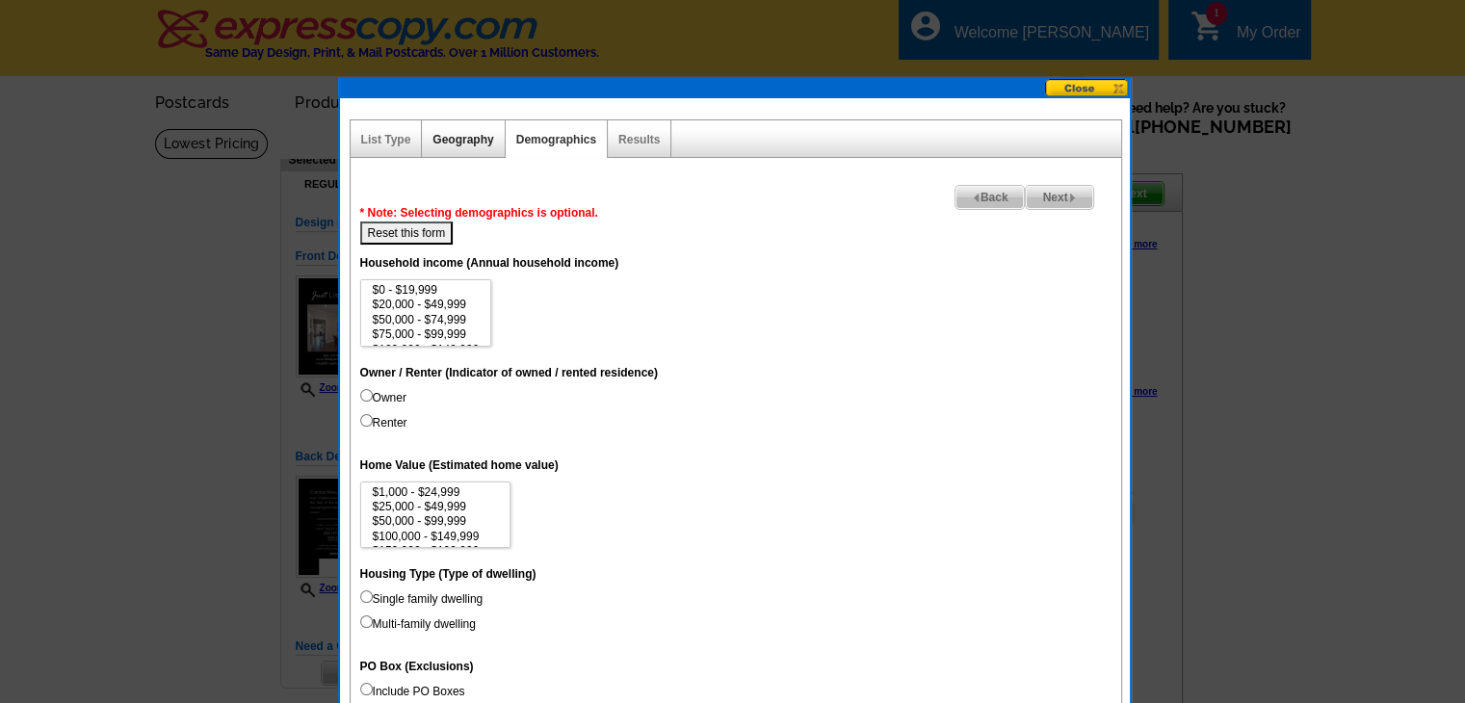
click at [482, 143] on link "Geography" at bounding box center [462, 139] width 61 height 13
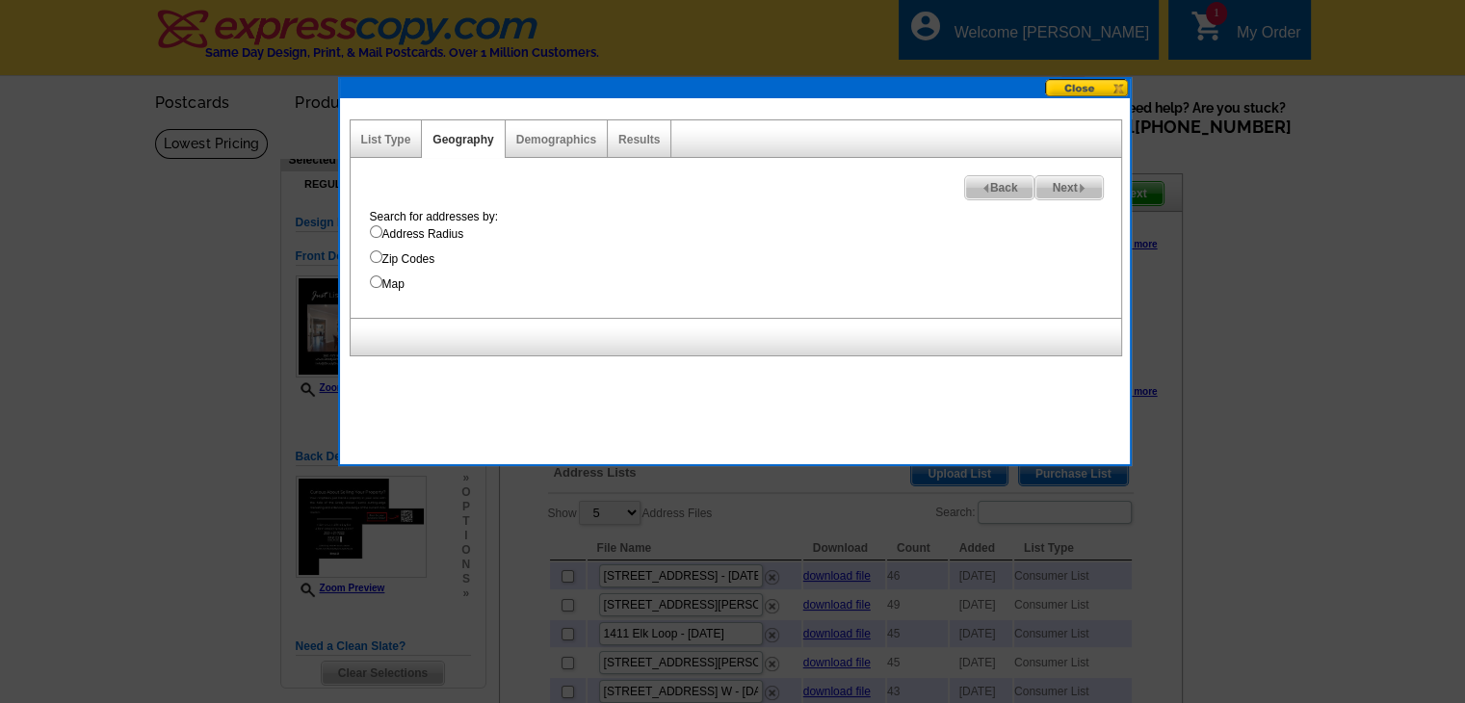
click at [428, 235] on label "Address Radius" at bounding box center [745, 233] width 751 height 17
click at [382, 235] on input "Address Radius" at bounding box center [376, 231] width 13 height 13
radio input "true"
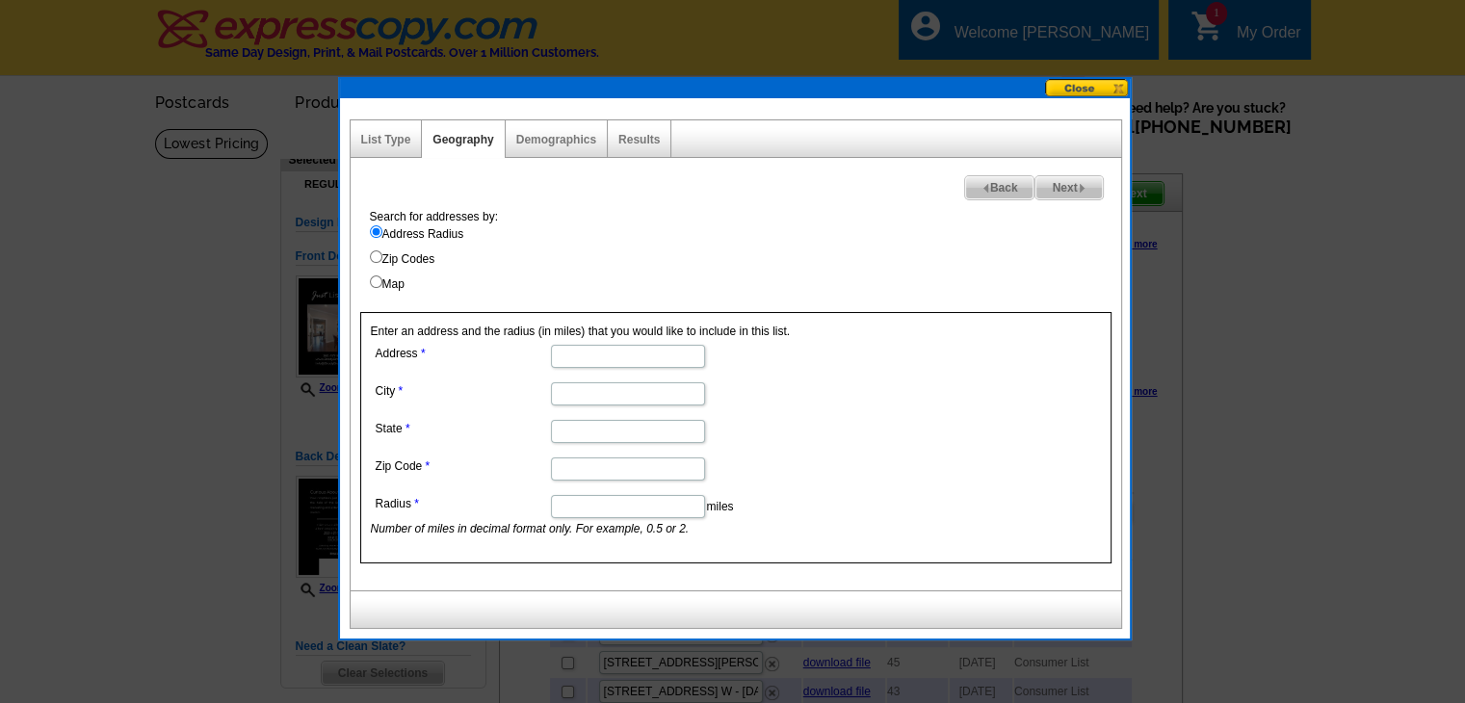
click at [389, 283] on label "Map" at bounding box center [745, 283] width 751 height 17
click at [382, 283] on input "Map" at bounding box center [376, 281] width 13 height 13
radio input "true"
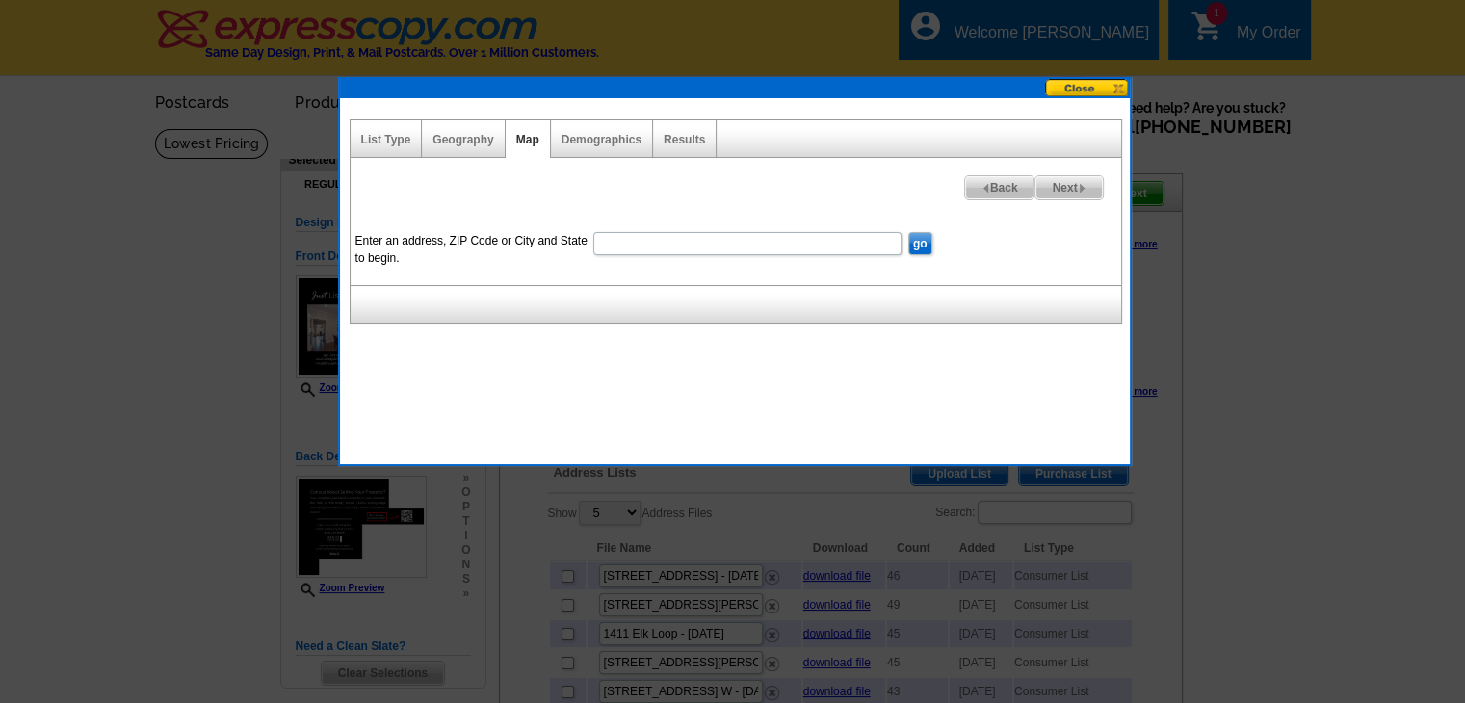
click at [713, 240] on input "Enter an address, ZIP Code or City and State to begin." at bounding box center [747, 243] width 308 height 23
paste input "Sequim, WA 98382"
type input "Sequim, WA 98382"
click at [917, 248] on input "go" at bounding box center [920, 243] width 24 height 23
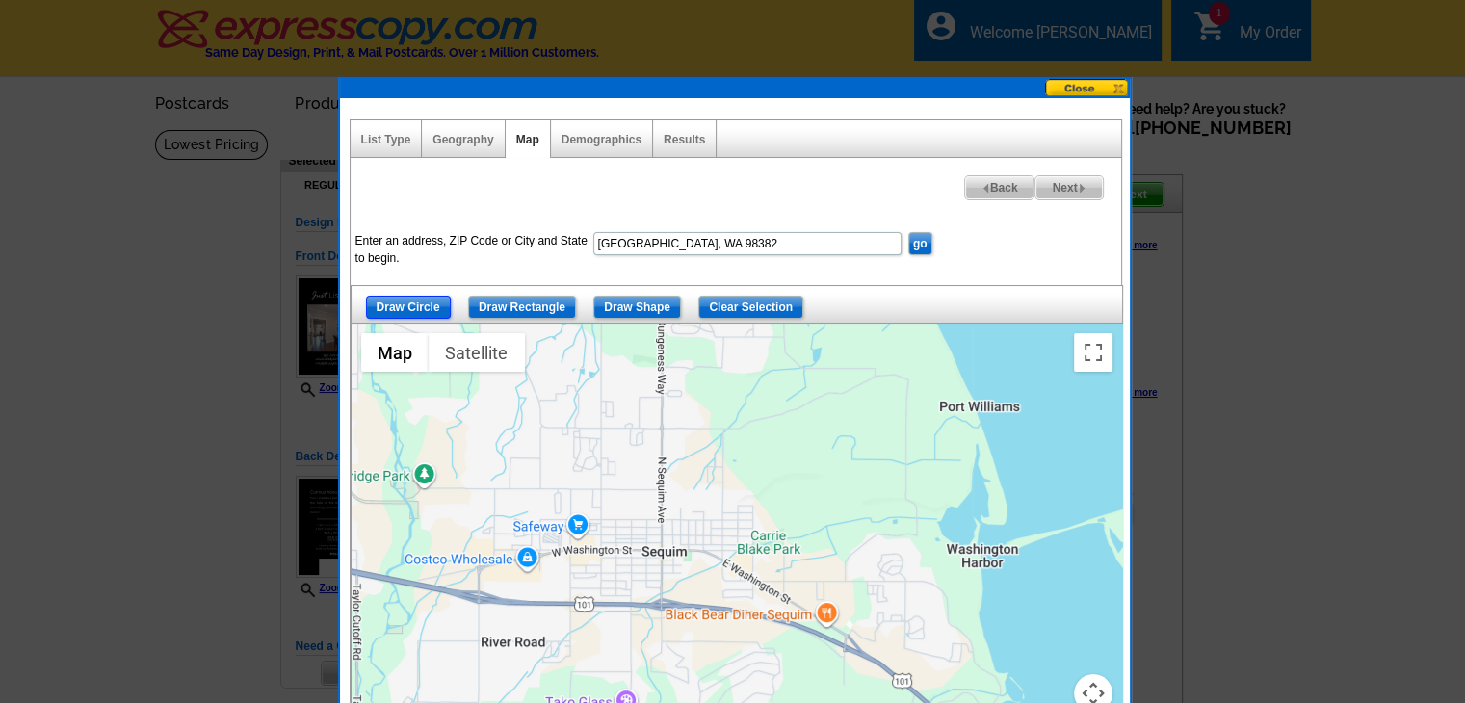
click at [440, 303] on input "Draw Circle" at bounding box center [408, 307] width 85 height 23
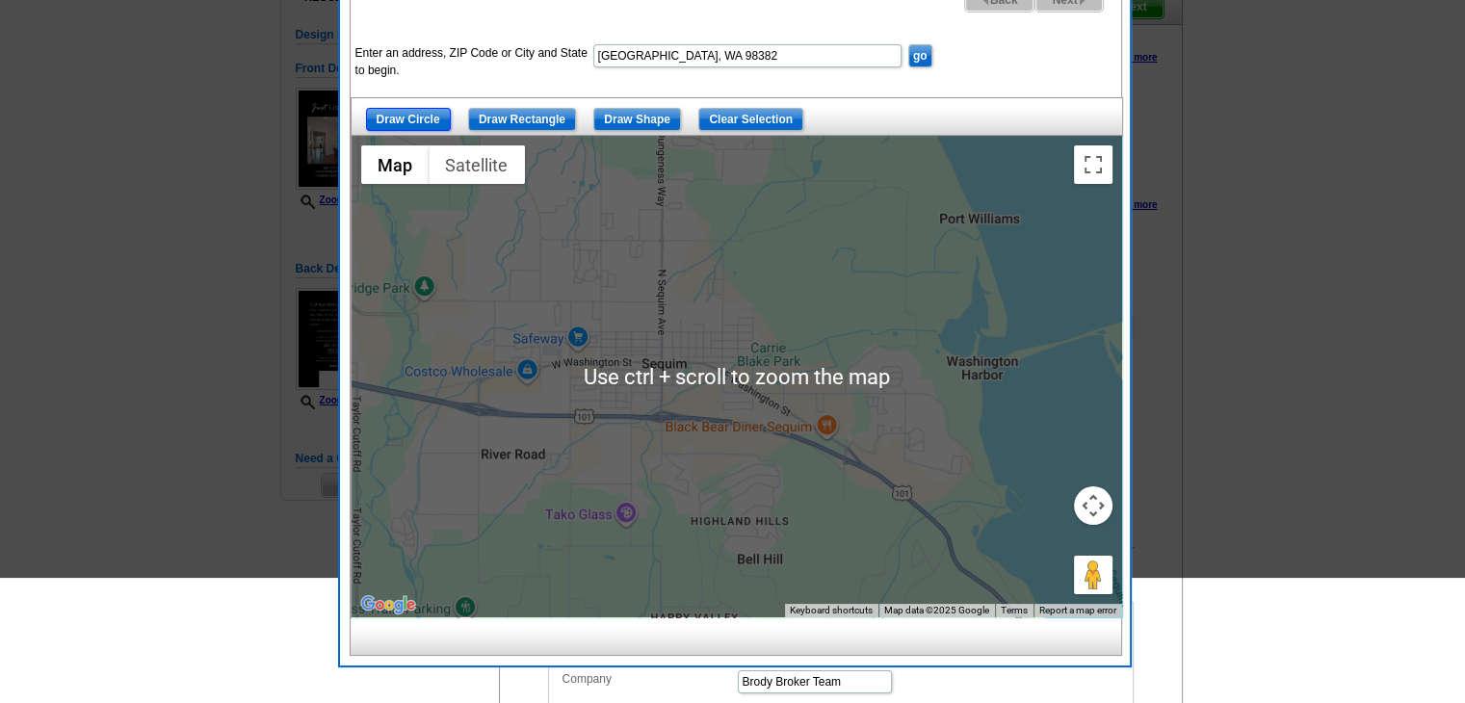
scroll to position [193, 0]
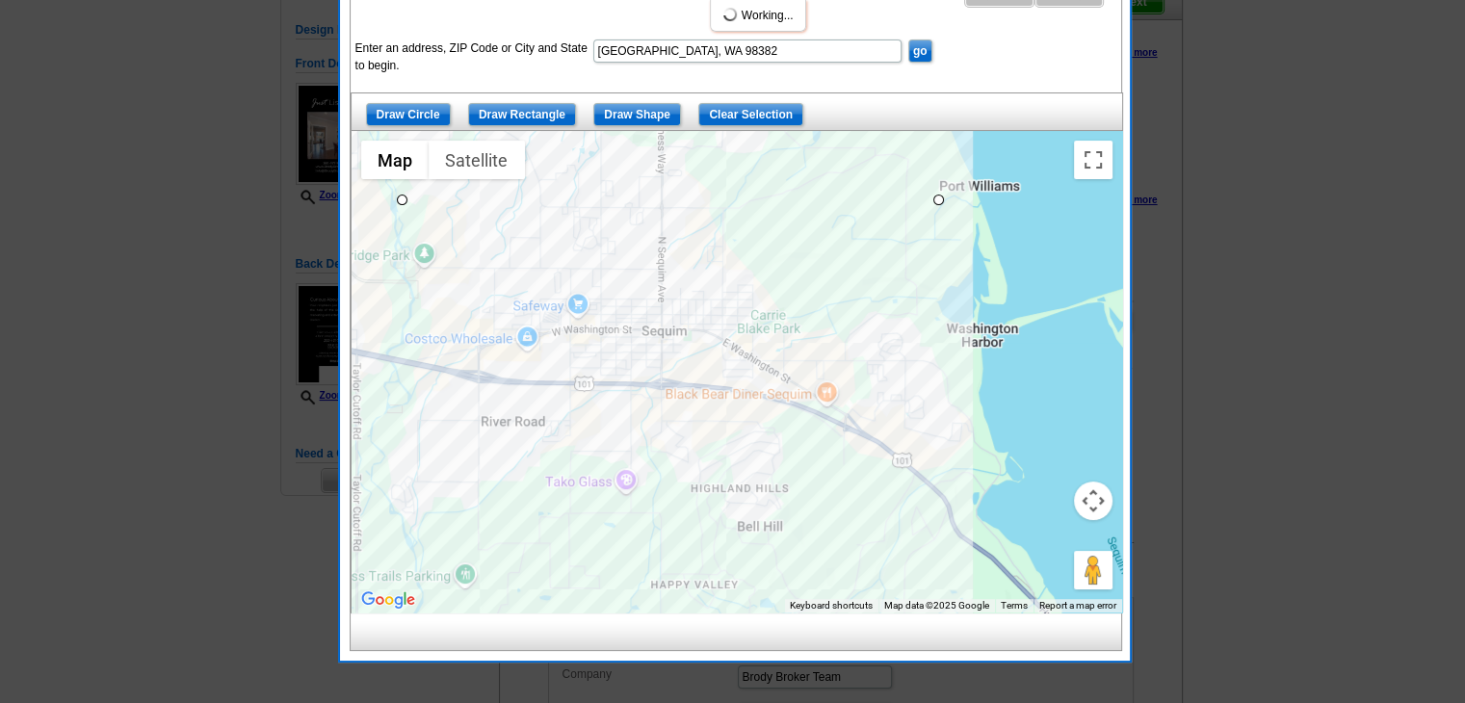
drag, startPoint x: 399, startPoint y: 226, endPoint x: 879, endPoint y: 441, distance: 526.4
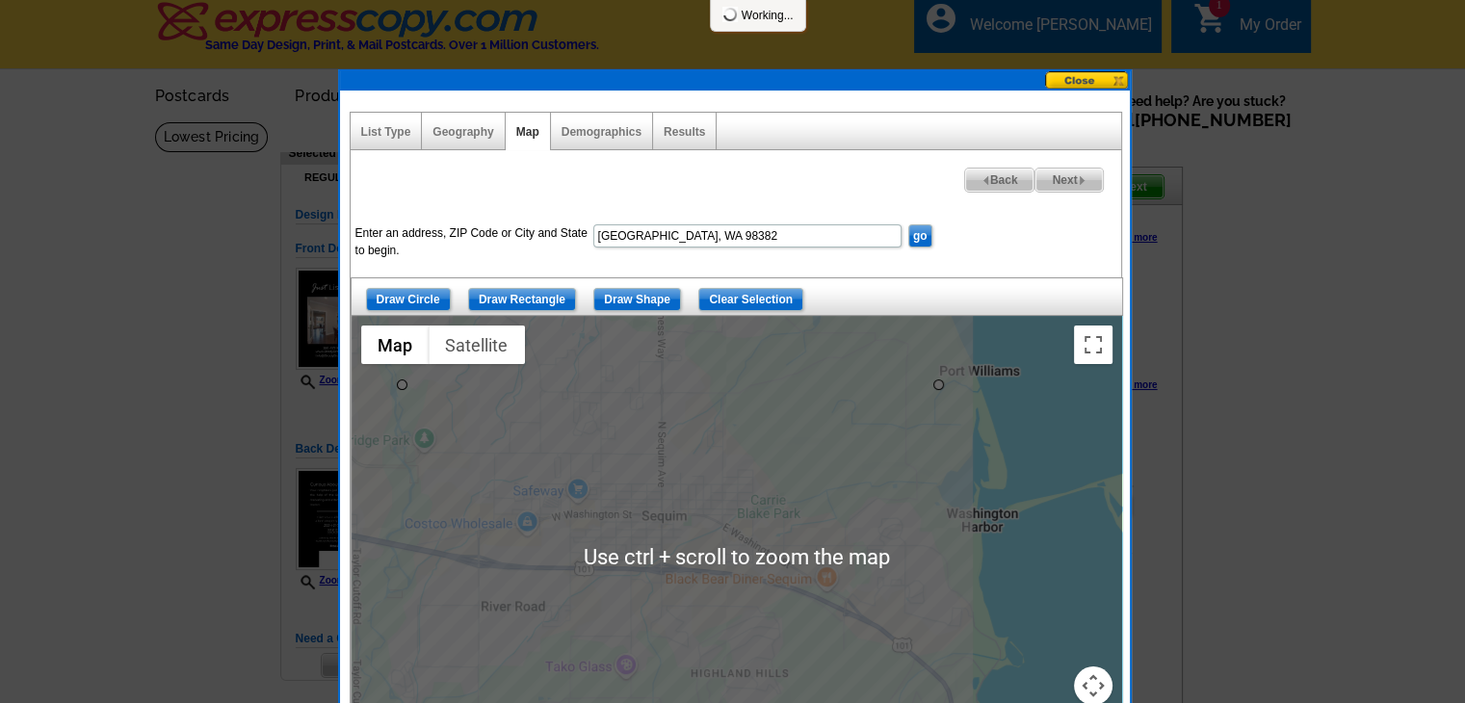
scroll to position [0, 0]
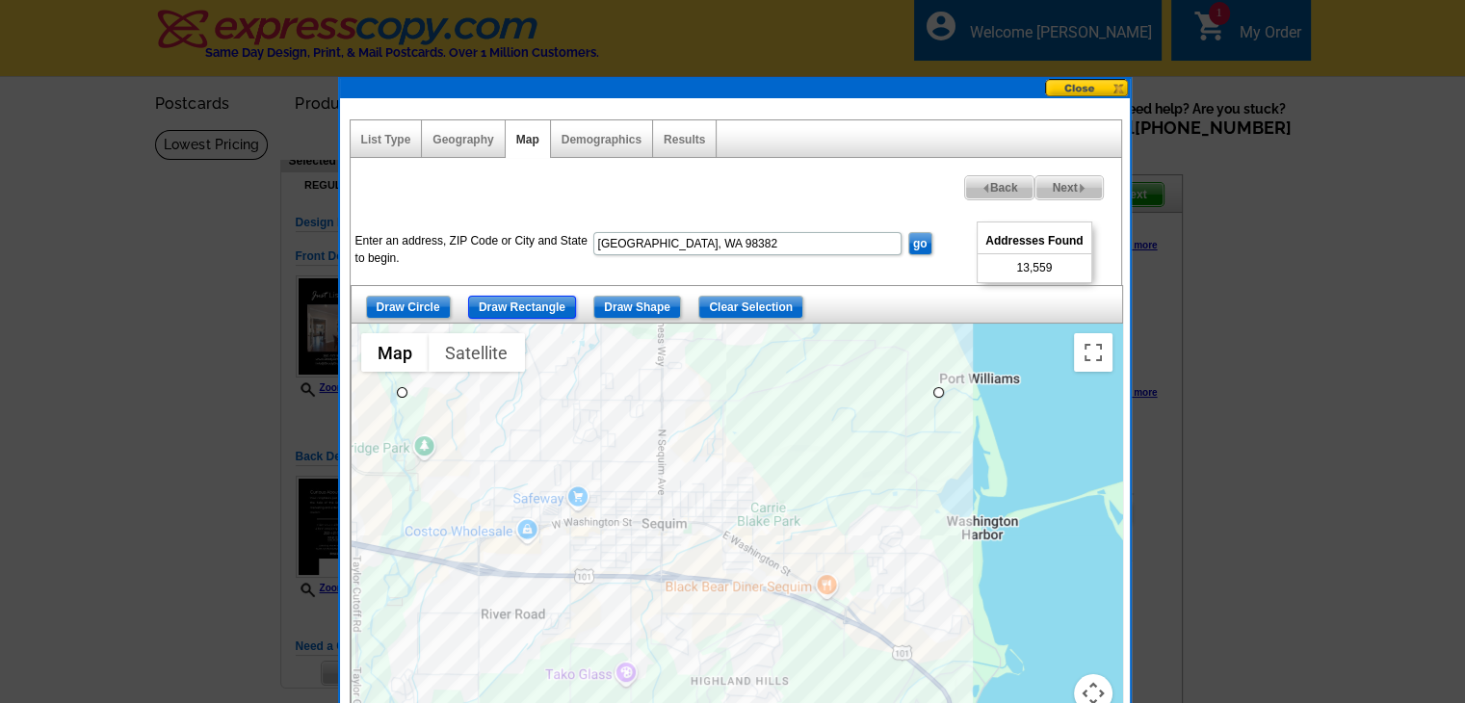
click at [504, 313] on input "Draw Rectangle" at bounding box center [522, 307] width 108 height 23
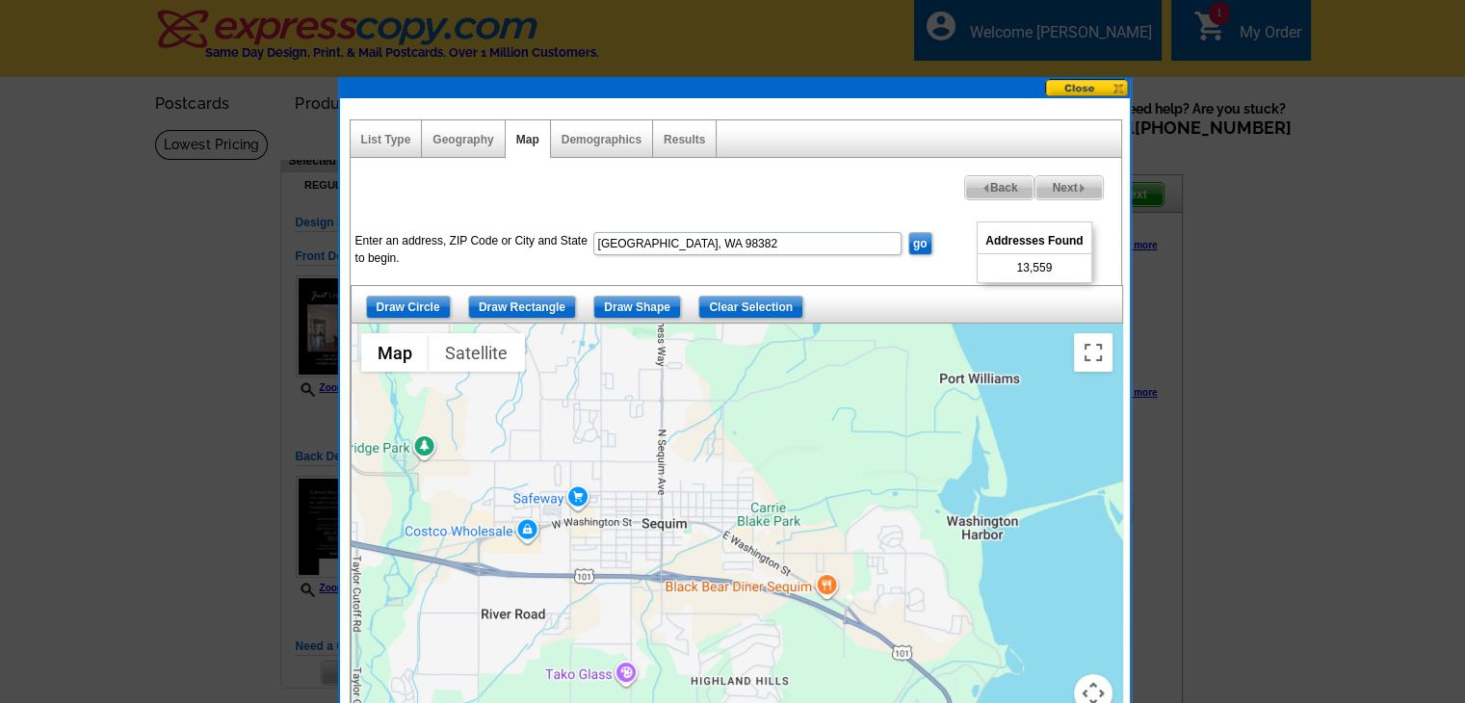
click at [367, 391] on div at bounding box center [737, 565] width 770 height 482
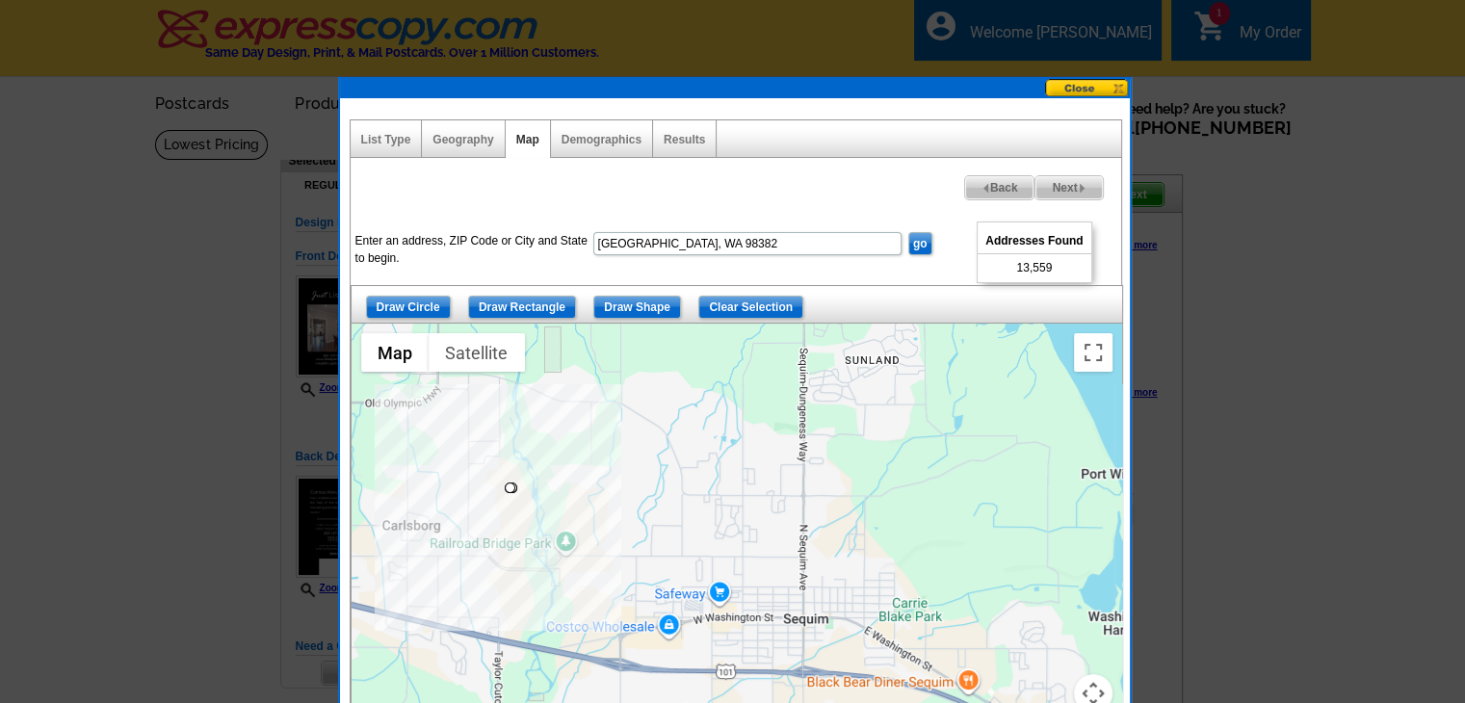
drag, startPoint x: 367, startPoint y: 391, endPoint x: 508, endPoint y: 481, distance: 167.5
click at [508, 482] on div at bounding box center [737, 565] width 770 height 482
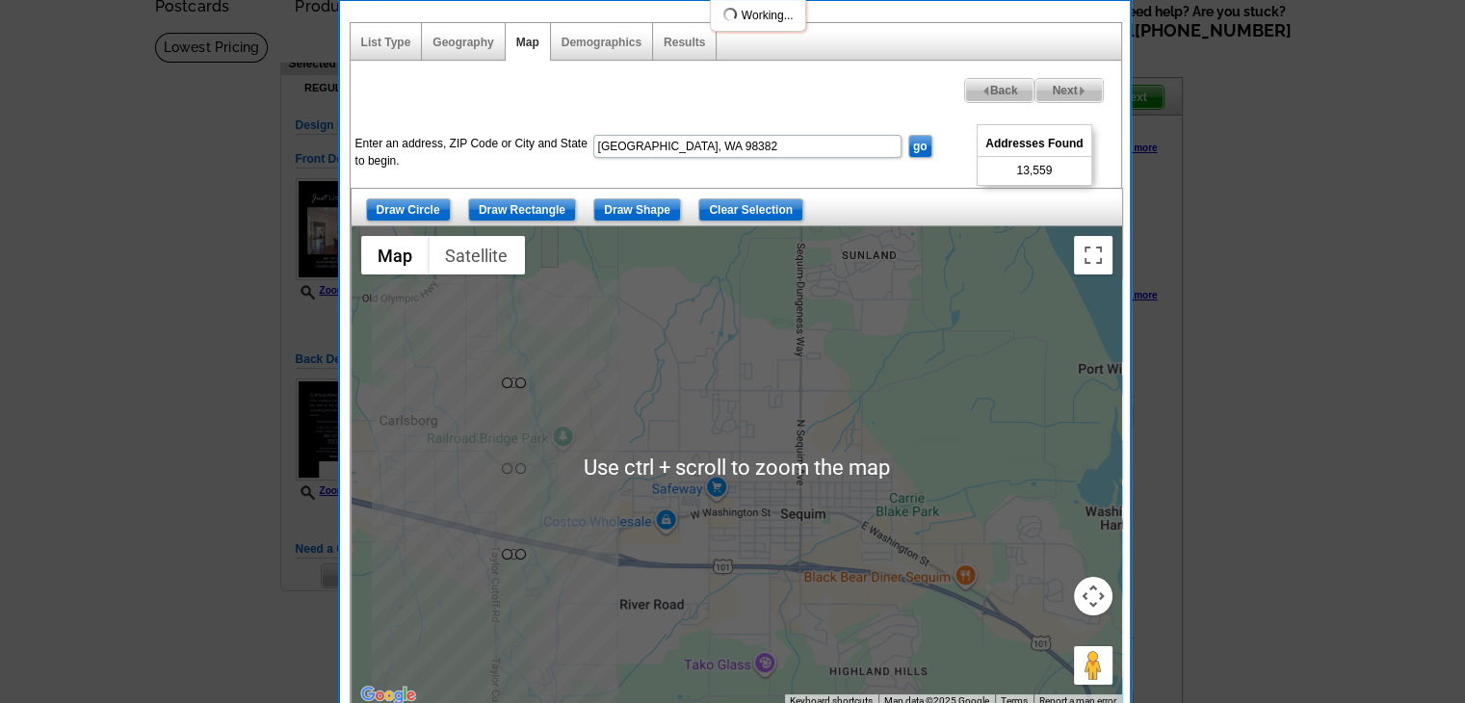
scroll to position [96, 0]
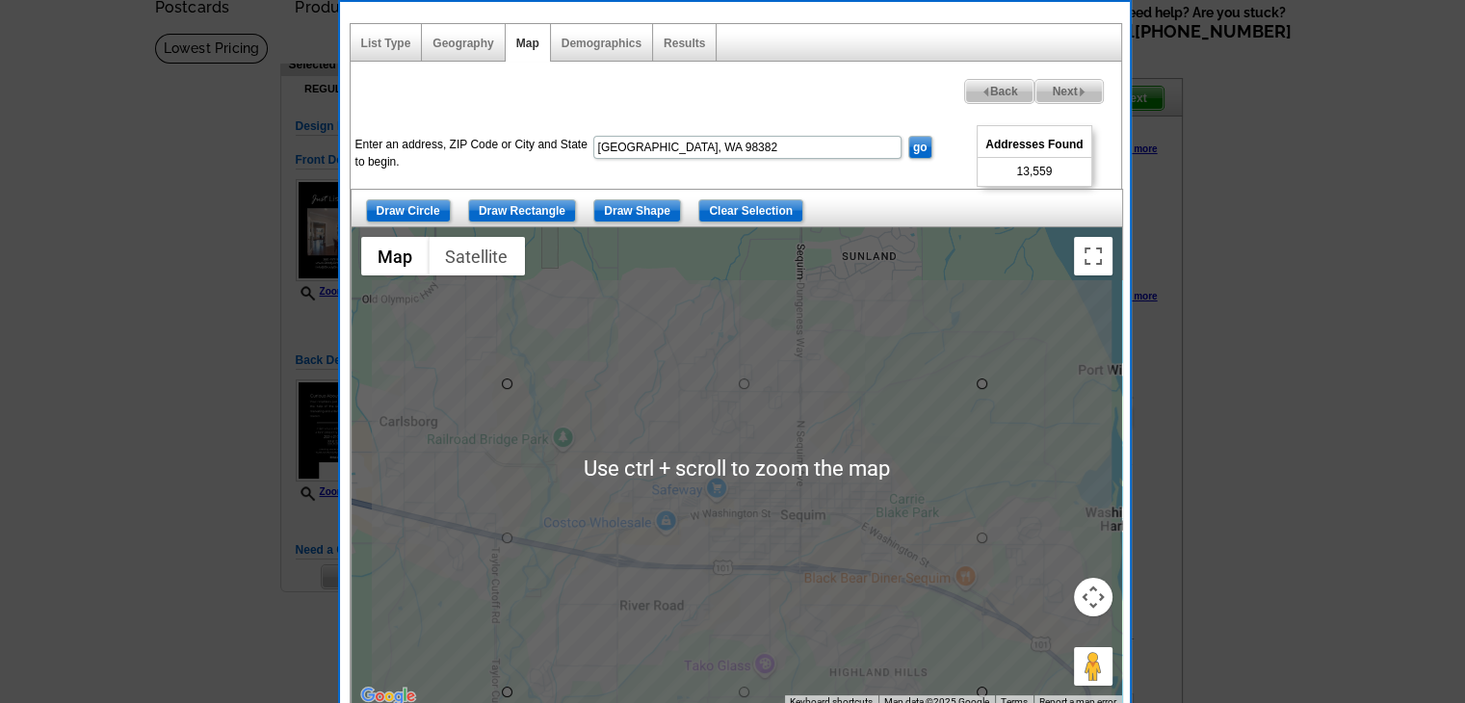
click at [991, 692] on div at bounding box center [737, 468] width 770 height 482
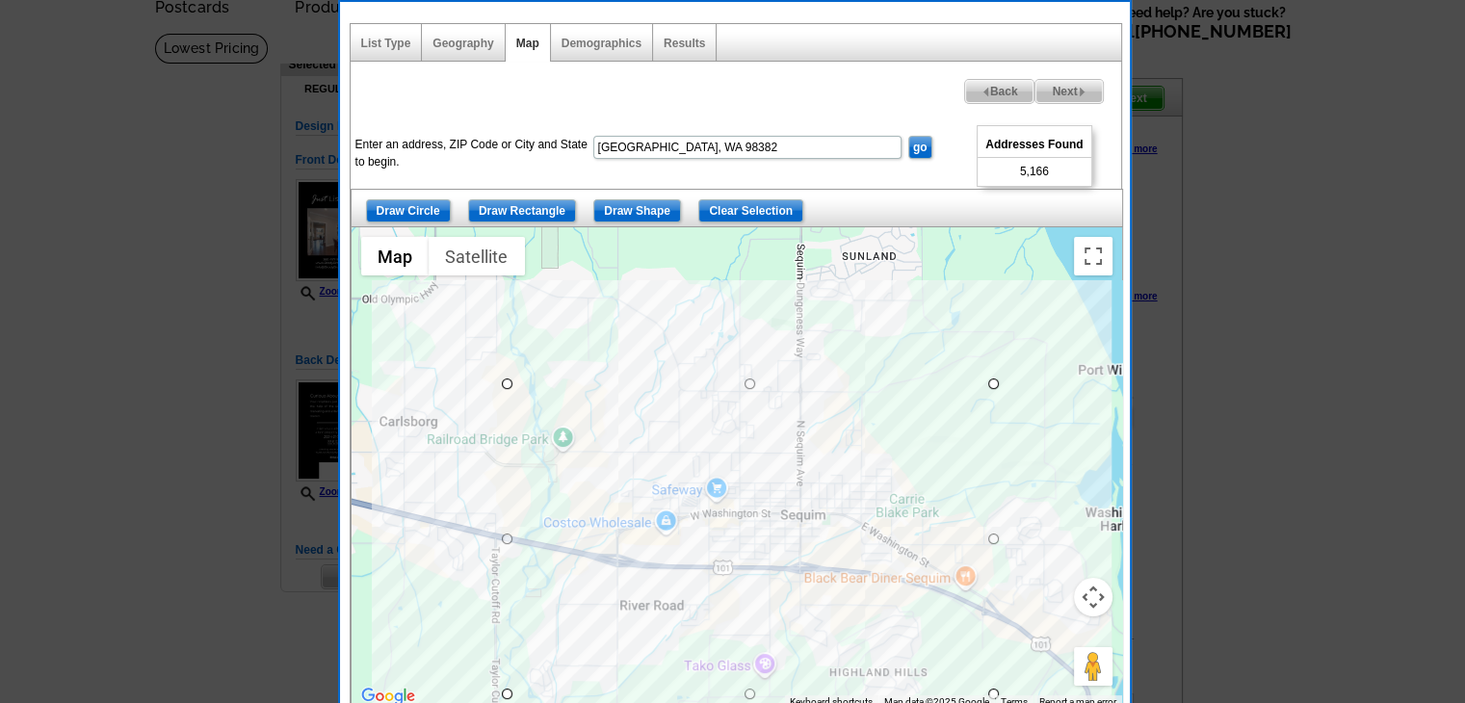
click at [1056, 91] on span "Next" at bounding box center [1068, 91] width 66 height 23
select select
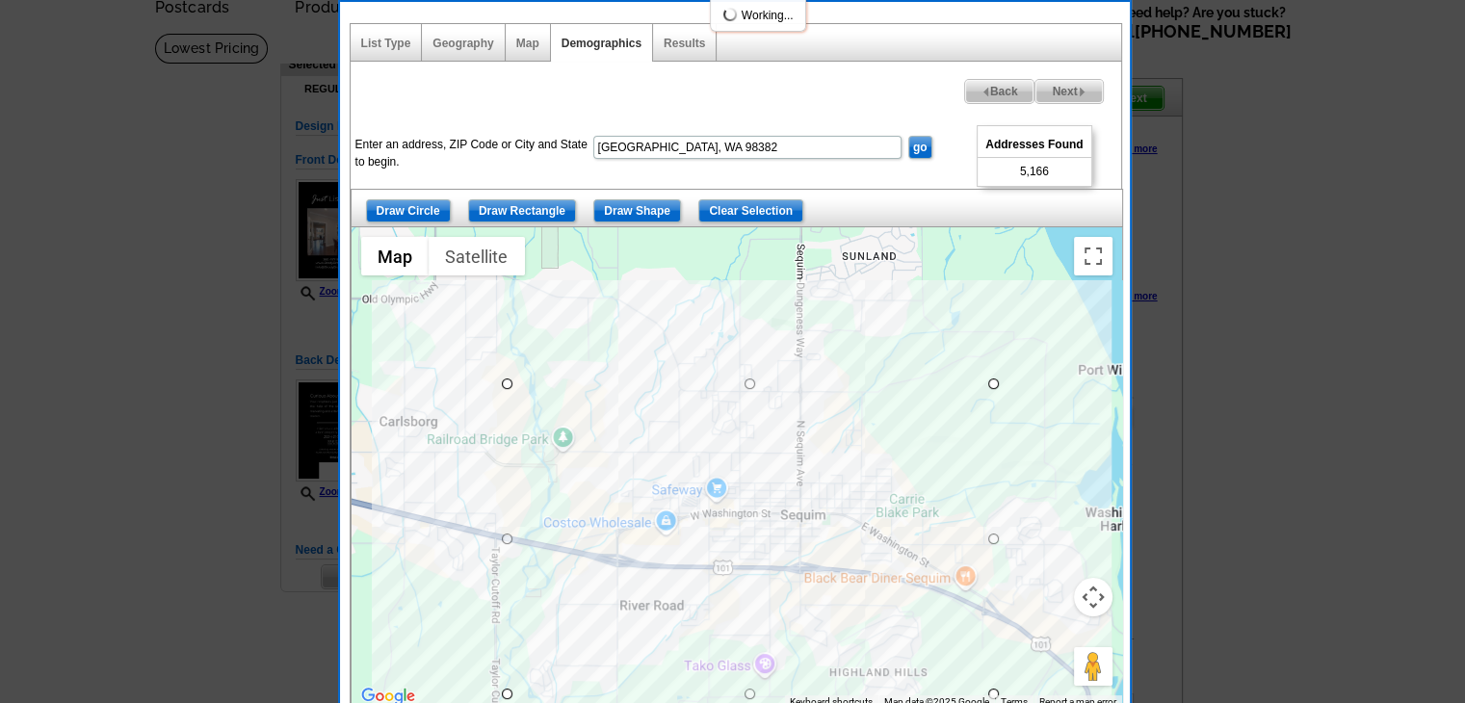
select select
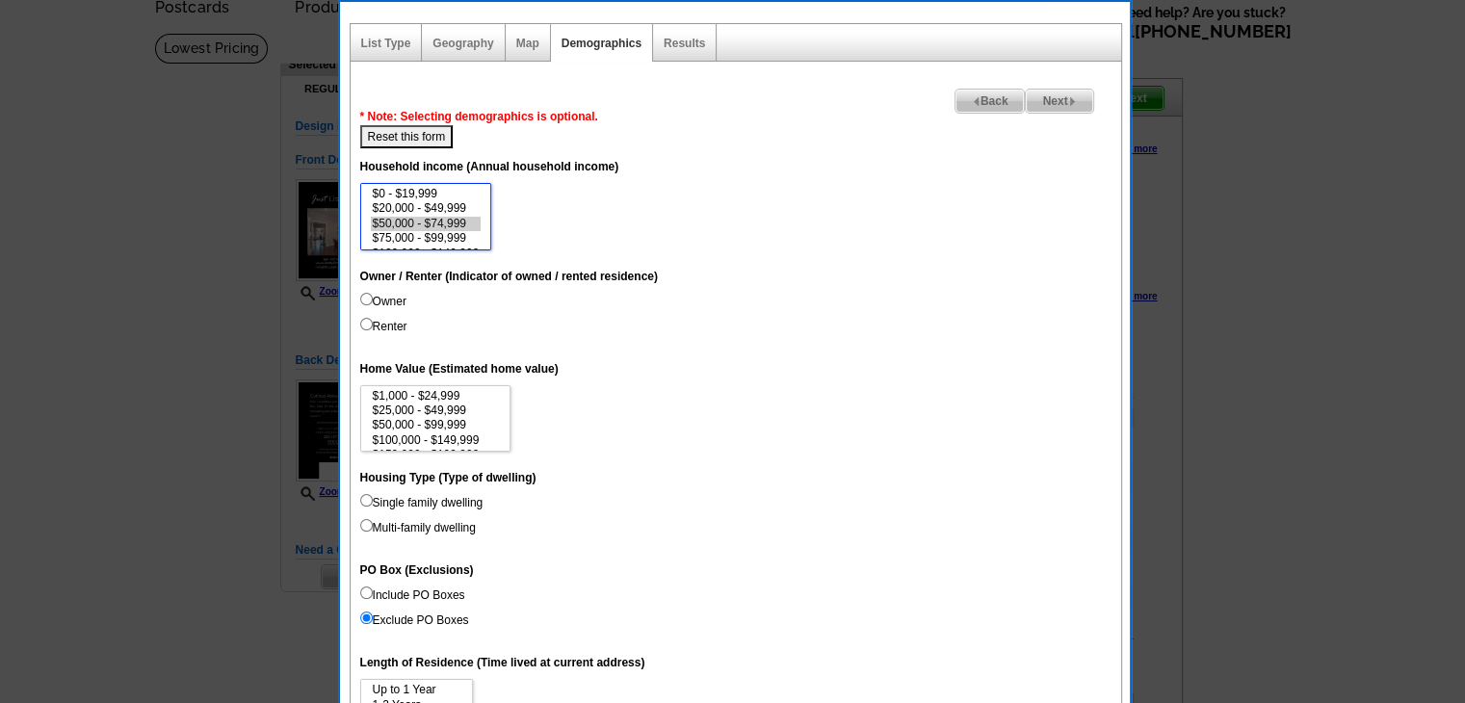
click at [430, 226] on option "$50,000 - $74,999" at bounding box center [426, 224] width 111 height 14
click at [421, 235] on option "$75,000 - $99,999" at bounding box center [426, 238] width 111 height 14
select select "200000-249999"
click at [447, 187] on option "$200,000 - $249,999" at bounding box center [426, 194] width 111 height 14
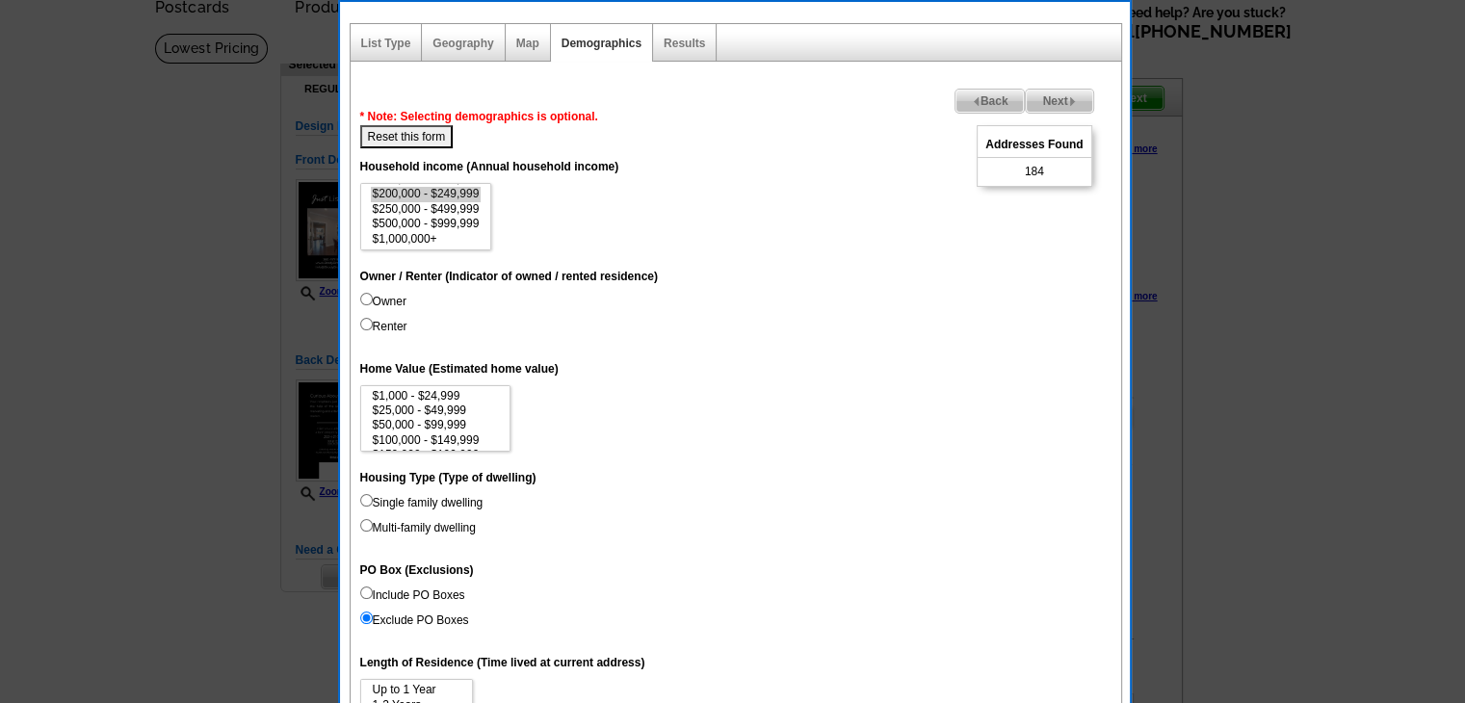
click at [381, 304] on label "Owner" at bounding box center [383, 301] width 46 height 17
click at [373, 304] on input "Owner" at bounding box center [366, 299] width 13 height 13
radio input "true"
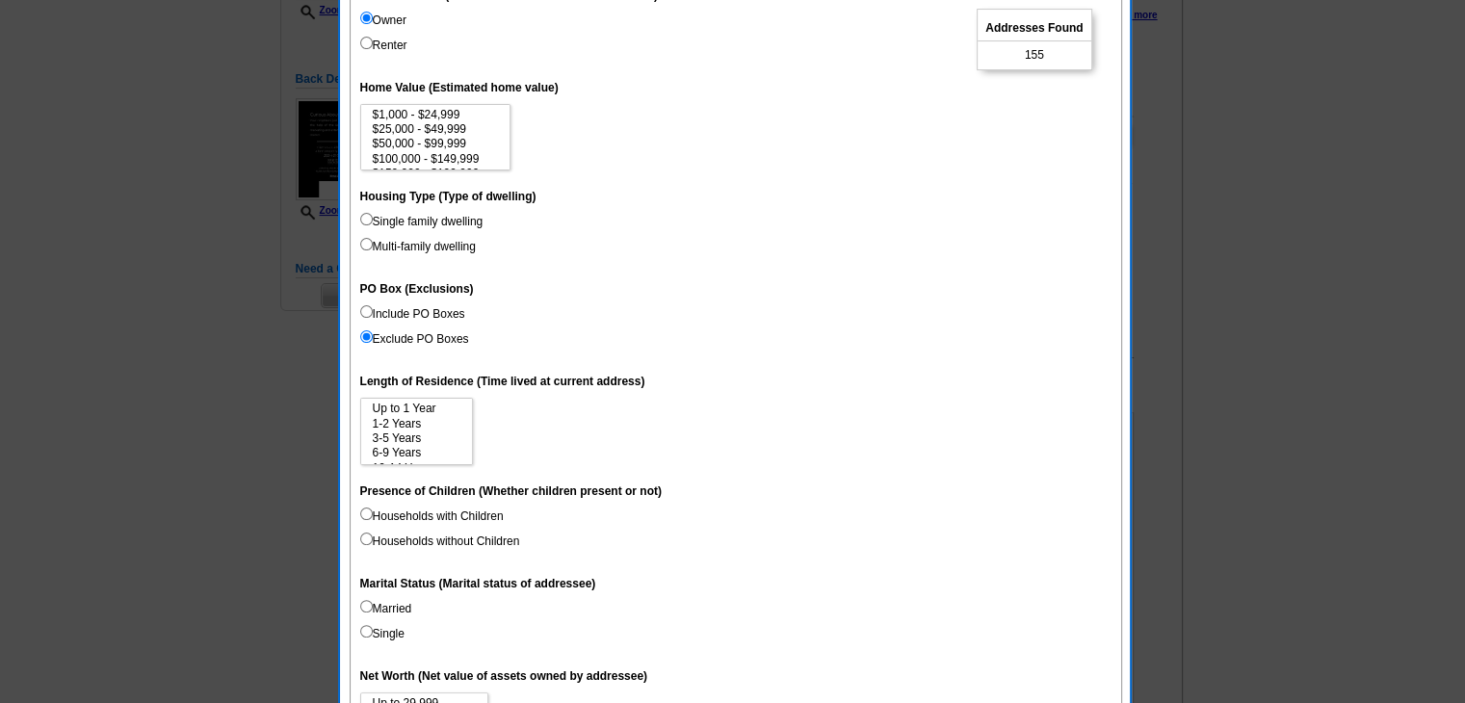
scroll to position [385, 0]
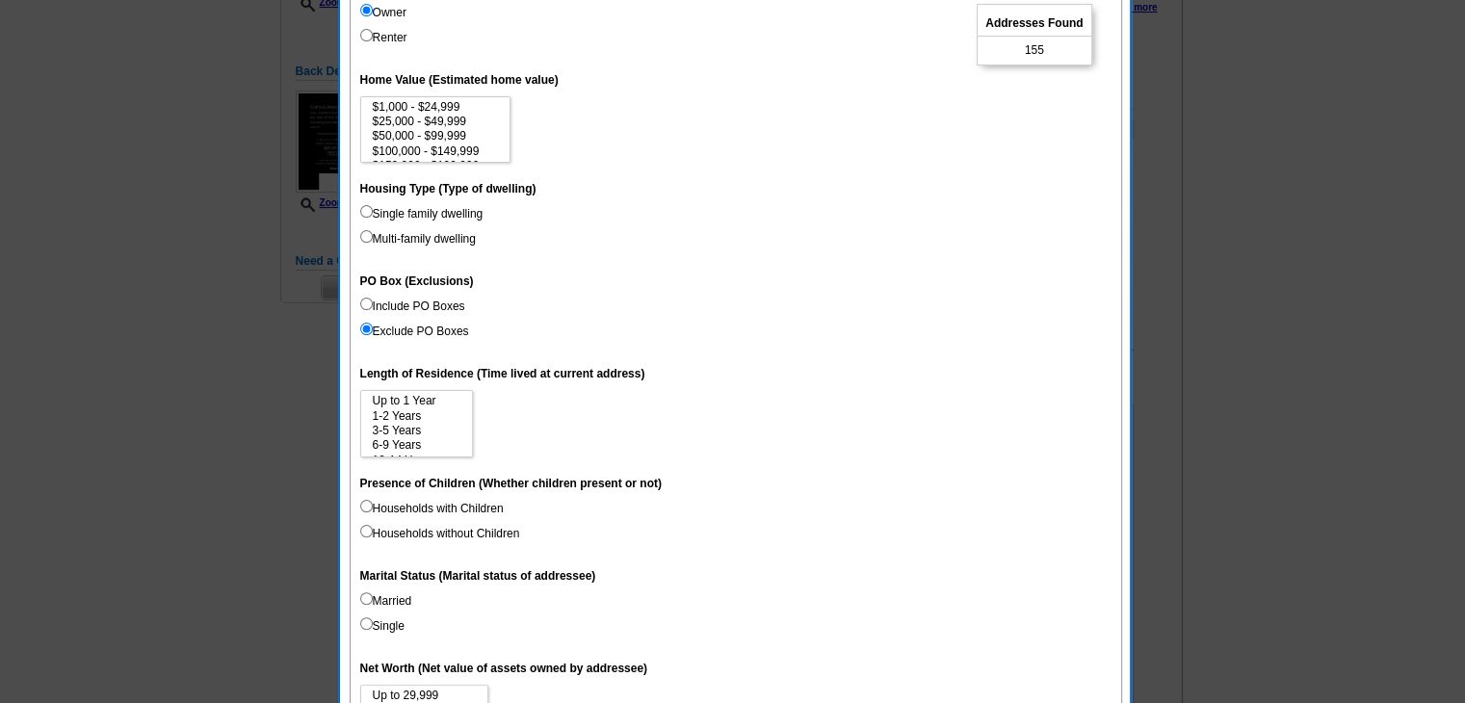
click at [462, 507] on label "Households with Children" at bounding box center [431, 508] width 143 height 17
click at [373, 507] on input "Households with Children" at bounding box center [366, 506] width 13 height 13
radio input "true"
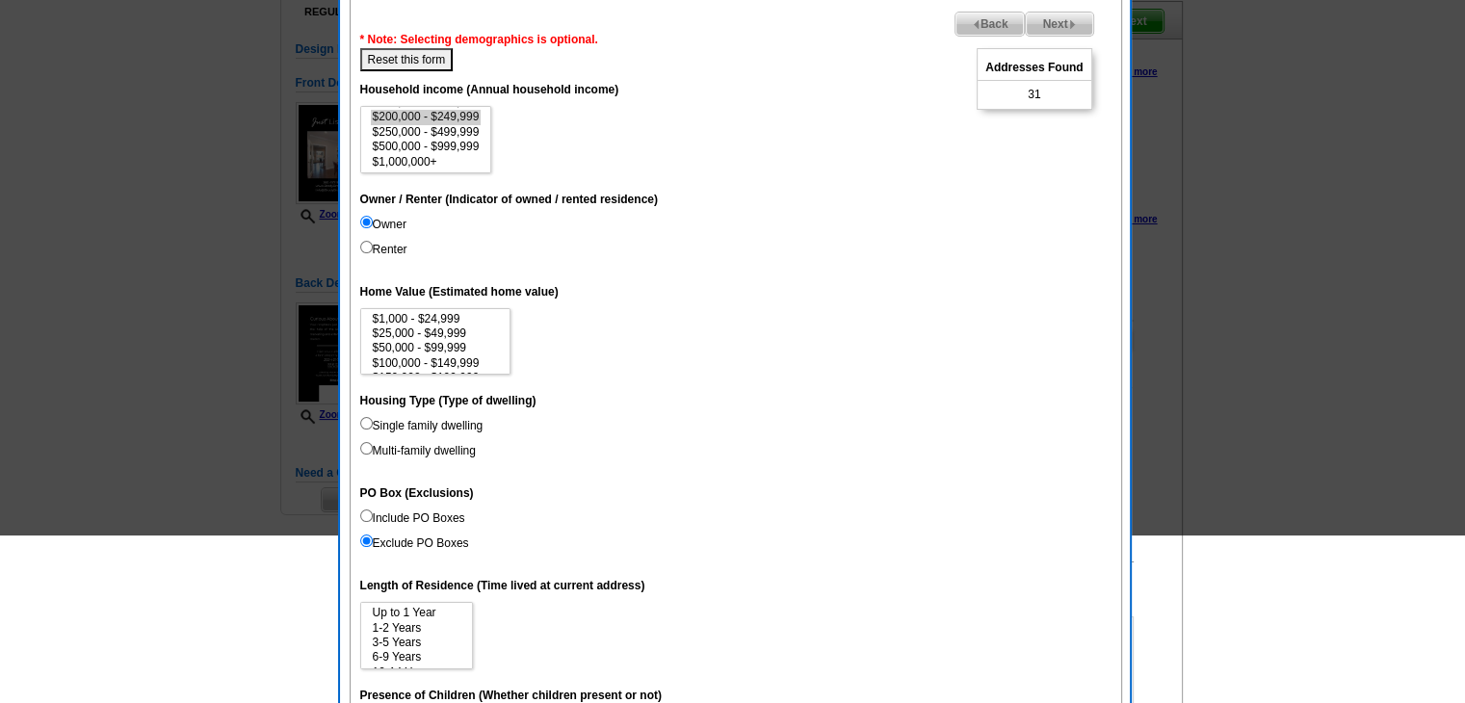
scroll to position [193, 0]
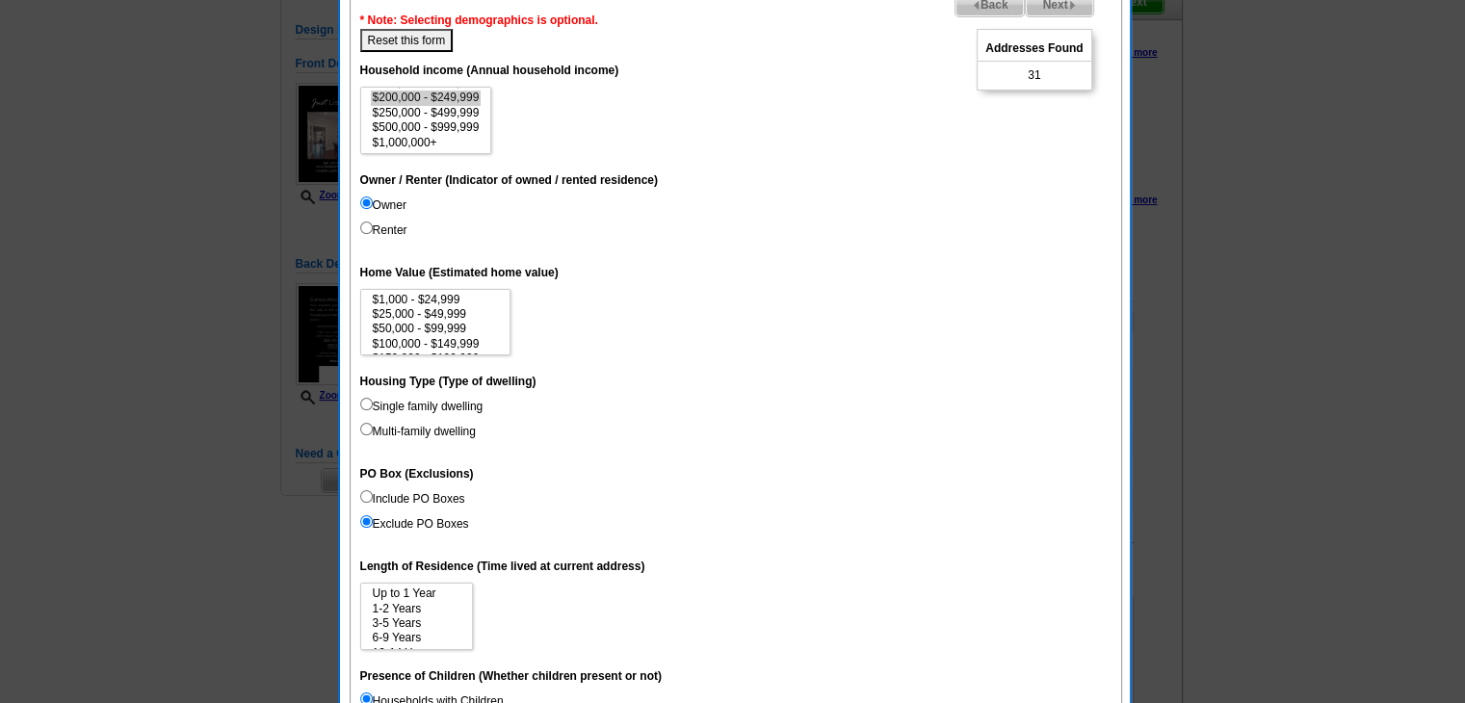
click at [419, 40] on button "Reset this form" at bounding box center [406, 40] width 93 height 23
select select
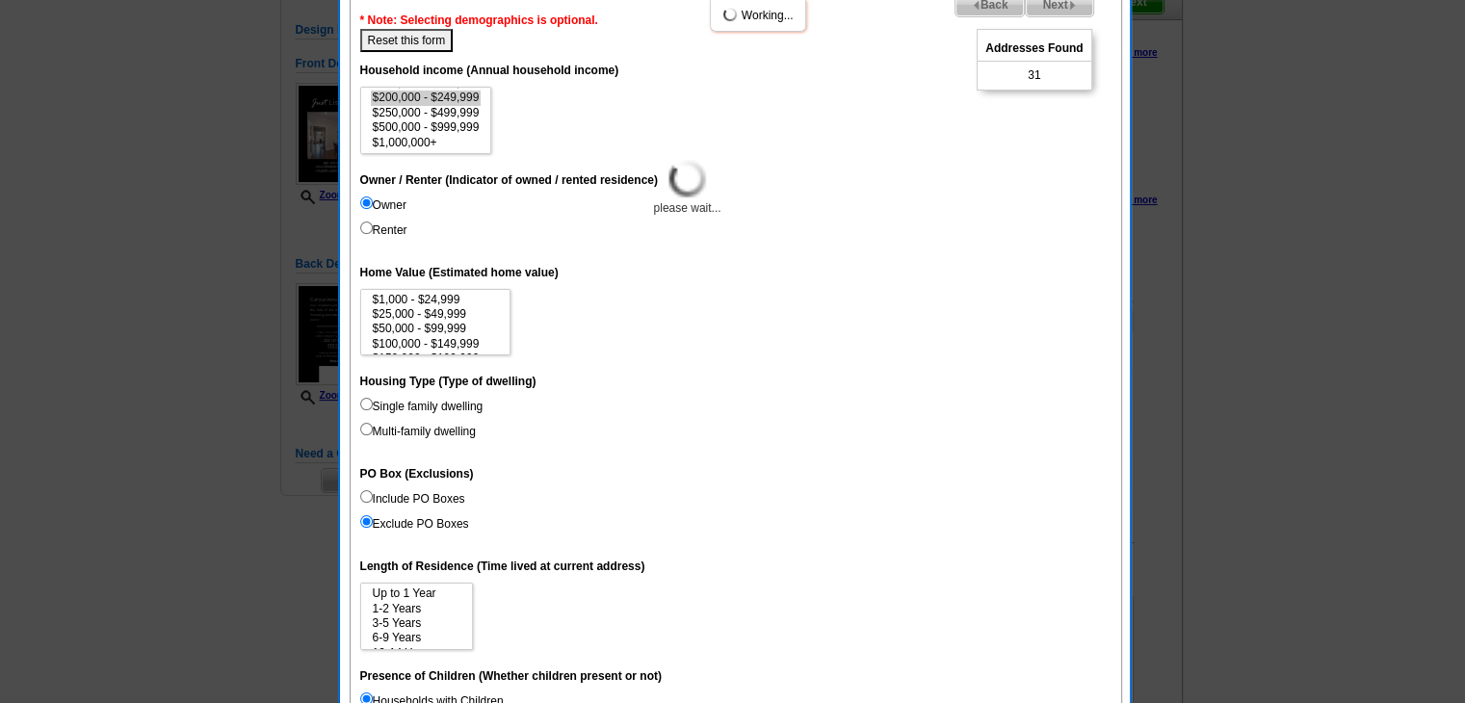
select select
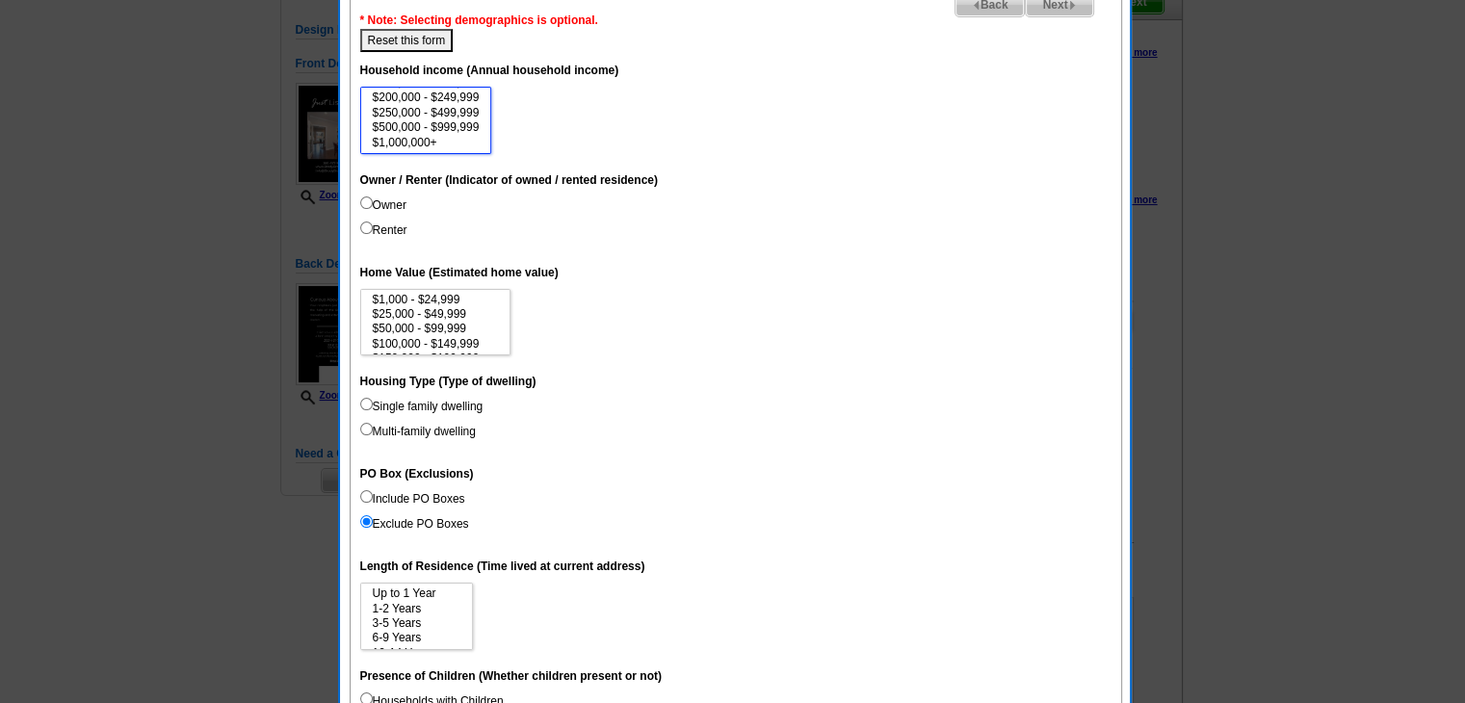
select select "250000-499999"
click at [451, 107] on option "$250,000 - $499,999" at bounding box center [426, 113] width 111 height 14
click at [403, 198] on label "Owner" at bounding box center [383, 204] width 46 height 17
click at [373, 198] on input "Owner" at bounding box center [366, 202] width 13 height 13
radio input "true"
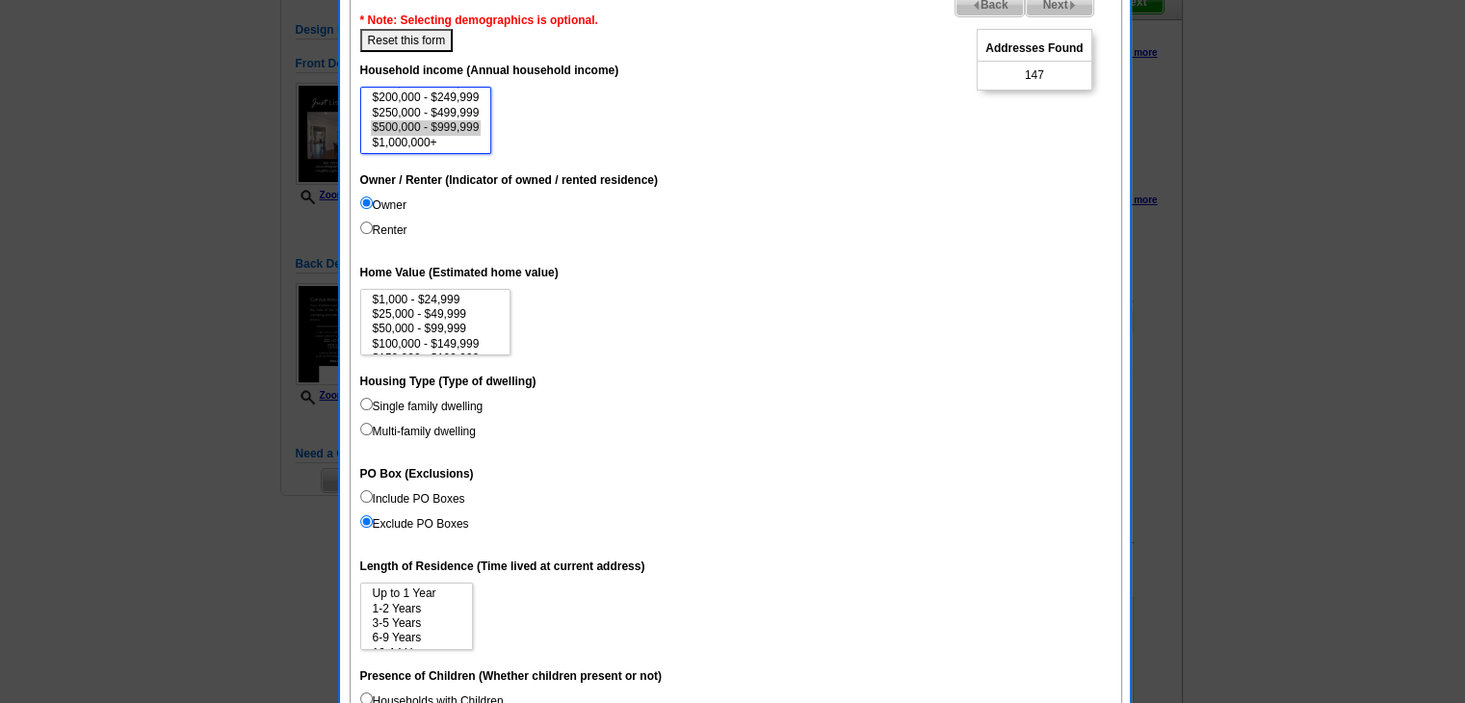
click at [465, 123] on option "$500,000 - $999,999" at bounding box center [426, 127] width 111 height 14
select select "250000-499999"
click at [455, 109] on option "$250,000 - $499,999" at bounding box center [426, 113] width 111 height 14
click at [425, 409] on label "Single family dwelling" at bounding box center [421, 406] width 123 height 17
click at [373, 409] on input "Single family dwelling" at bounding box center [366, 404] width 13 height 13
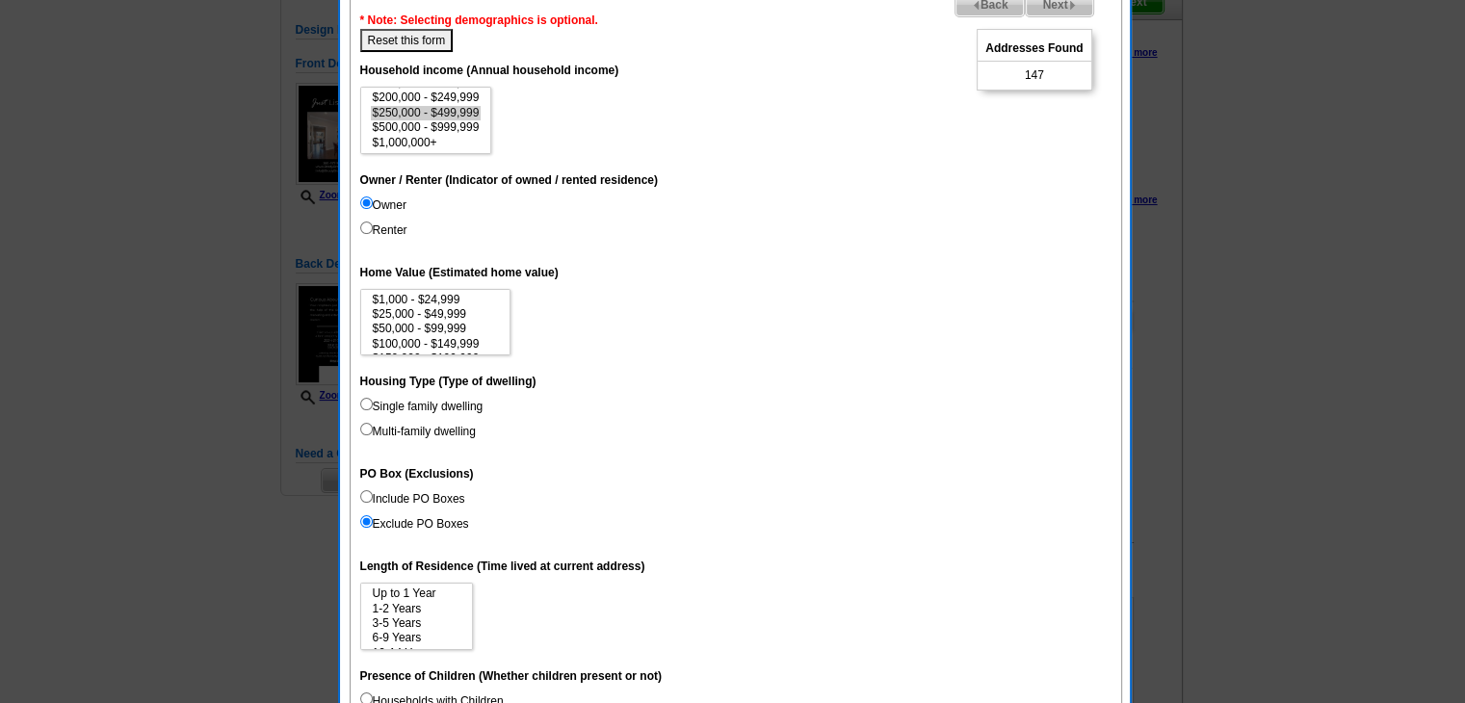
radio input "true"
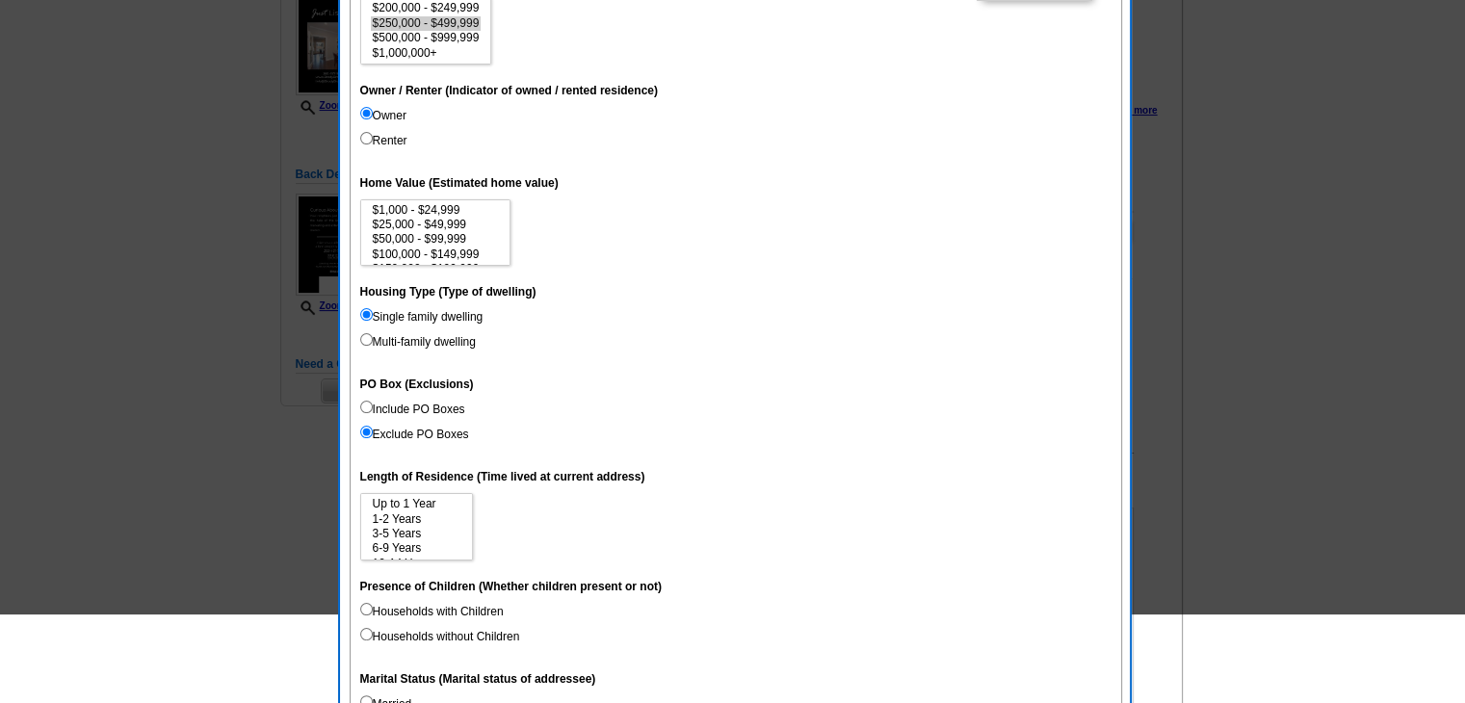
scroll to position [289, 0]
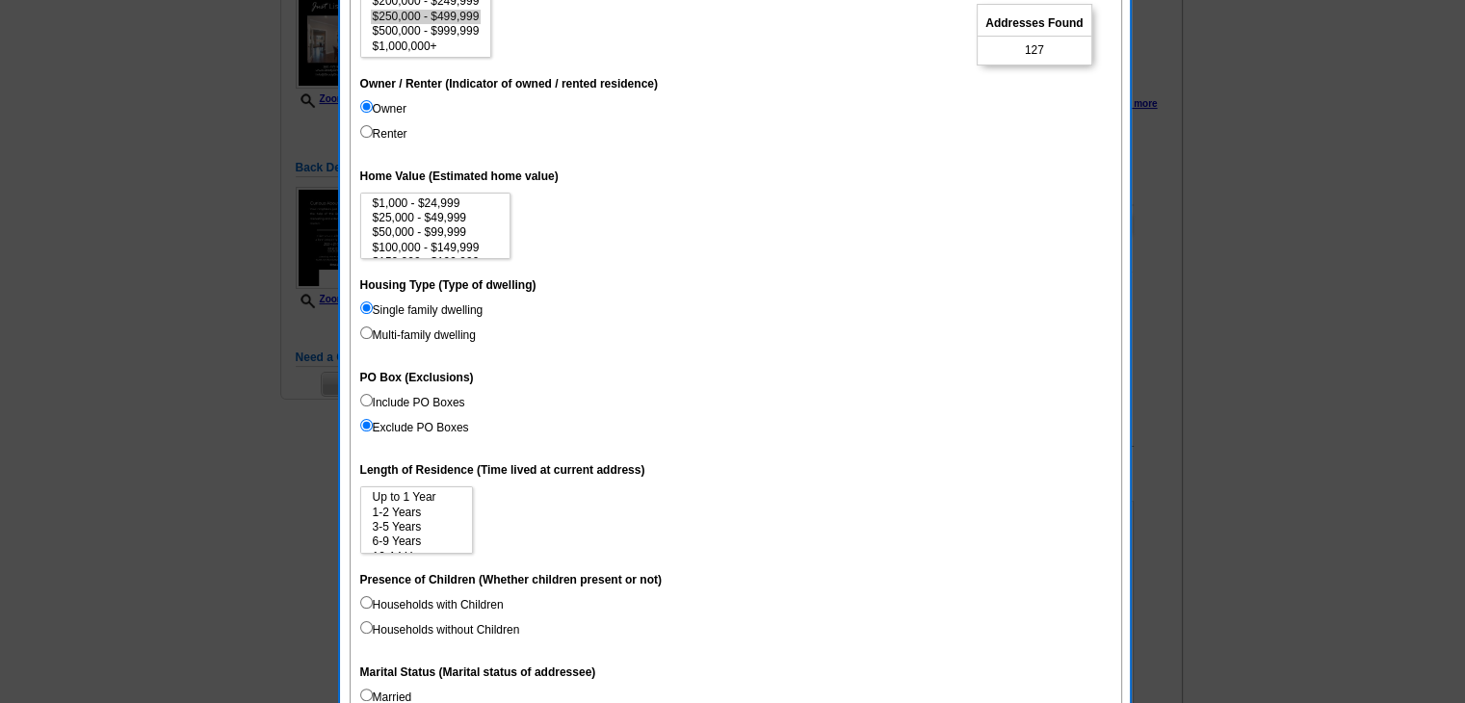
click at [395, 691] on label "Married" at bounding box center [386, 697] width 52 height 17
click at [373, 691] on input "Married" at bounding box center [366, 695] width 13 height 13
radio input "true"
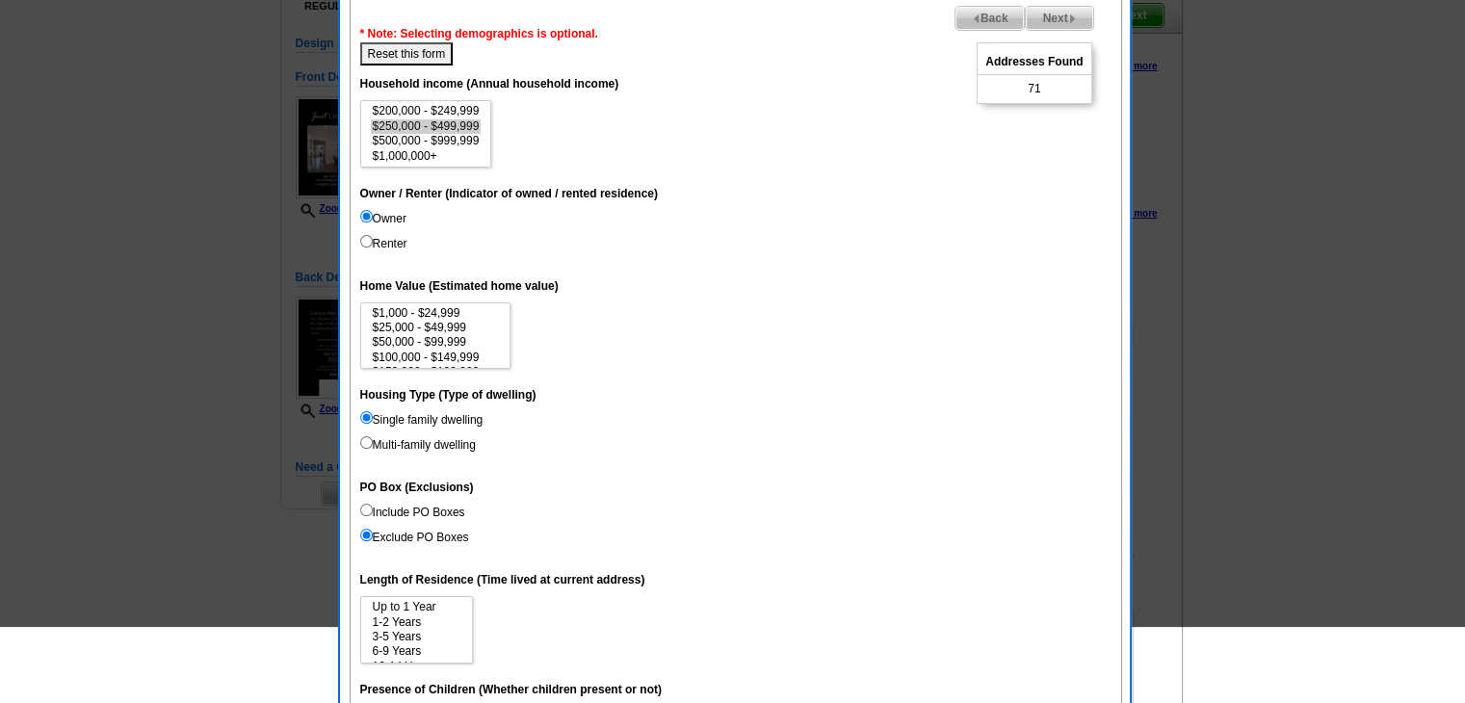
scroll to position [96, 0]
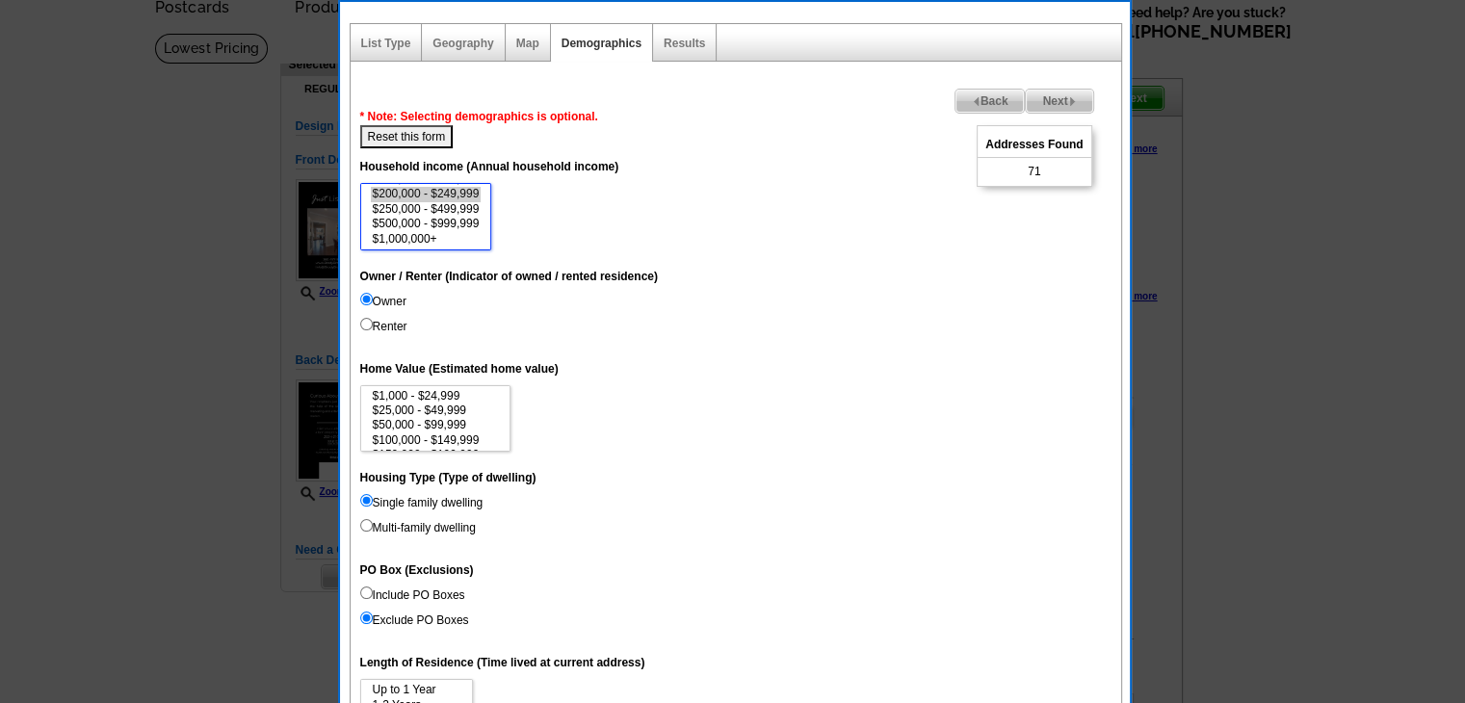
click at [389, 196] on option "$200,000 - $249,999" at bounding box center [426, 194] width 111 height 14
click at [447, 231] on option "$150,000 - $199,999" at bounding box center [426, 233] width 111 height 14
select select "100000-149999"
click at [448, 221] on option "$100,000 - $149,999" at bounding box center [426, 219] width 111 height 14
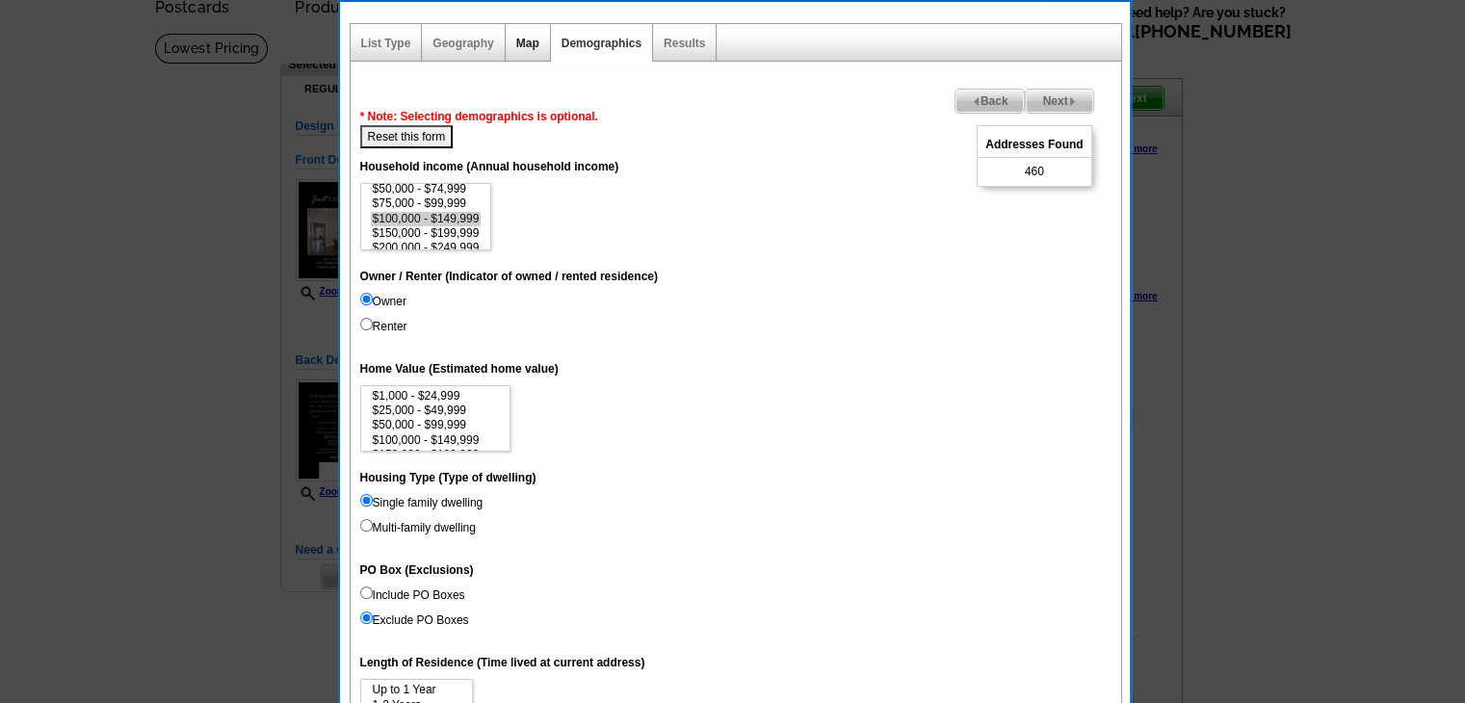
click at [529, 41] on link "Map" at bounding box center [527, 43] width 23 height 13
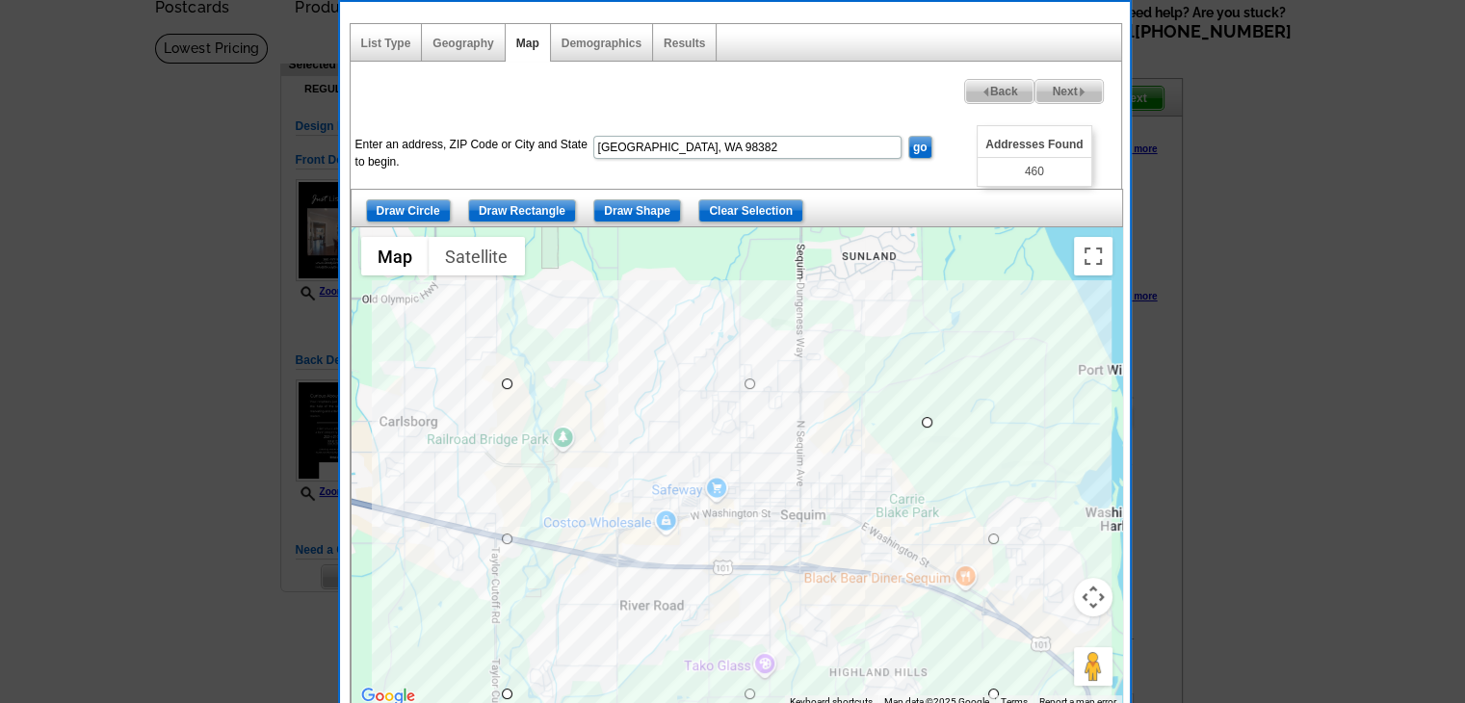
drag, startPoint x: 994, startPoint y: 385, endPoint x: 924, endPoint y: 425, distance: 80.6
click at [583, 54] on div "Demographics" at bounding box center [602, 43] width 102 height 38
click at [586, 43] on link "Demographics" at bounding box center [601, 43] width 80 height 13
select select
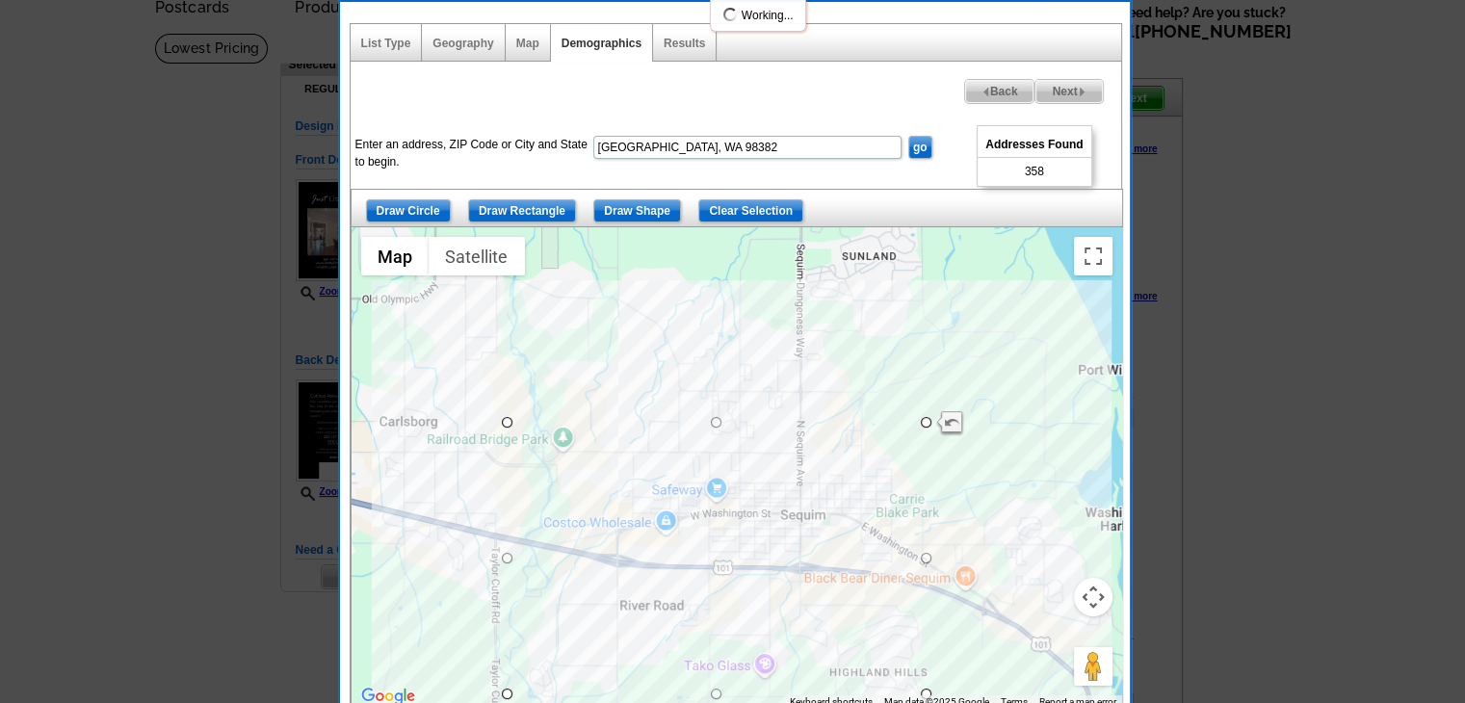
select select
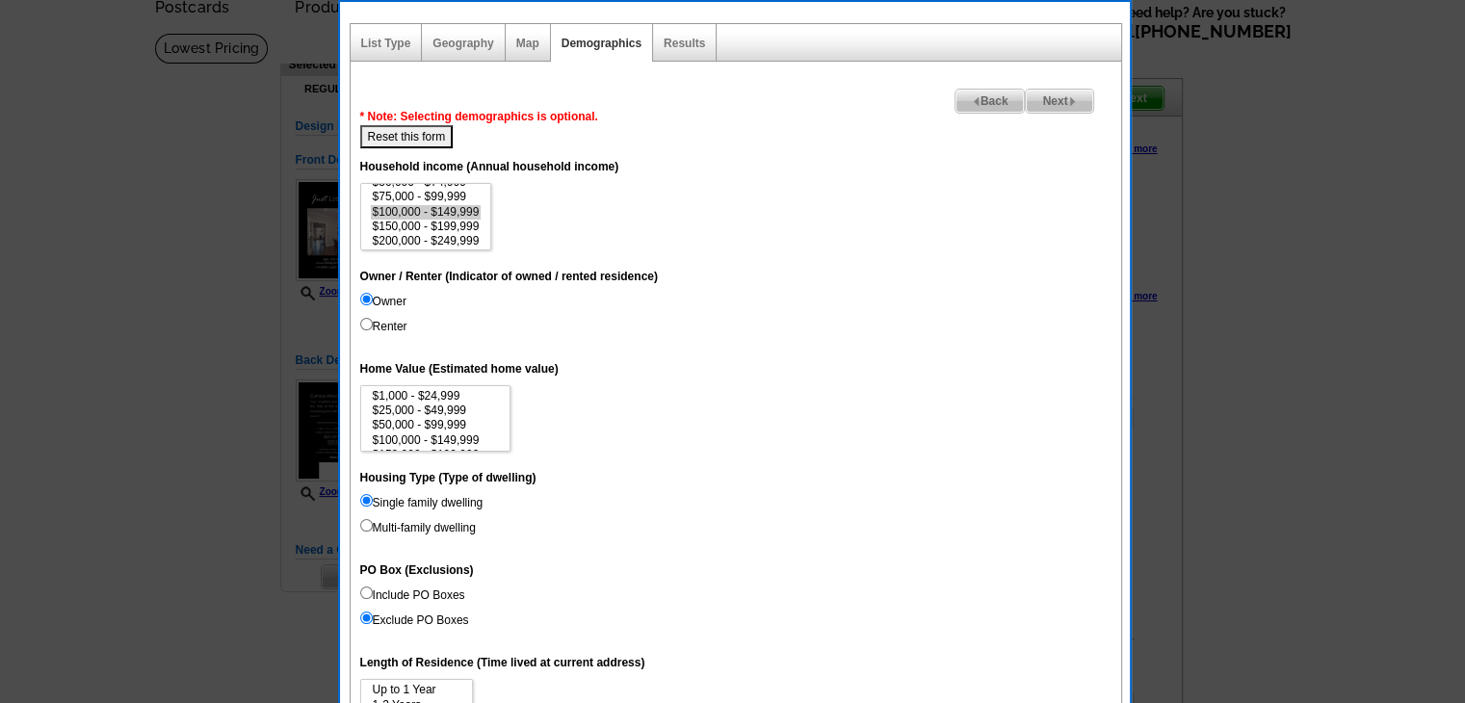
scroll to position [89, 0]
click at [435, 194] on option "$200,000 - $249,999" at bounding box center [426, 194] width 111 height 14
click at [426, 206] on option "$250,000 - $499,999" at bounding box center [426, 209] width 111 height 14
click at [436, 217] on option "$500,000 - $999,999" at bounding box center [426, 224] width 111 height 14
select select "200000-249999"
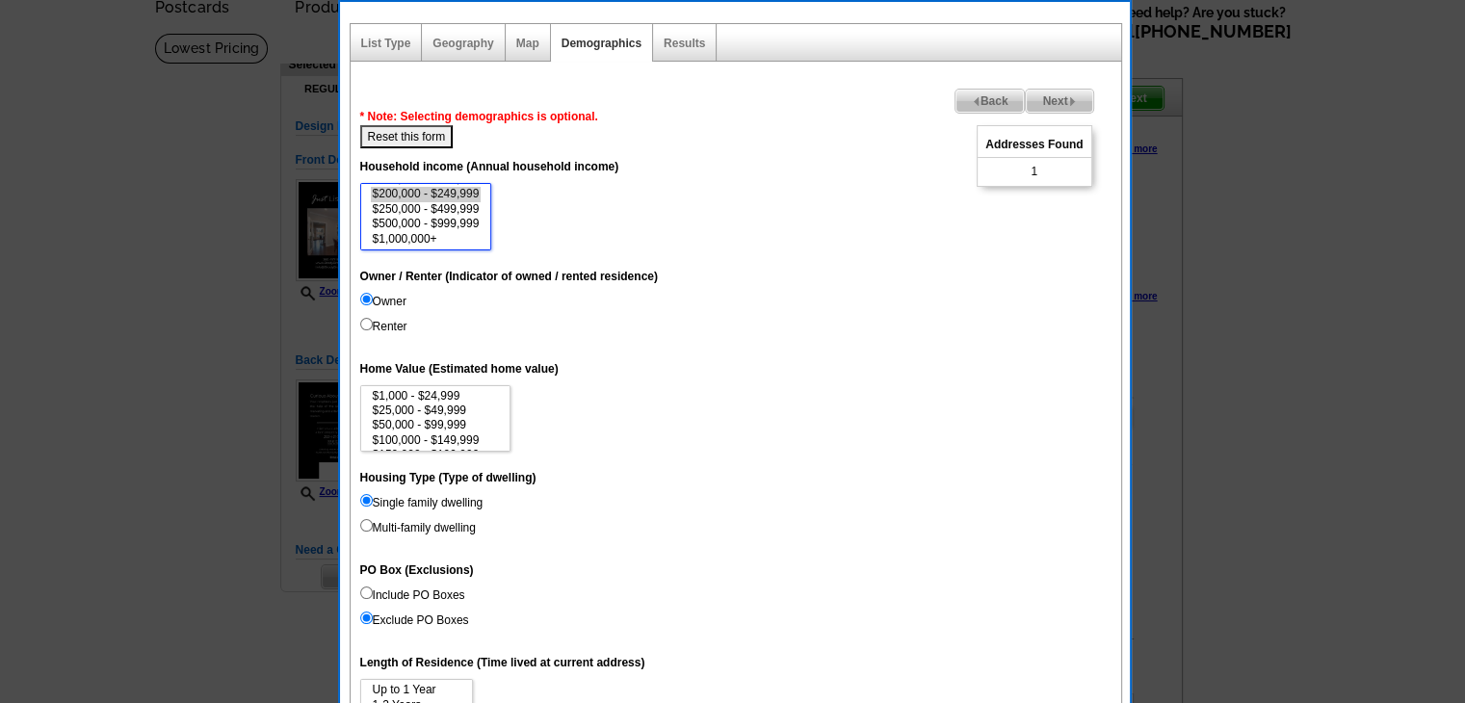
click at [443, 194] on option "$200,000 - $249,999" at bounding box center [426, 194] width 111 height 14
click at [532, 45] on link "Map" at bounding box center [527, 43] width 23 height 13
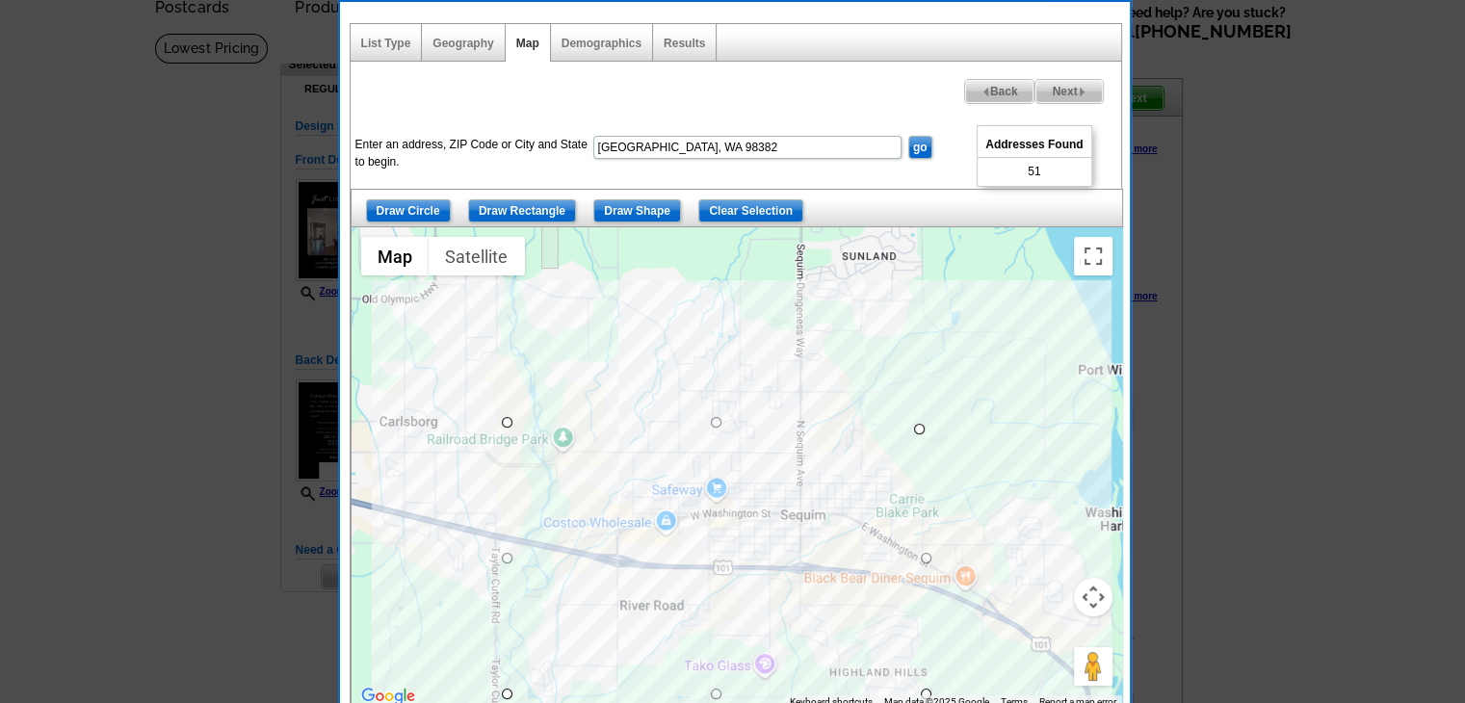
drag, startPoint x: 922, startPoint y: 423, endPoint x: 913, endPoint y: 430, distance: 11.0
drag, startPoint x: 913, startPoint y: 433, endPoint x: 902, endPoint y: 440, distance: 12.6
click at [1078, 97] on span "Next" at bounding box center [1068, 91] width 66 height 23
select select
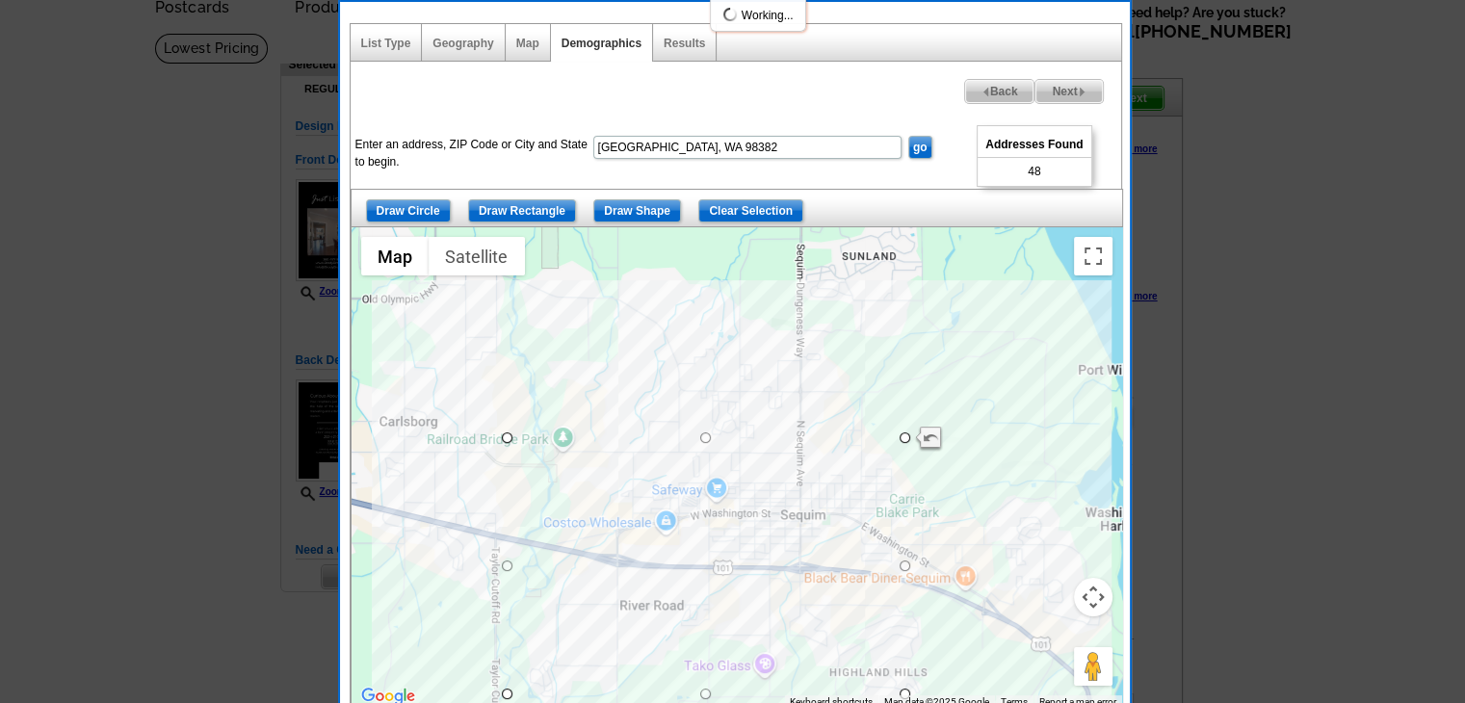
select select
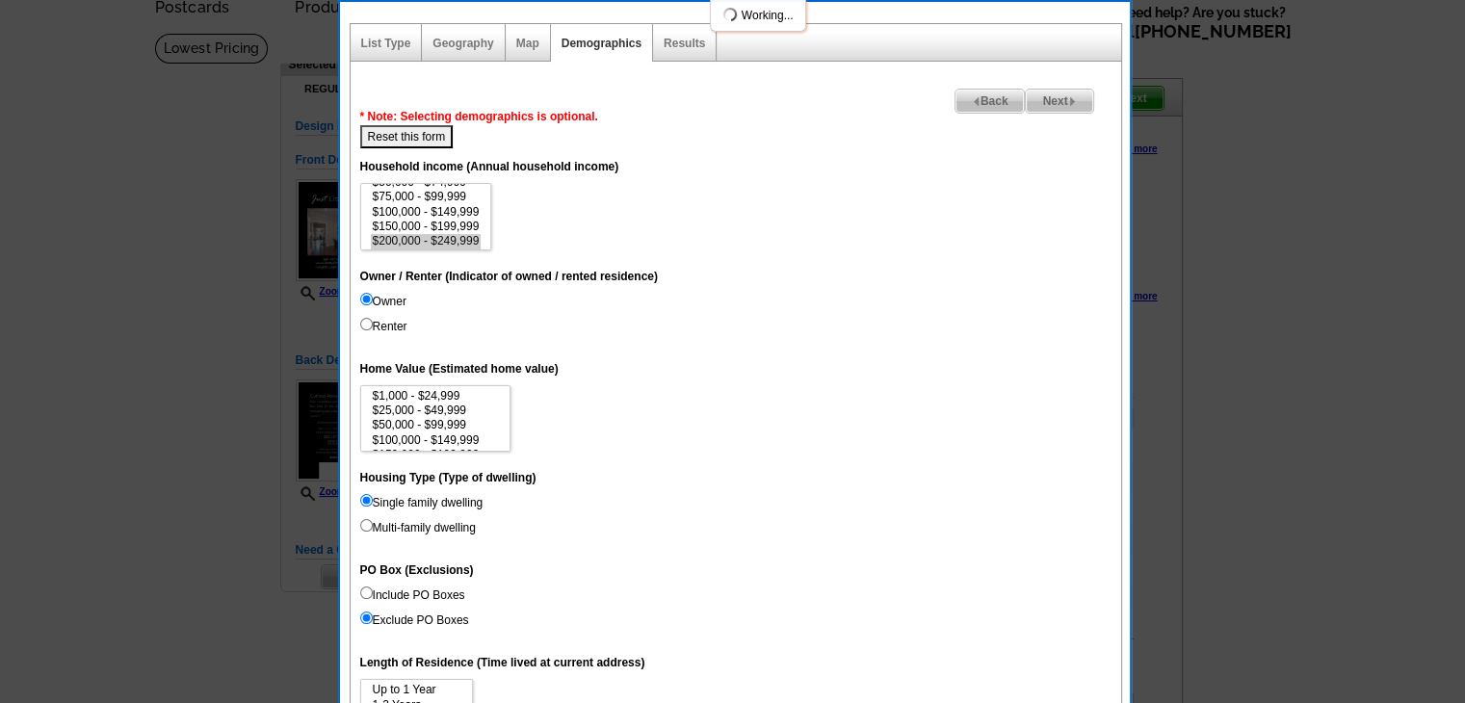
scroll to position [41, 0]
click at [1078, 97] on span "Next" at bounding box center [1059, 101] width 66 height 23
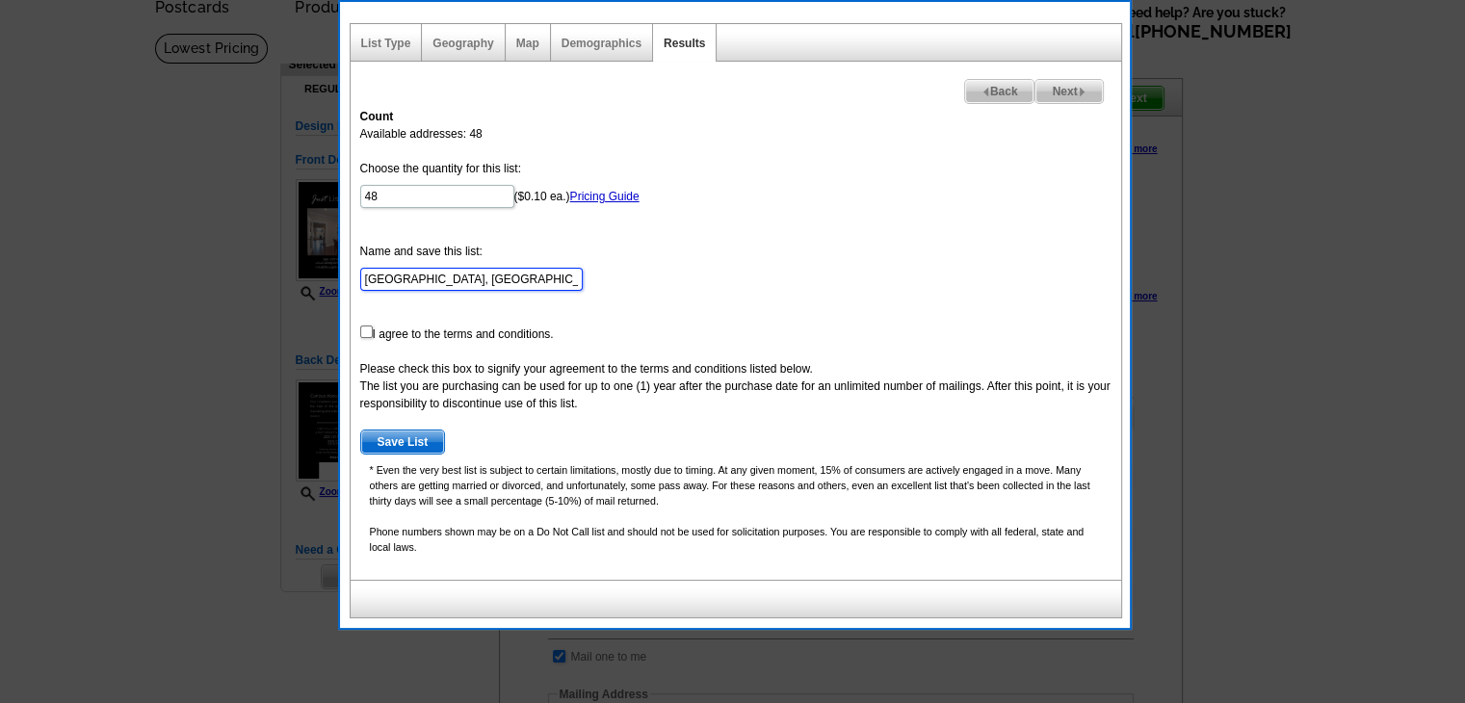
drag, startPoint x: 461, startPoint y: 277, endPoint x: 282, endPoint y: 282, distance: 179.2
paste input "495 W Spruce St STE 2 & 3"
drag, startPoint x: 543, startPoint y: 275, endPoint x: 705, endPoint y: 292, distance: 162.6
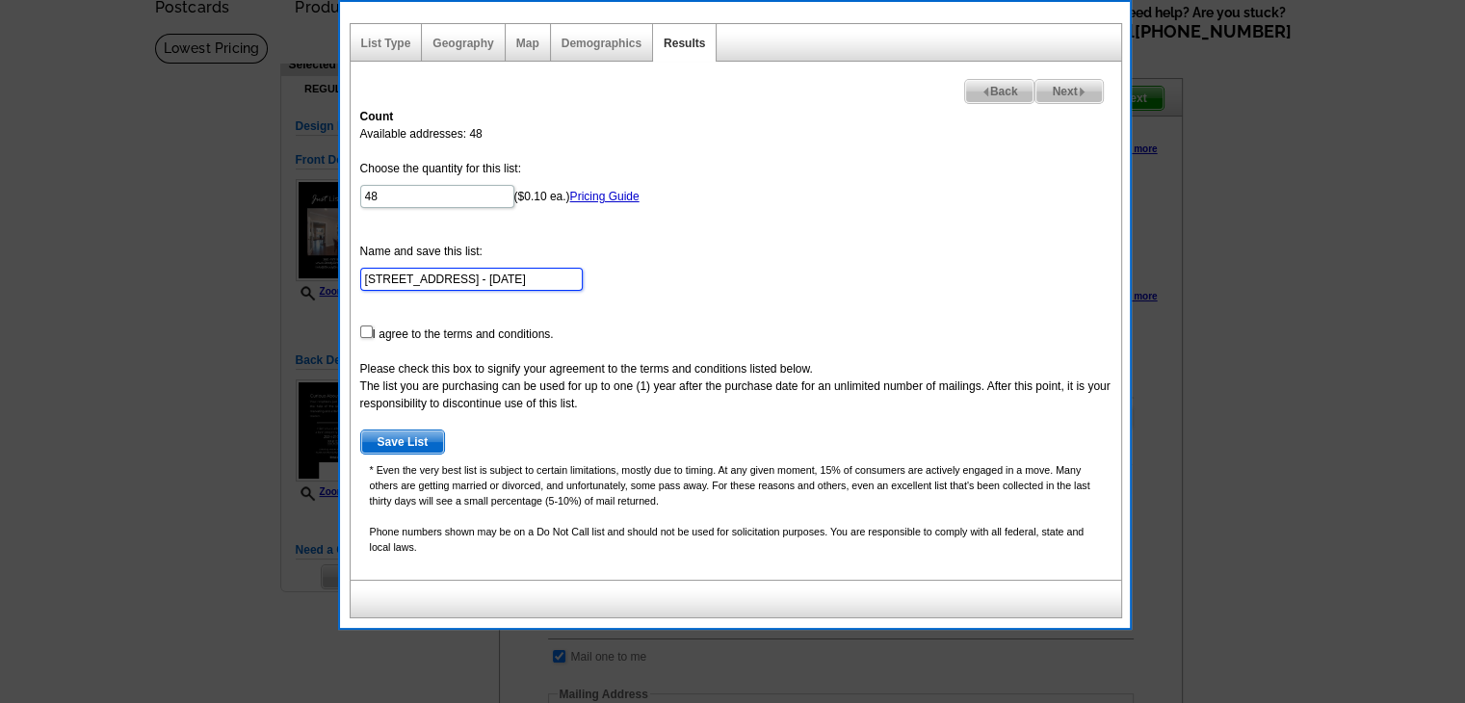
click at [705, 292] on form "Choose the quantity for this list: 48 ($0.10 ea.) Pricing Guide Name and save t…" at bounding box center [735, 307] width 751 height 295
type input "[STREET_ADDRESS] - [DATE]"
click at [369, 331] on input "checkbox" at bounding box center [366, 332] width 13 height 13
checkbox input "true"
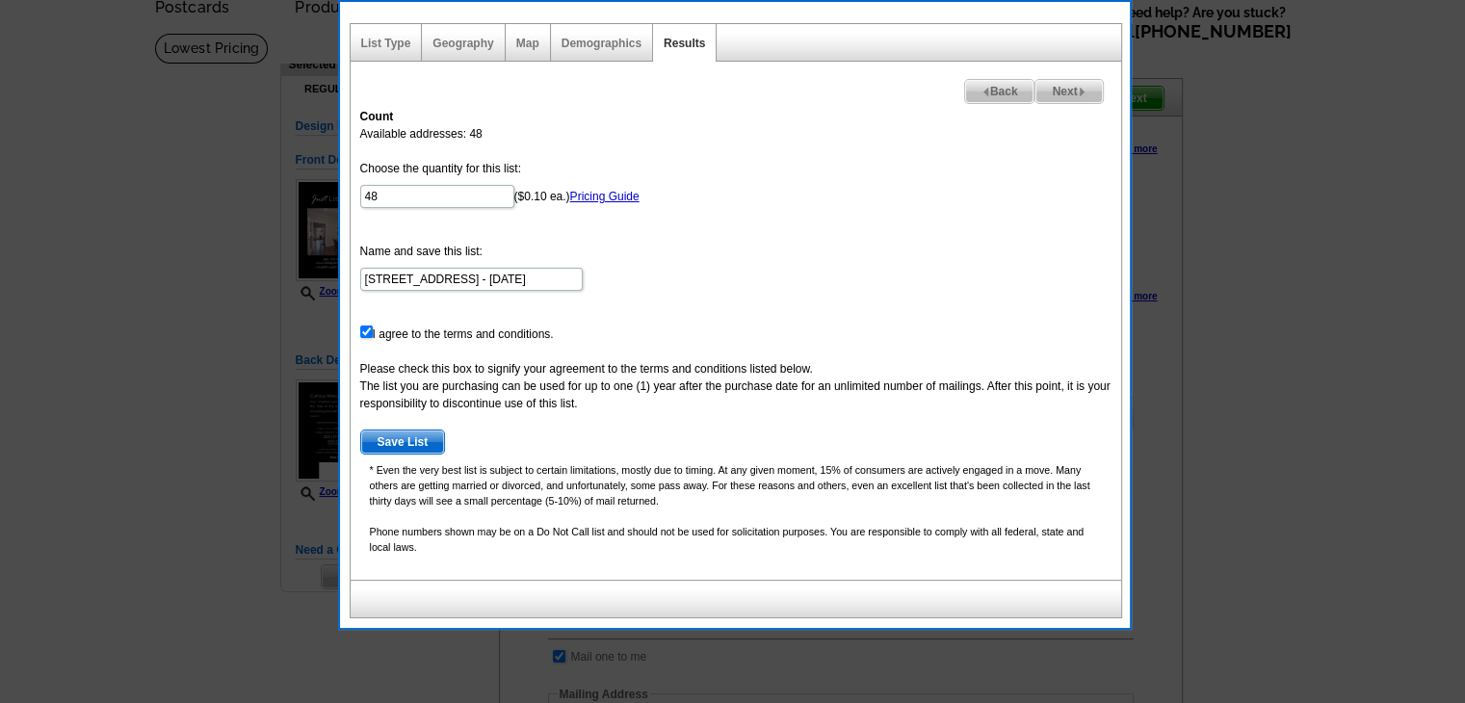
click at [391, 432] on span "Save List" at bounding box center [403, 441] width 84 height 23
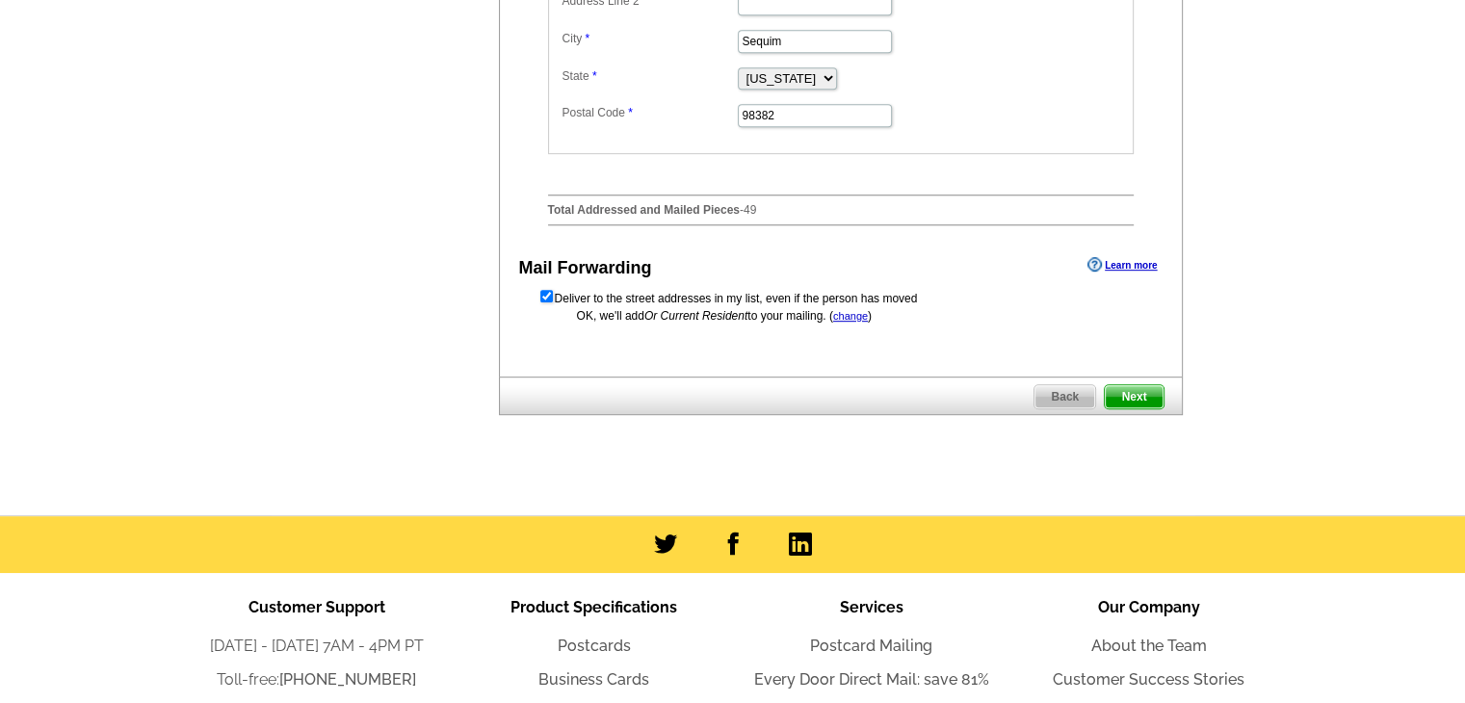
scroll to position [963, 0]
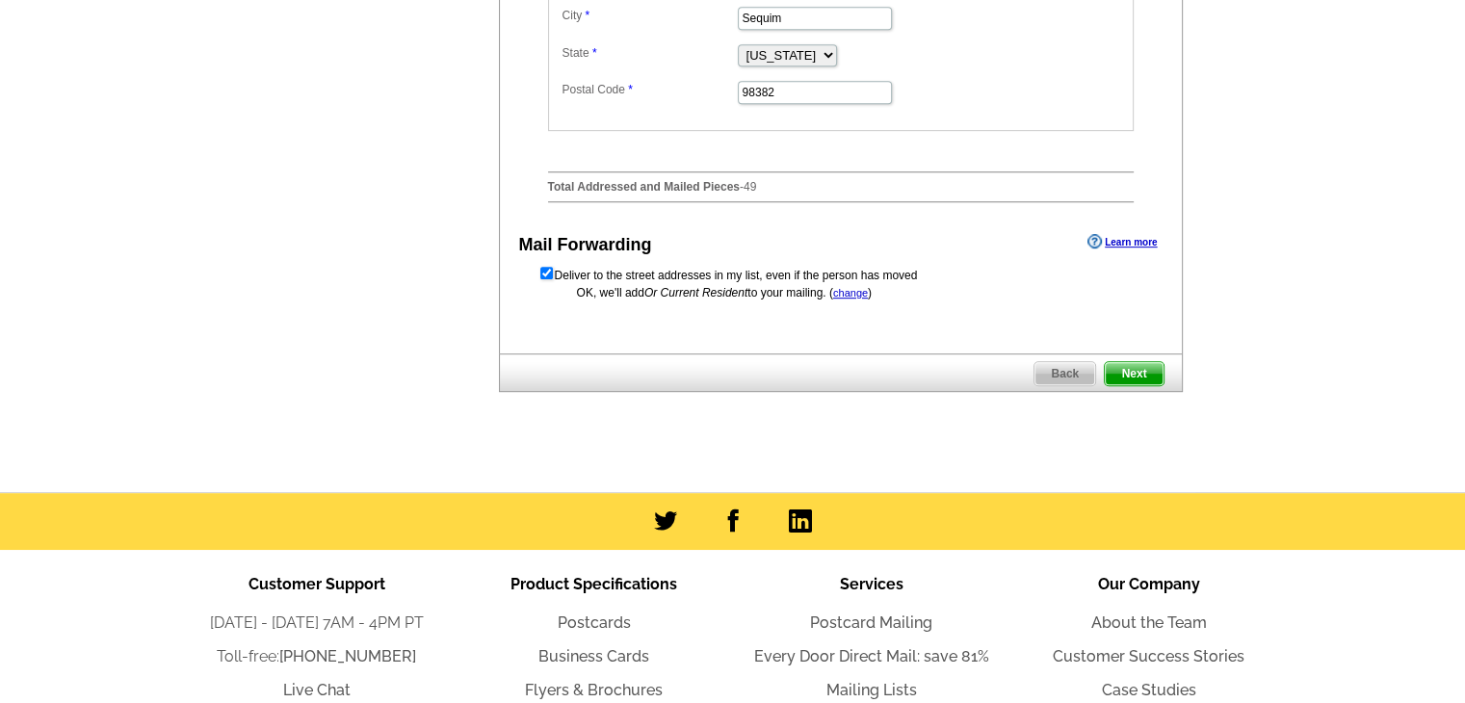
click at [1140, 385] on span "Next" at bounding box center [1134, 373] width 58 height 23
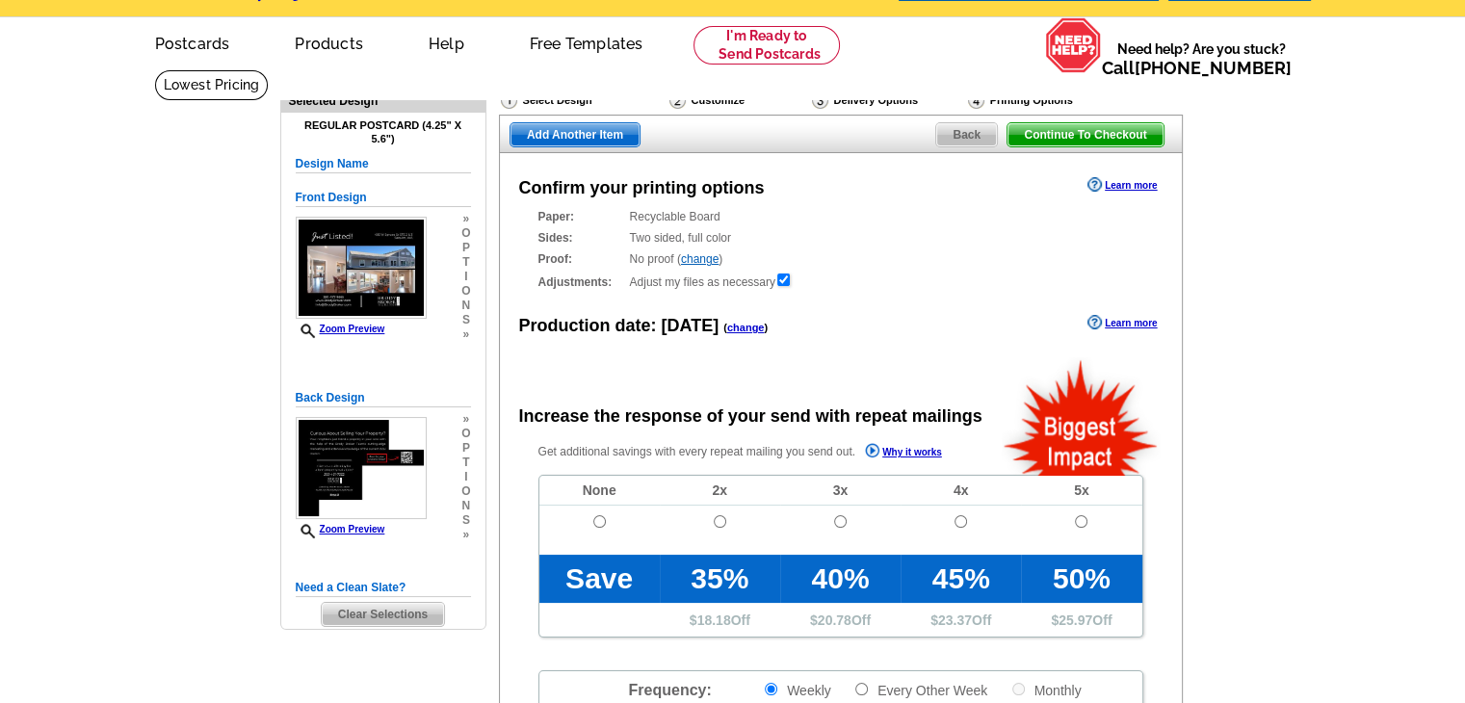
scroll to position [193, 0]
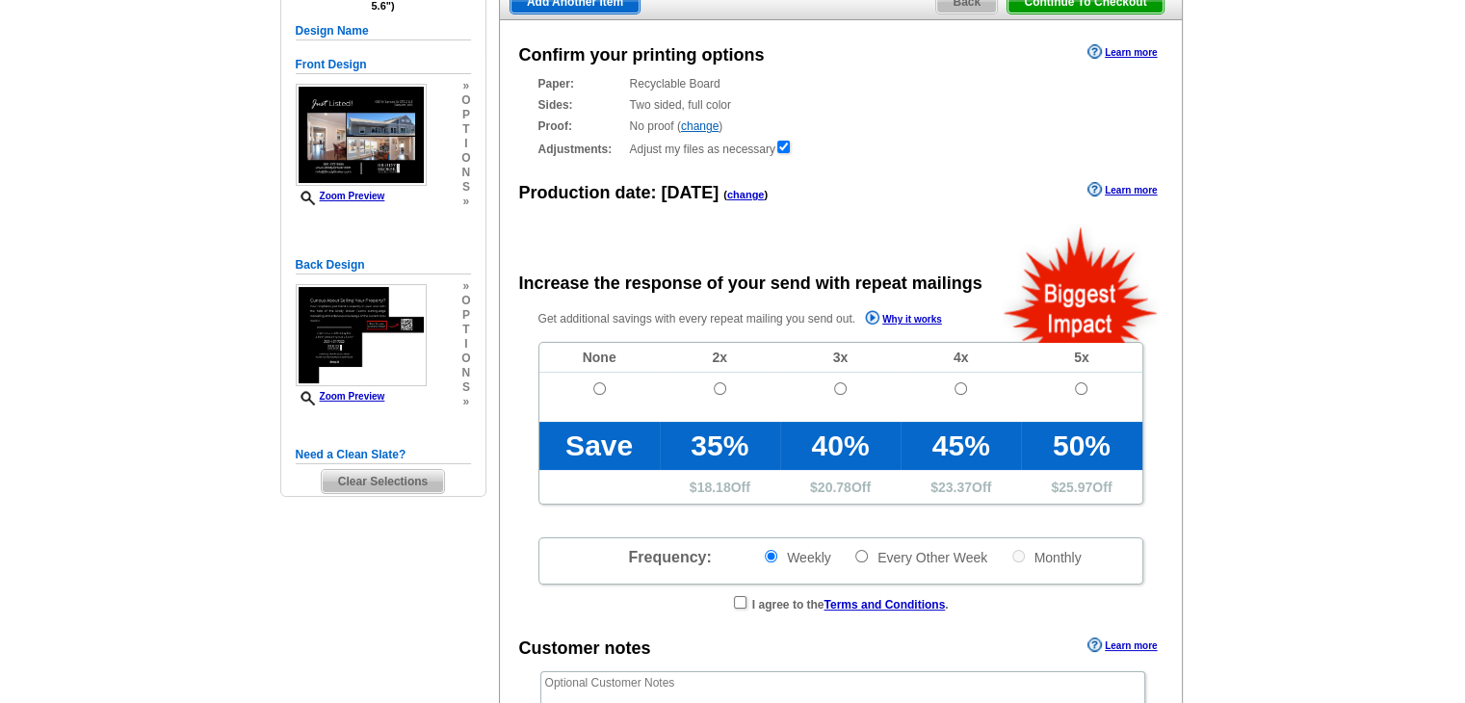
radio input "false"
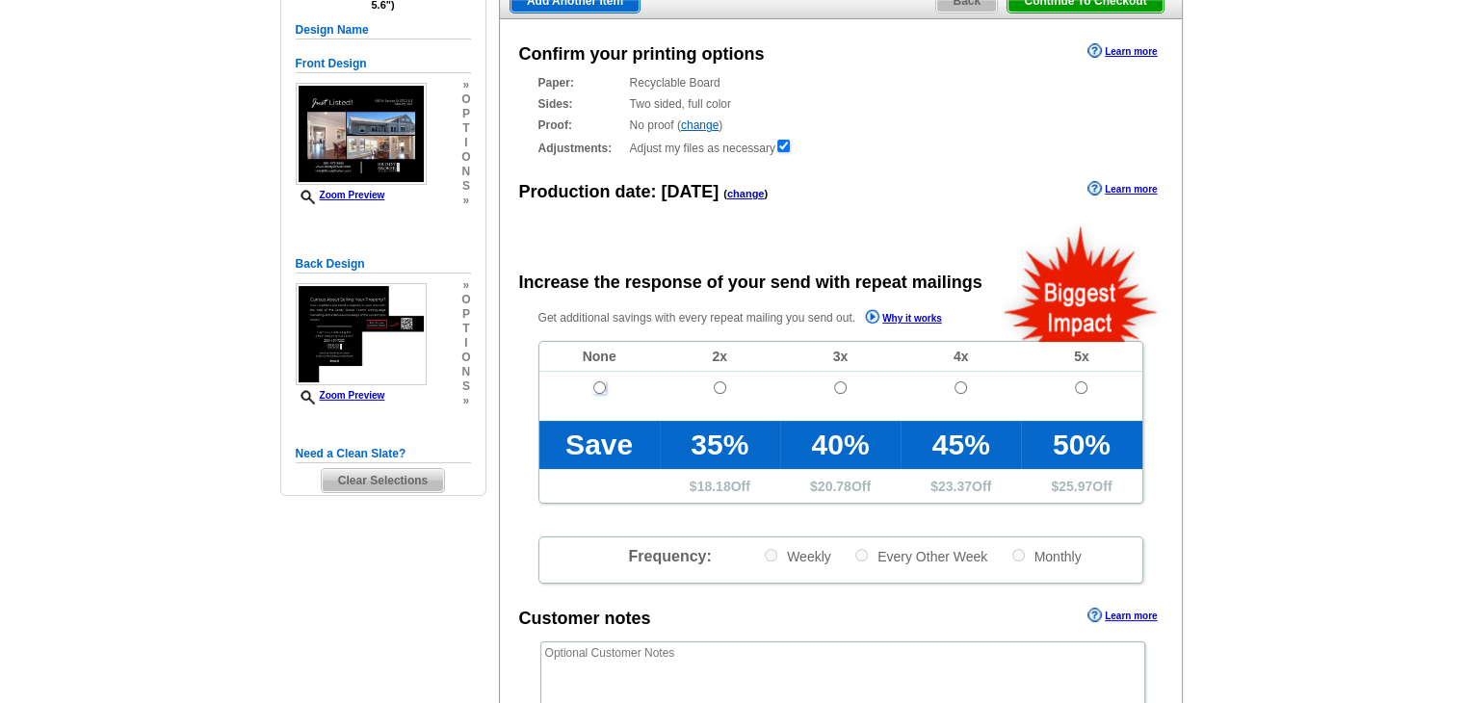
click at [596, 391] on input "radio" at bounding box center [599, 387] width 13 height 13
radio input "true"
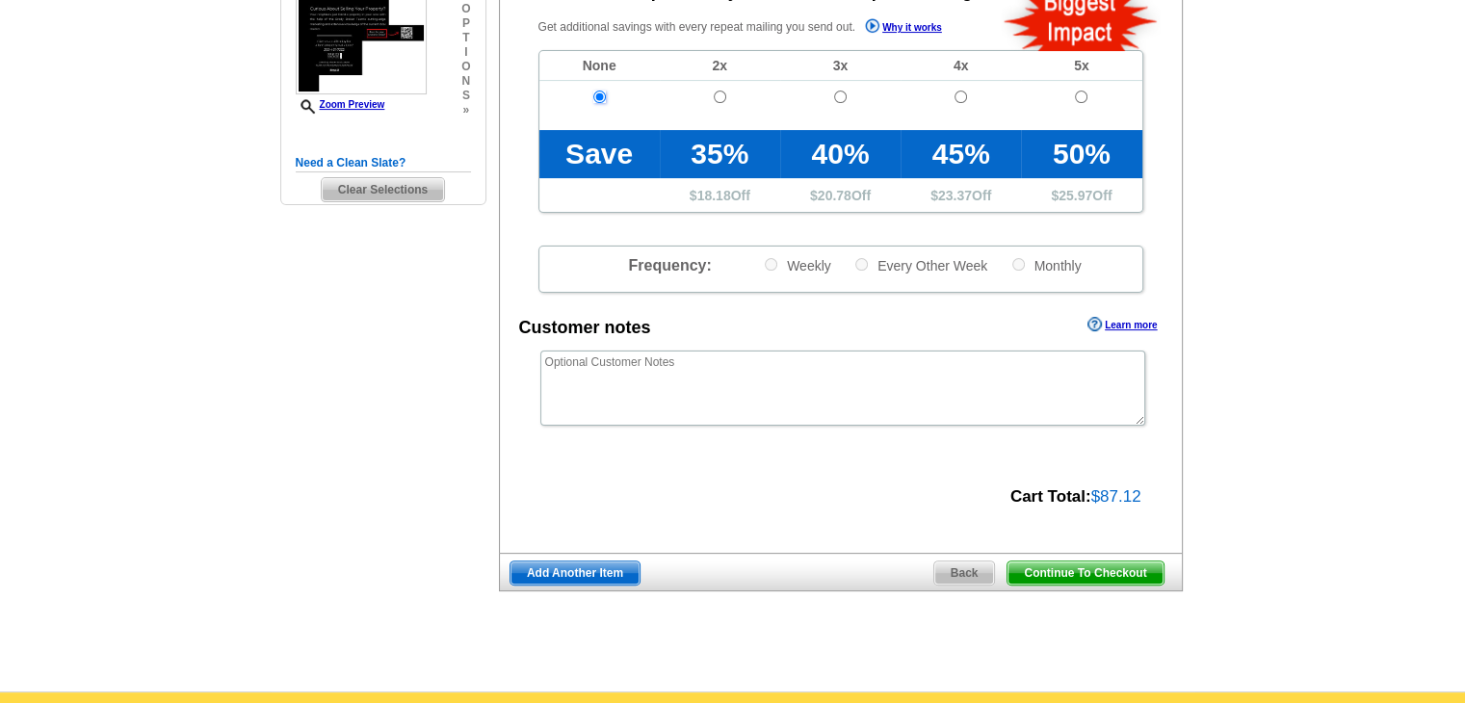
scroll to position [482, 0]
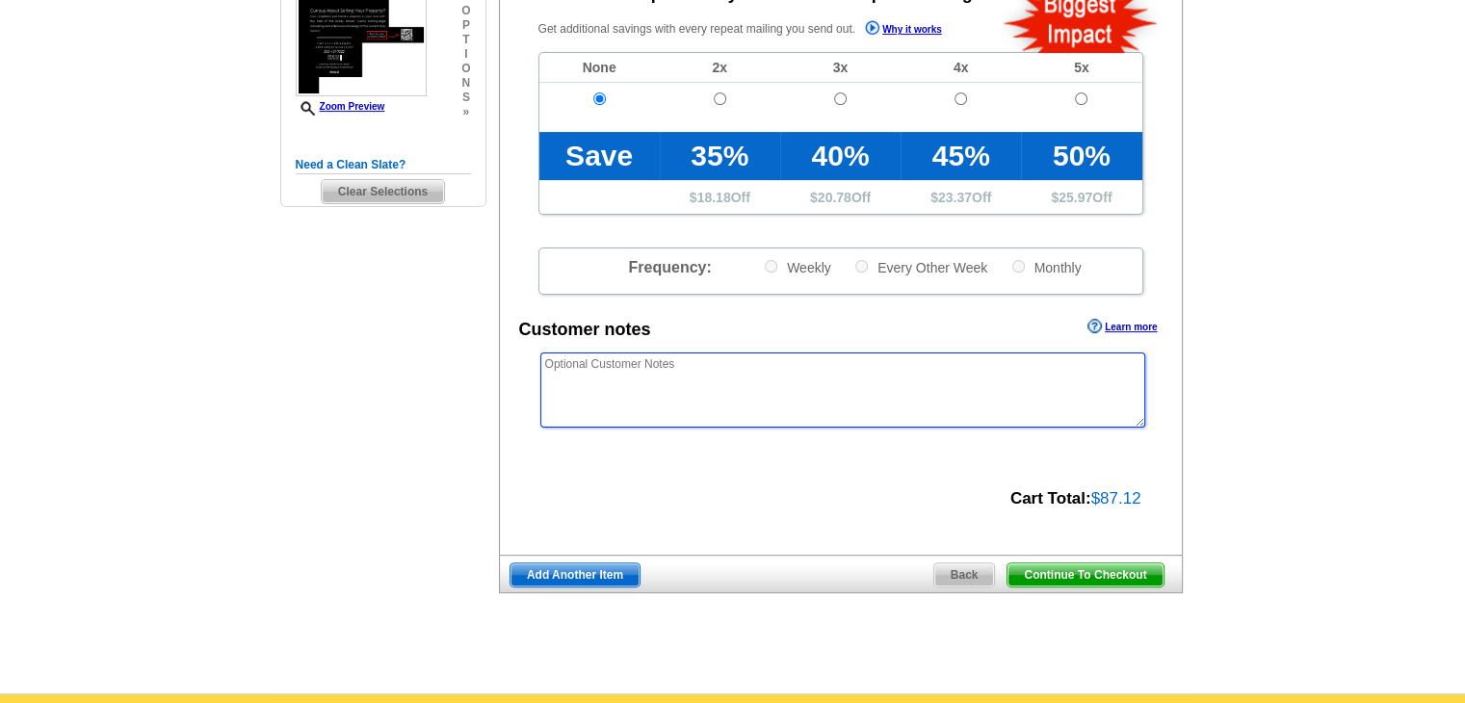
click at [743, 409] on textarea at bounding box center [842, 389] width 605 height 75
paste textarea "*/*/* PLEASE USE "OUR NEIGHBORS AT" INSTEAD OF USING NAMES THE MAILING LIST */*…"
type textarea "*/*/* PLEASE USE "OUR NEIGHBORS AT" INSTEAD OF USING NAMES THE MAILING LIST */*…"
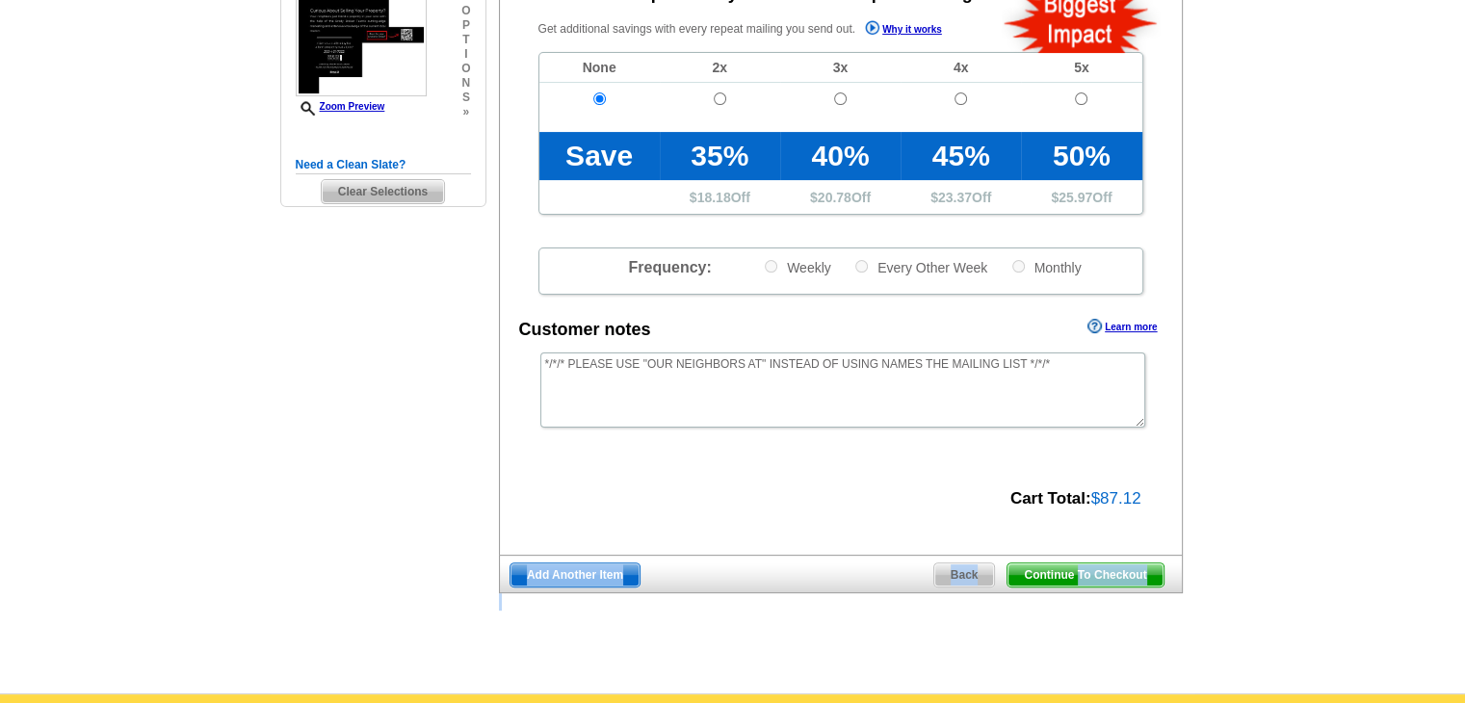
drag, startPoint x: 1077, startPoint y: 571, endPoint x: 1286, endPoint y: 385, distance: 279.7
click at [1286, 385] on main "Need Help? call [PHONE_NUMBER], chat with support, or have our designers make s…" at bounding box center [732, 170] width 1465 height 1047
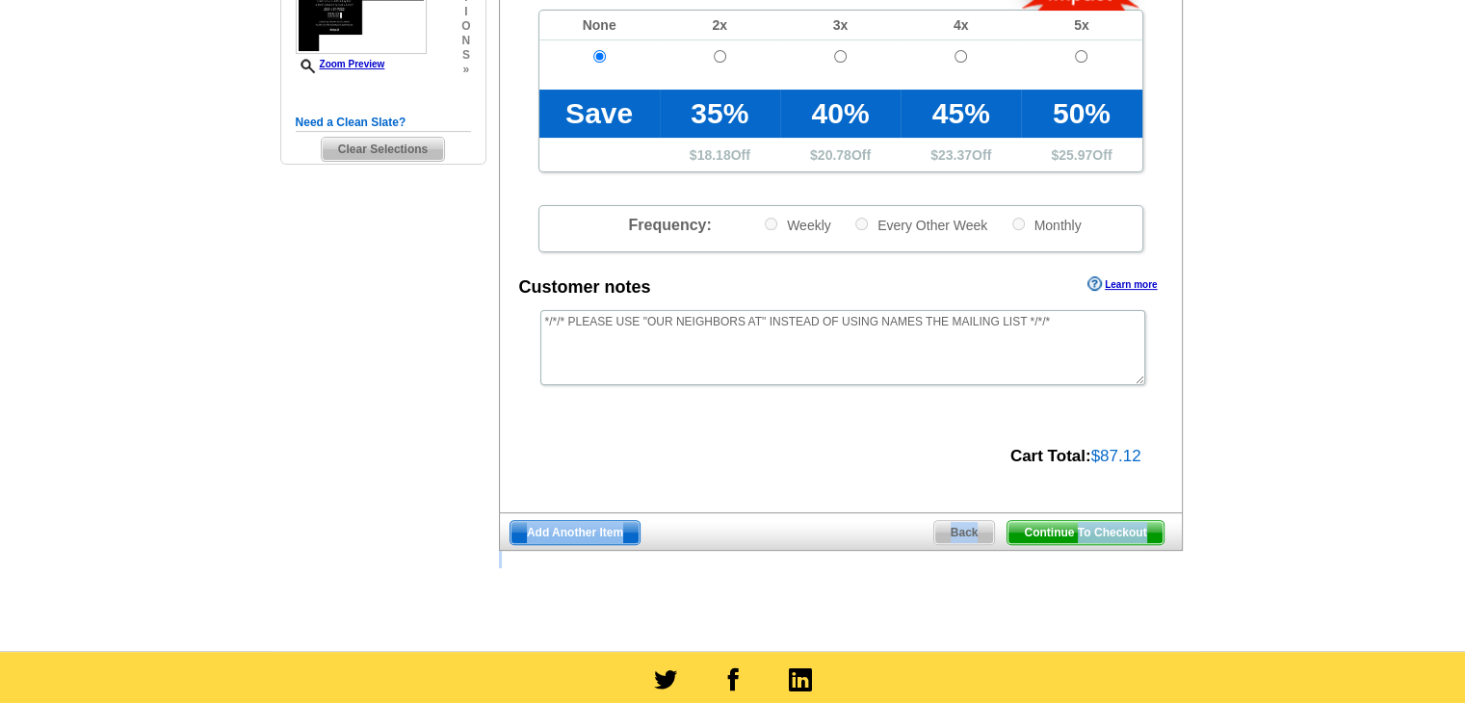
scroll to position [578, 0]
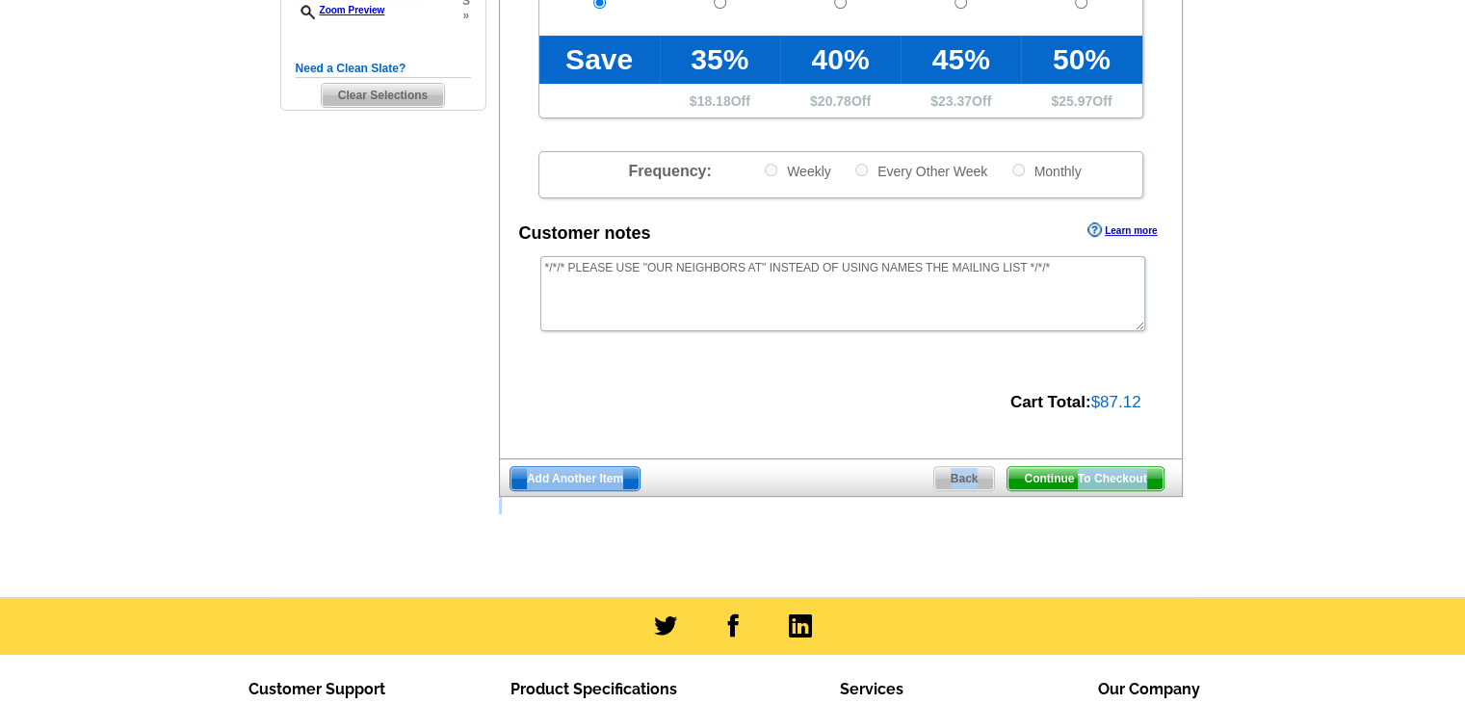
click at [1147, 481] on span "Continue To Checkout" at bounding box center [1084, 478] width 155 height 23
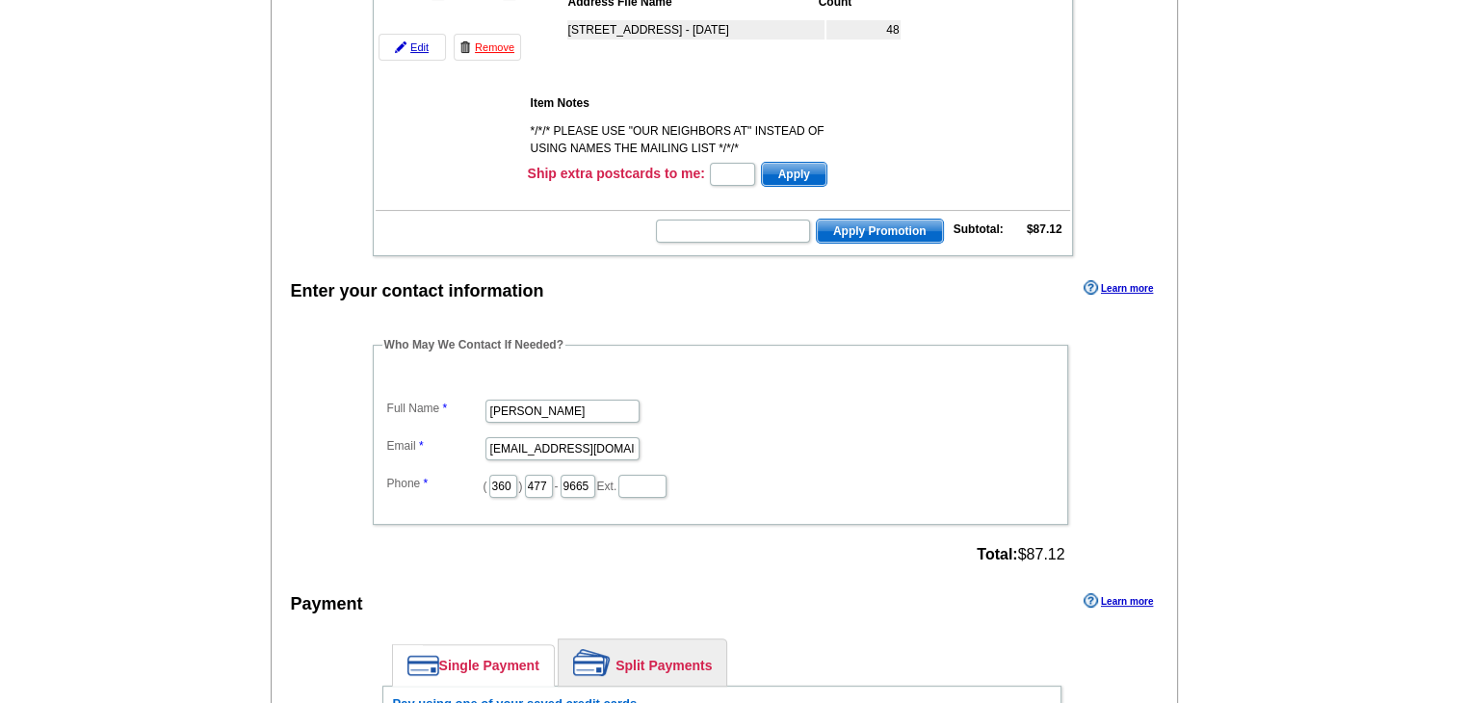
scroll to position [385, 0]
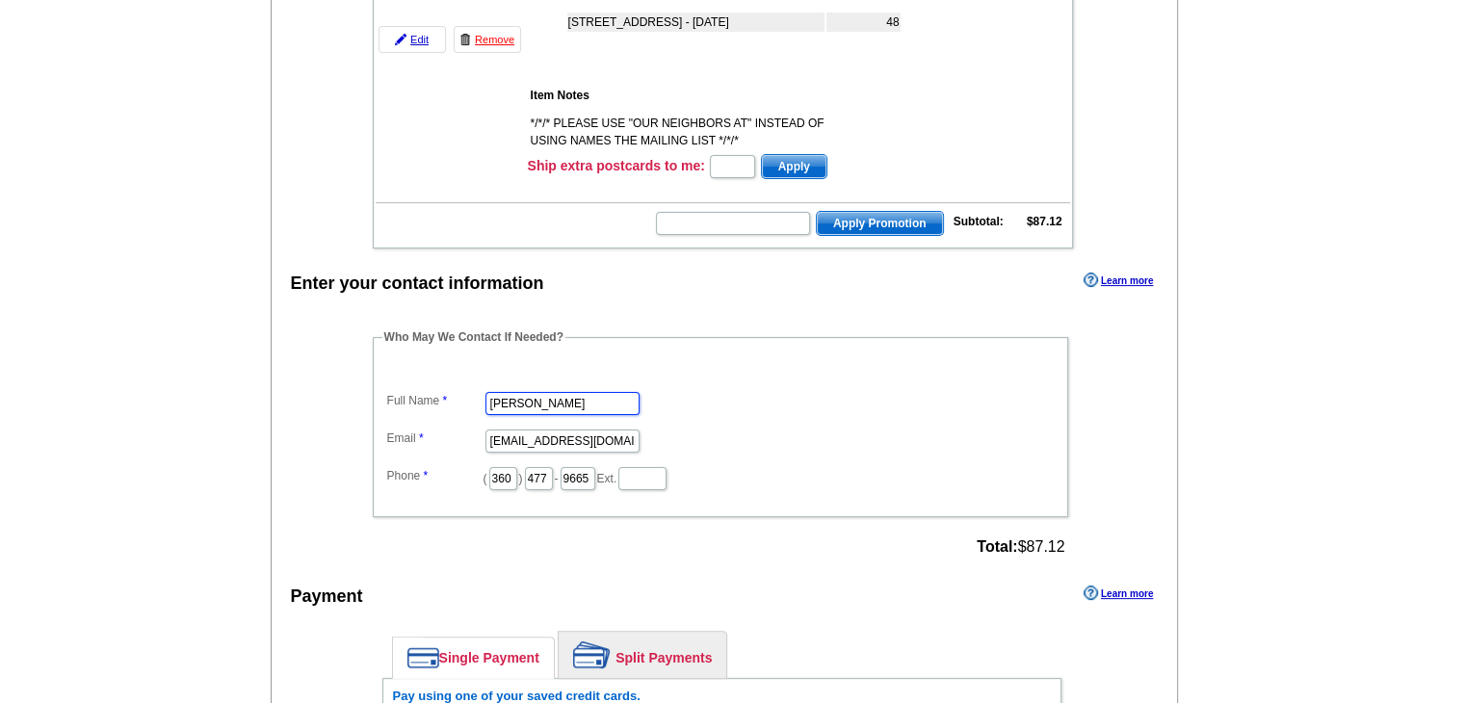
click at [529, 395] on input "Rose McCreary" at bounding box center [562, 403] width 154 height 23
type input "[PERSON_NAME]"
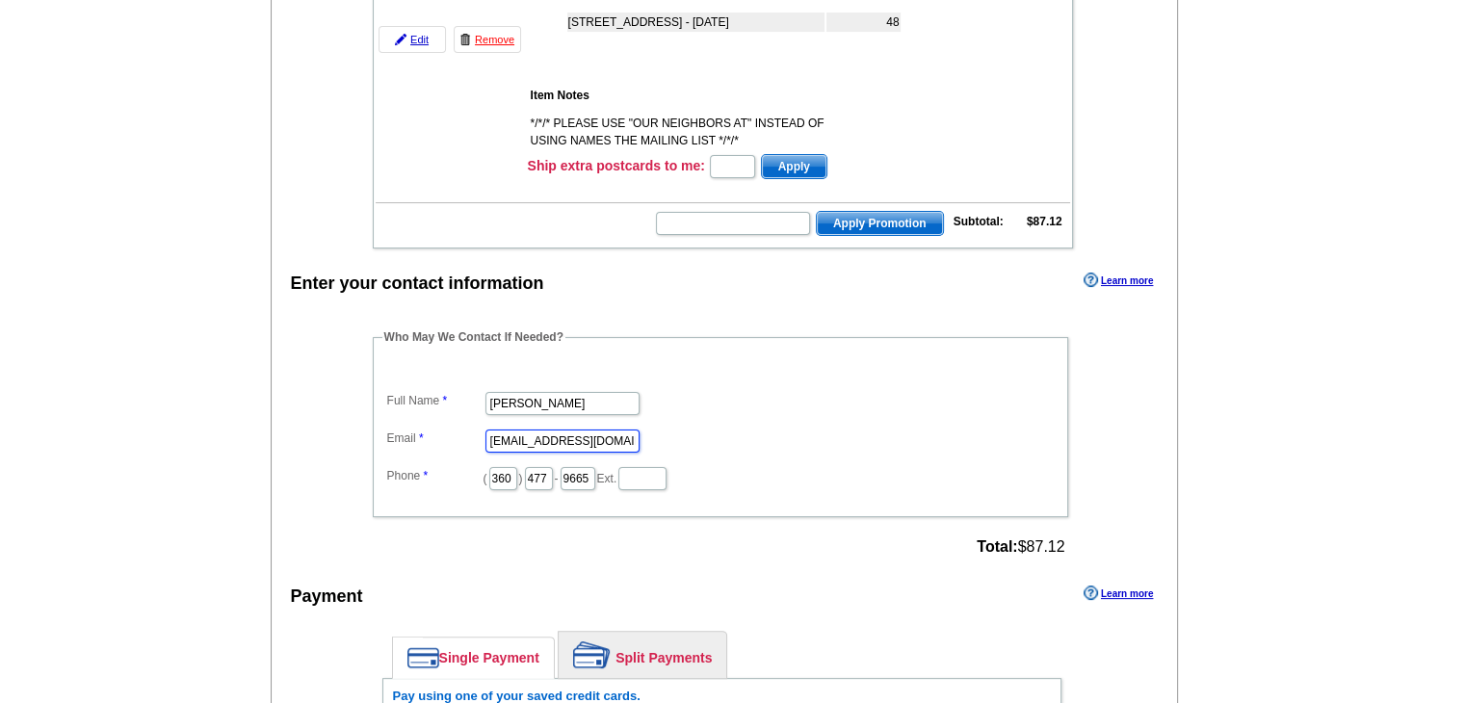
click at [550, 438] on input "rose@brodybroker.com" at bounding box center [562, 441] width 154 height 23
type input "[EMAIL_ADDRESS][DOMAIN_NAME]"
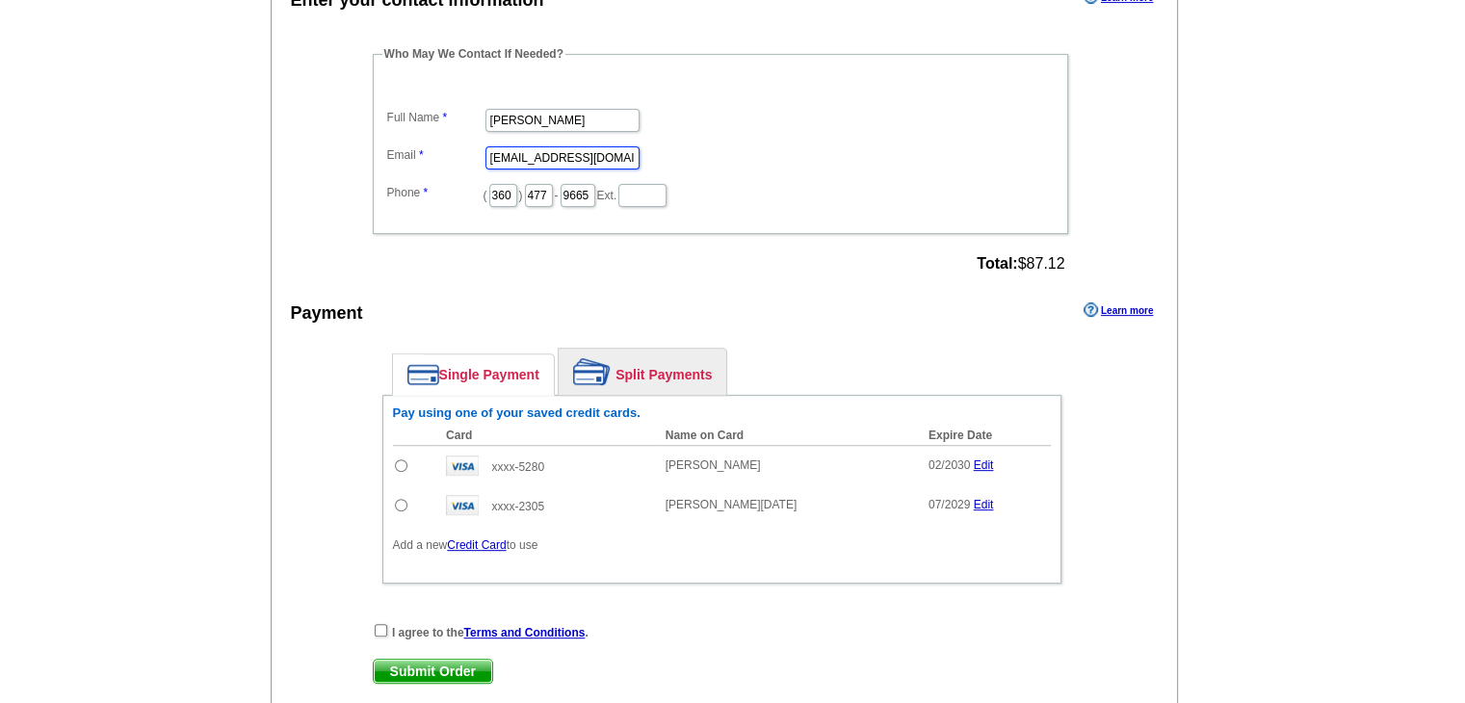
scroll to position [674, 0]
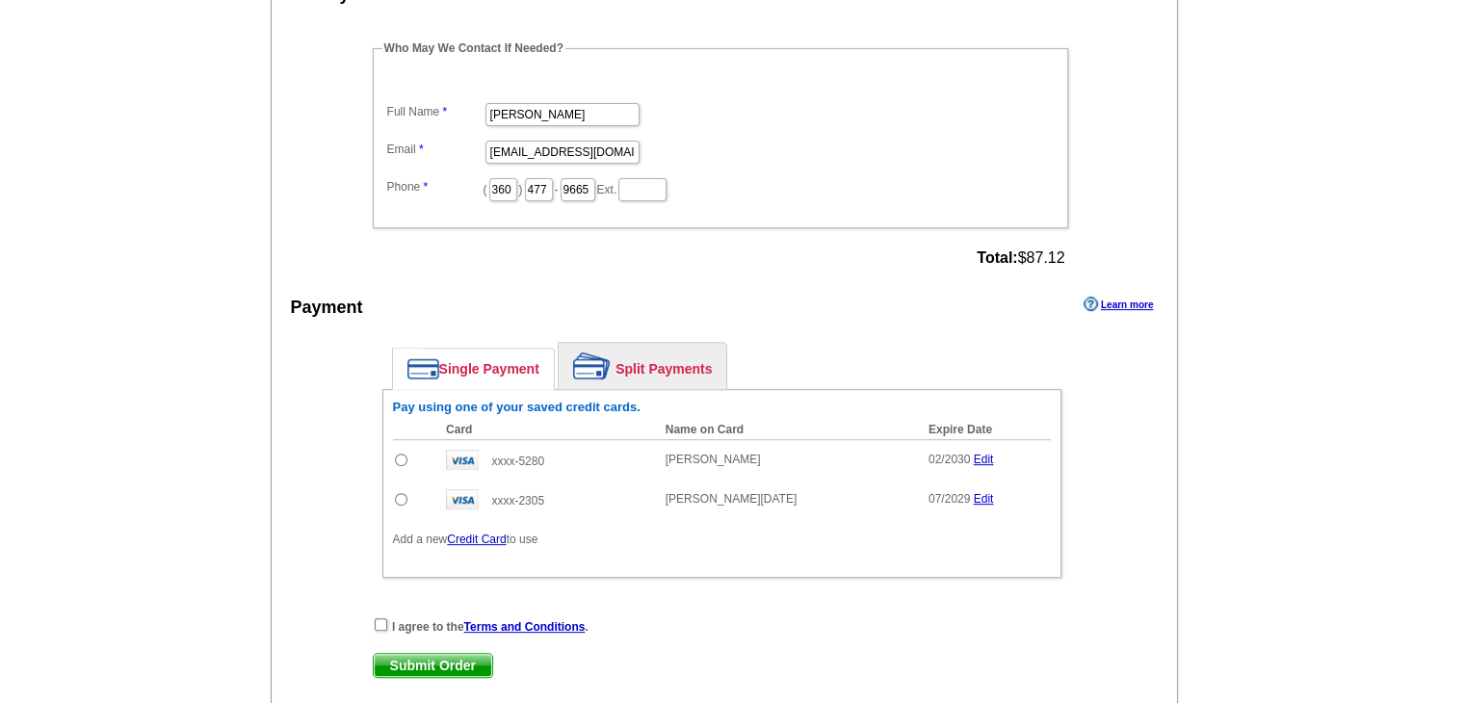
click at [399, 454] on input "radio" at bounding box center [401, 460] width 13 height 13
radio input "true"
click at [378, 618] on input "checkbox" at bounding box center [381, 624] width 13 height 13
checkbox input "true"
click at [407, 654] on span "Submit Order" at bounding box center [433, 665] width 118 height 23
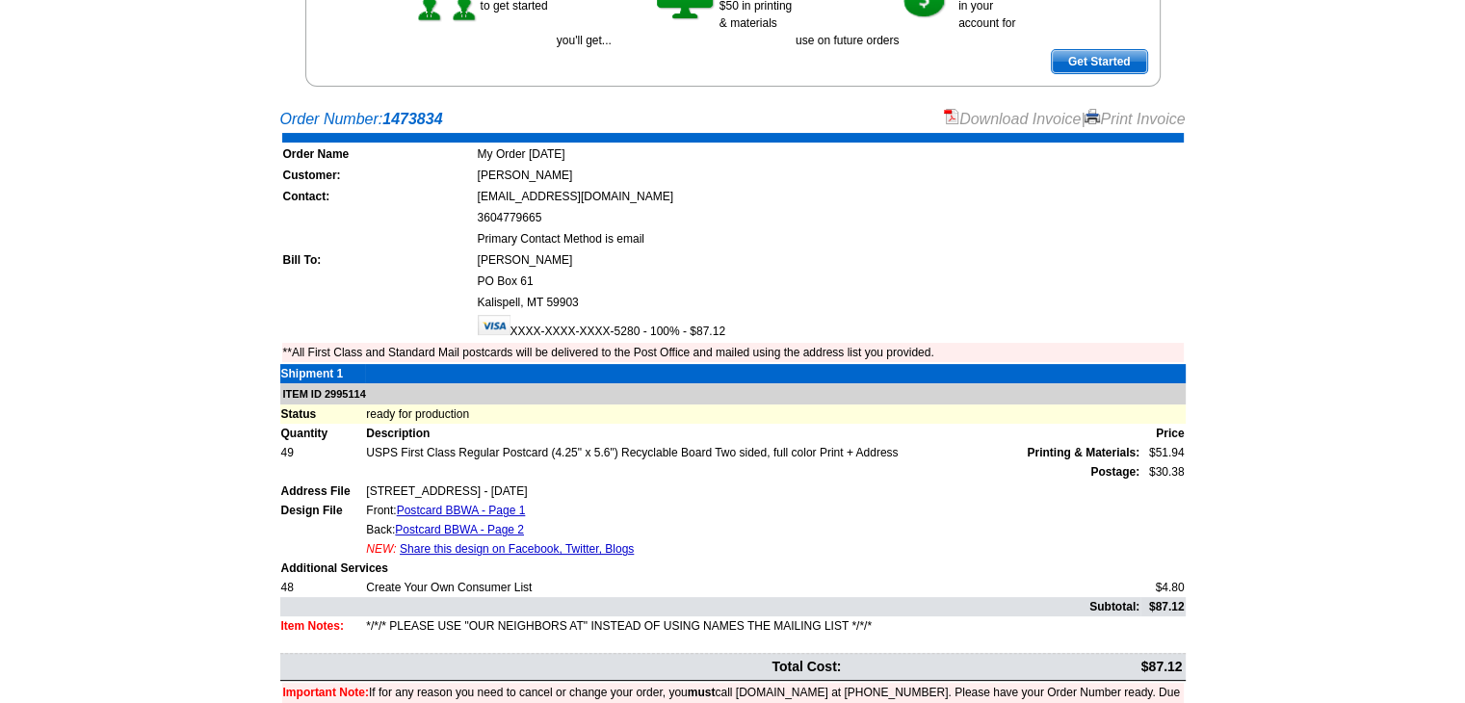
scroll to position [324, 0]
